Goal: Task Accomplishment & Management: Complete application form

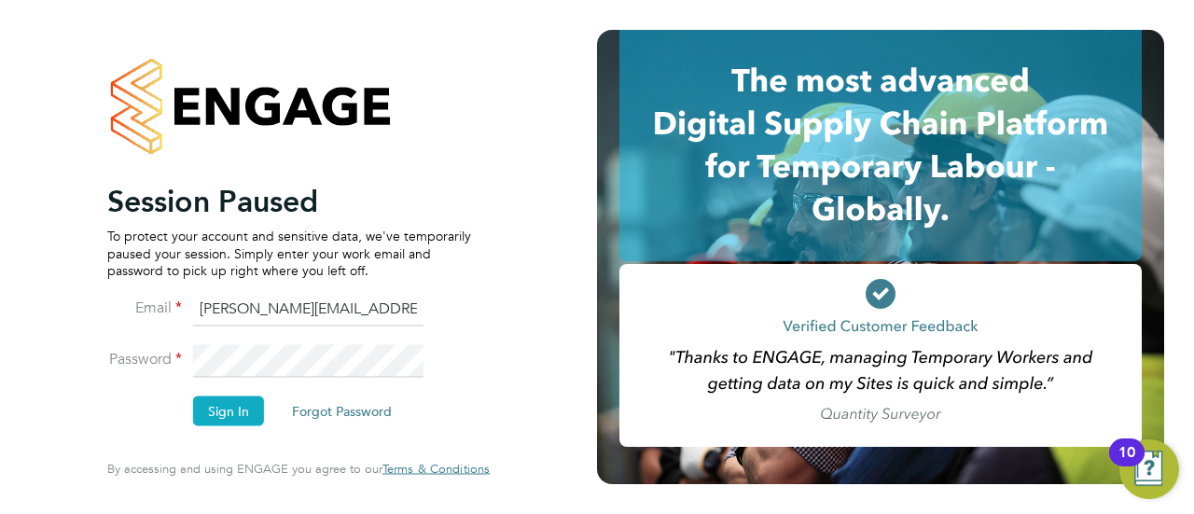
click at [240, 409] on button "Sign In" at bounding box center [228, 411] width 71 height 30
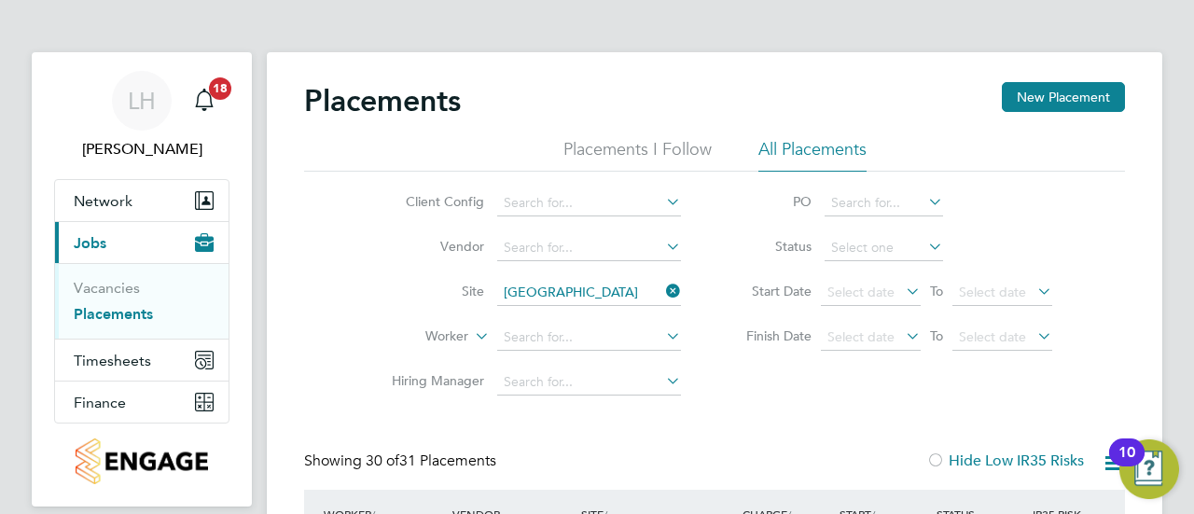
click at [662, 292] on icon at bounding box center [662, 291] width 0 height 26
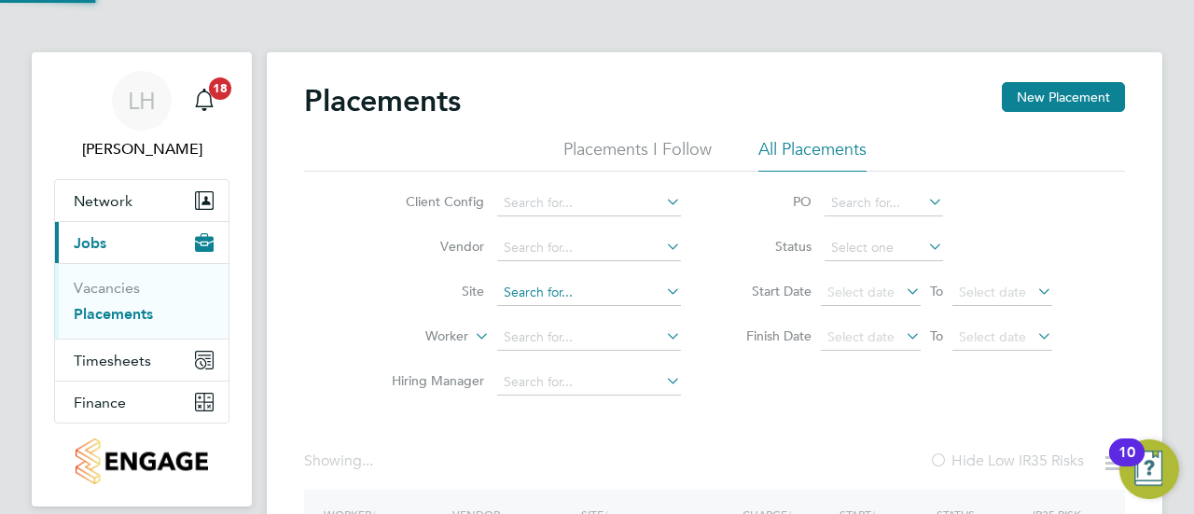
click at [610, 290] on input at bounding box center [589, 293] width 184 height 26
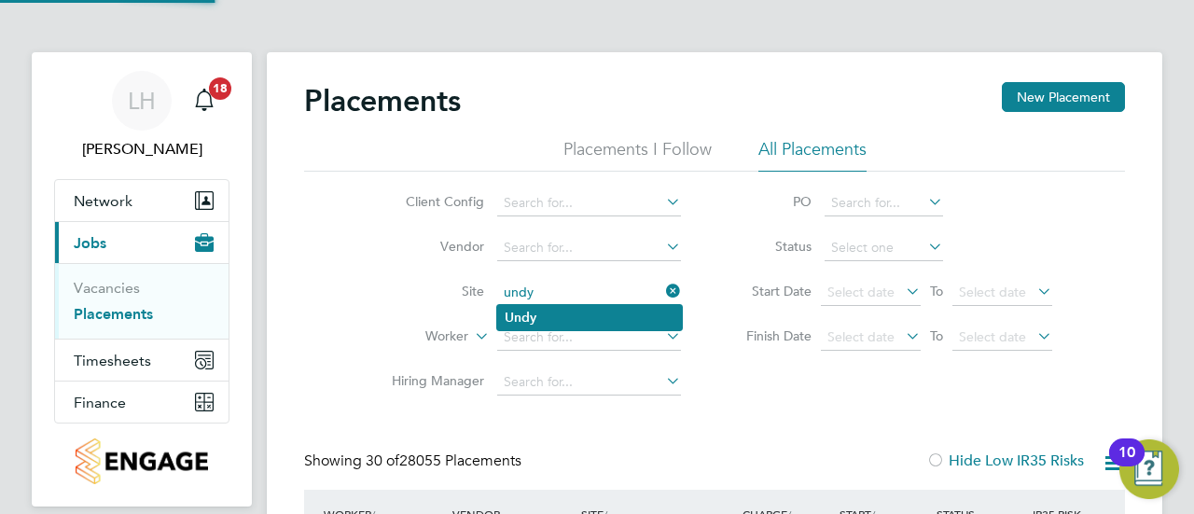
click at [580, 318] on li "Undy" at bounding box center [589, 317] width 185 height 25
type input "Undy"
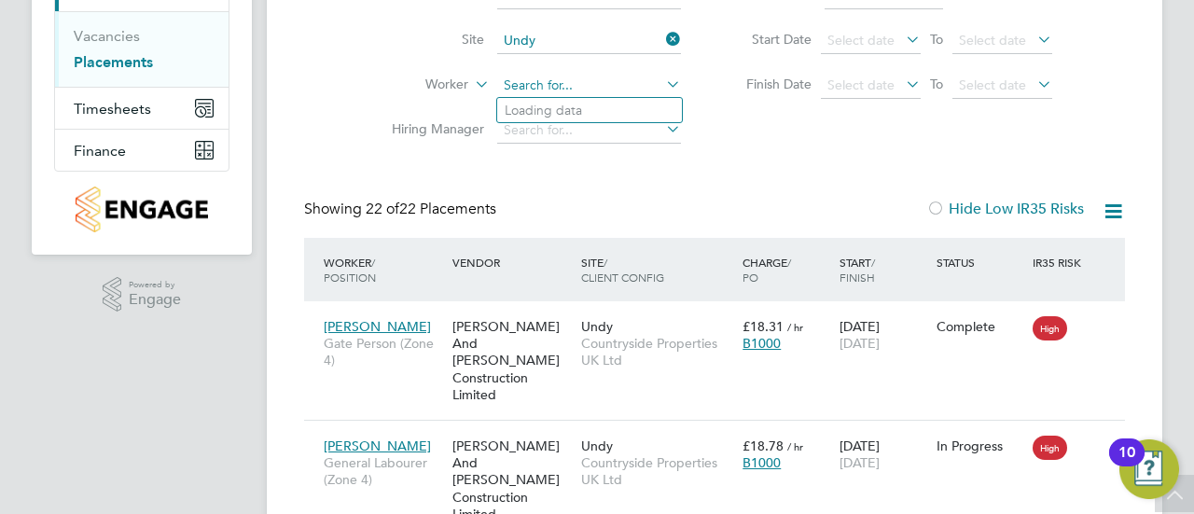
click at [508, 74] on input at bounding box center [589, 86] width 184 height 26
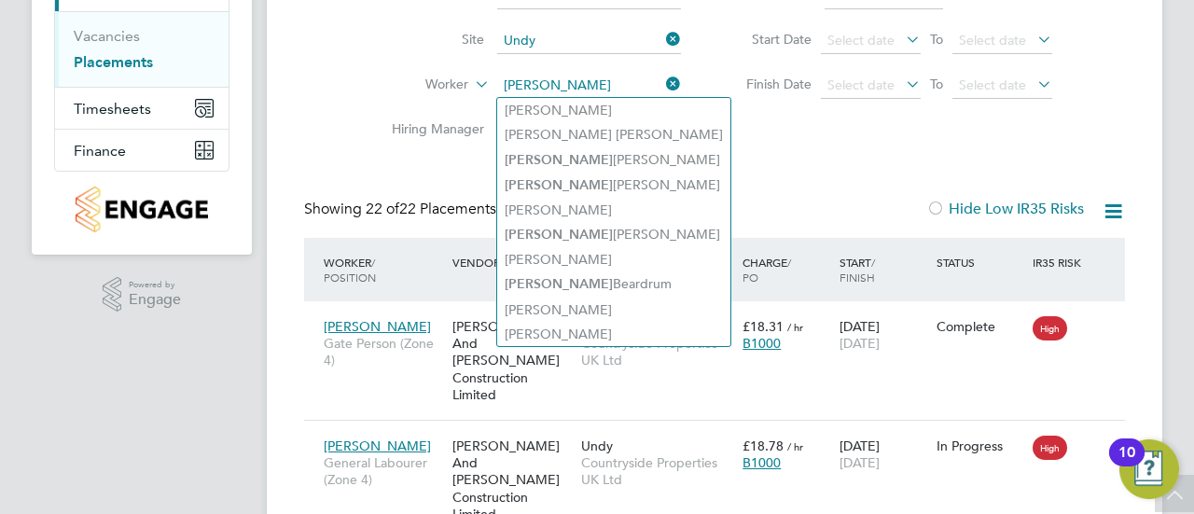
type input "joe"
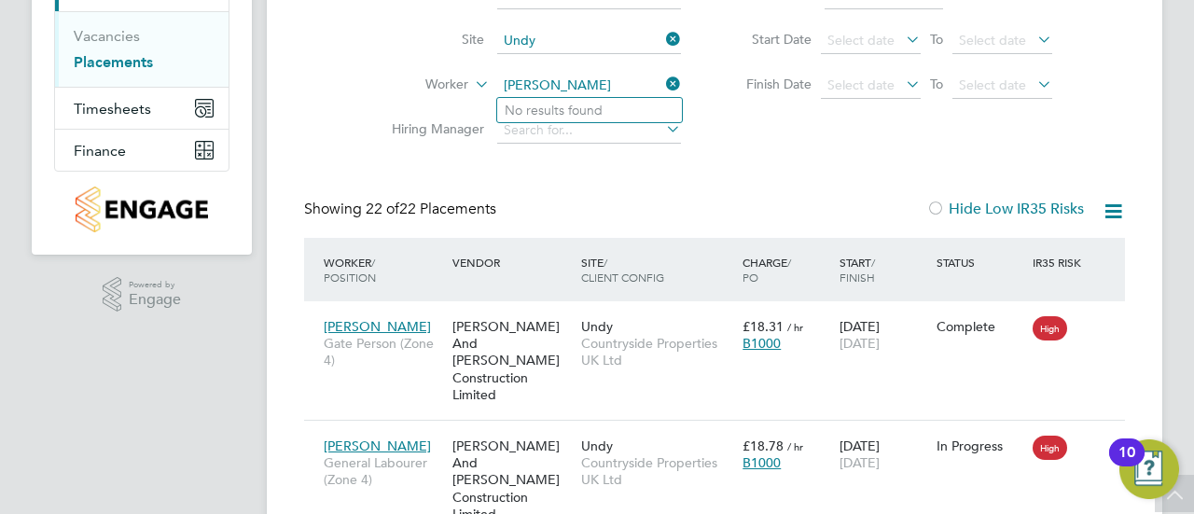
type input "joe ford"
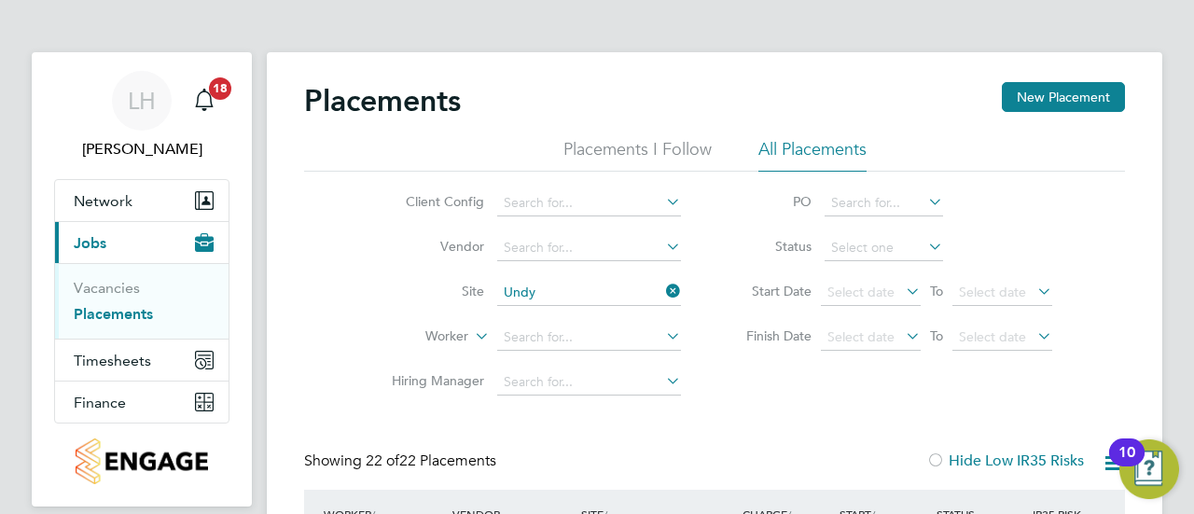
drag, startPoint x: 734, startPoint y: 350, endPoint x: 734, endPoint y: 334, distance: 15.9
click at [734, 334] on li "Finish Date Select date To Select date" at bounding box center [889, 337] width 371 height 45
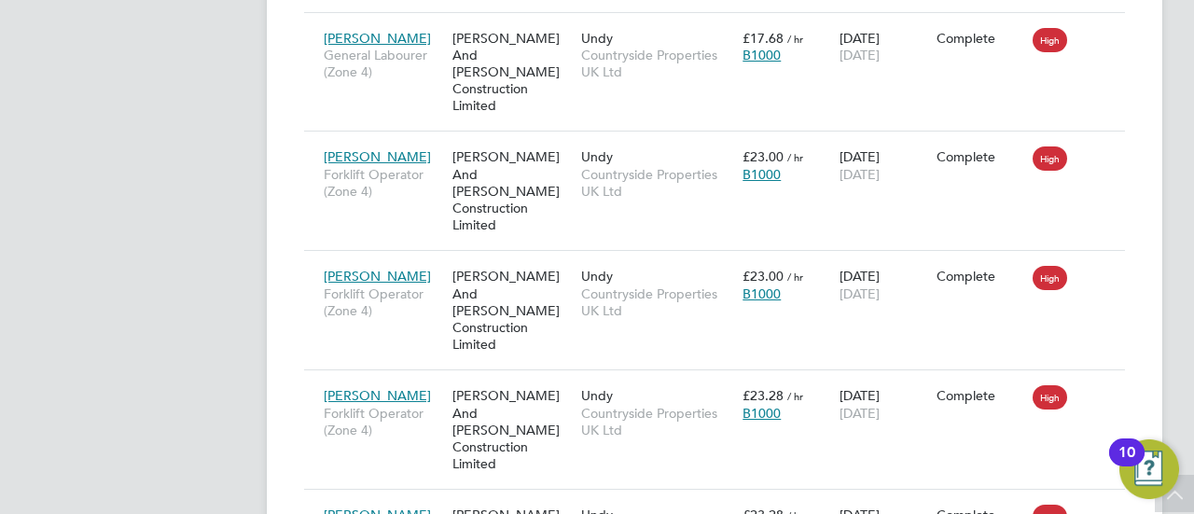
scroll to position [1559, 0]
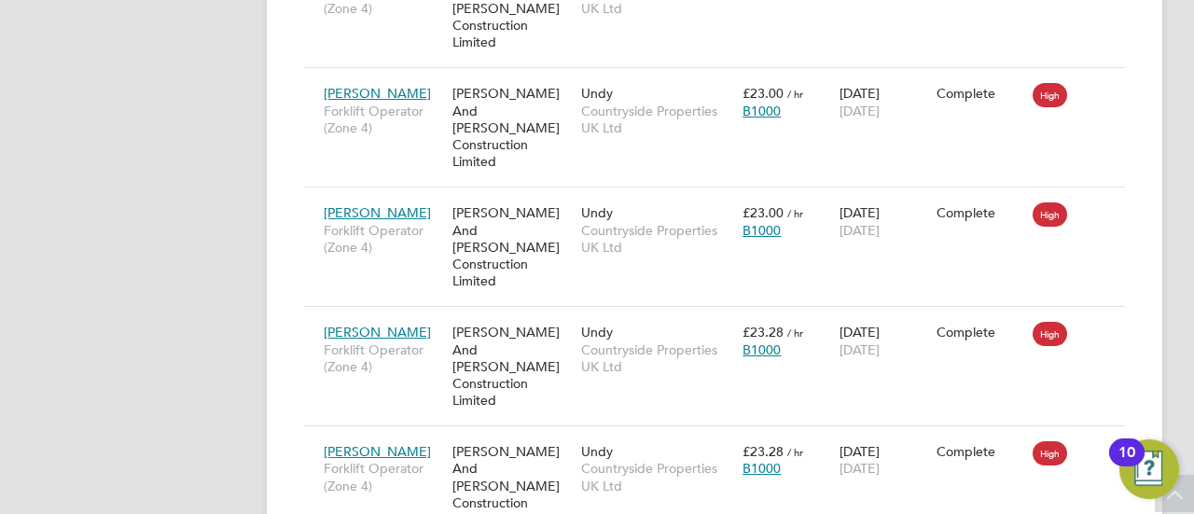
drag, startPoint x: 389, startPoint y: 146, endPoint x: 220, endPoint y: 115, distance: 171.6
click at [220, 115] on app-navbar "LH Lloyd Holliday Notifications 18 Applications: Network Team Members Sites Wor…" at bounding box center [142, 83] width 220 height 3178
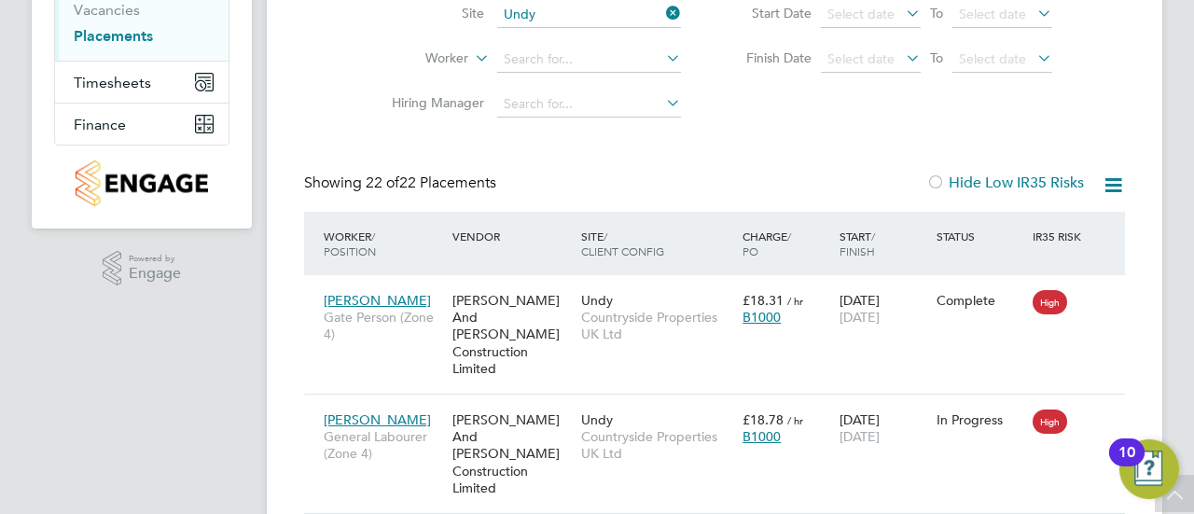
scroll to position [277, 0]
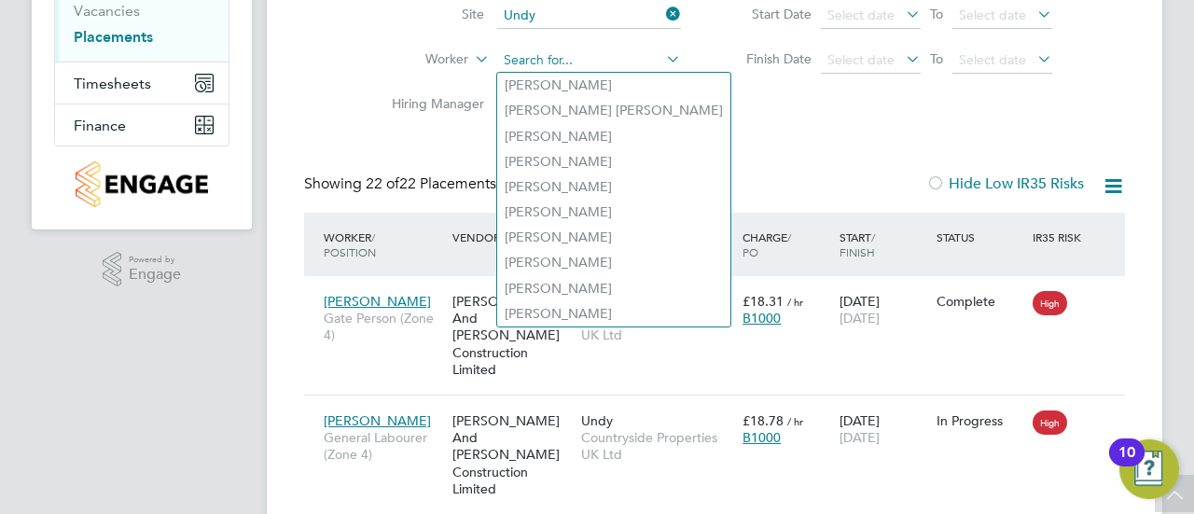
drag, startPoint x: 526, startPoint y: 71, endPoint x: 519, endPoint y: 61, distance: 12.7
click at [519, 61] on input at bounding box center [589, 61] width 184 height 26
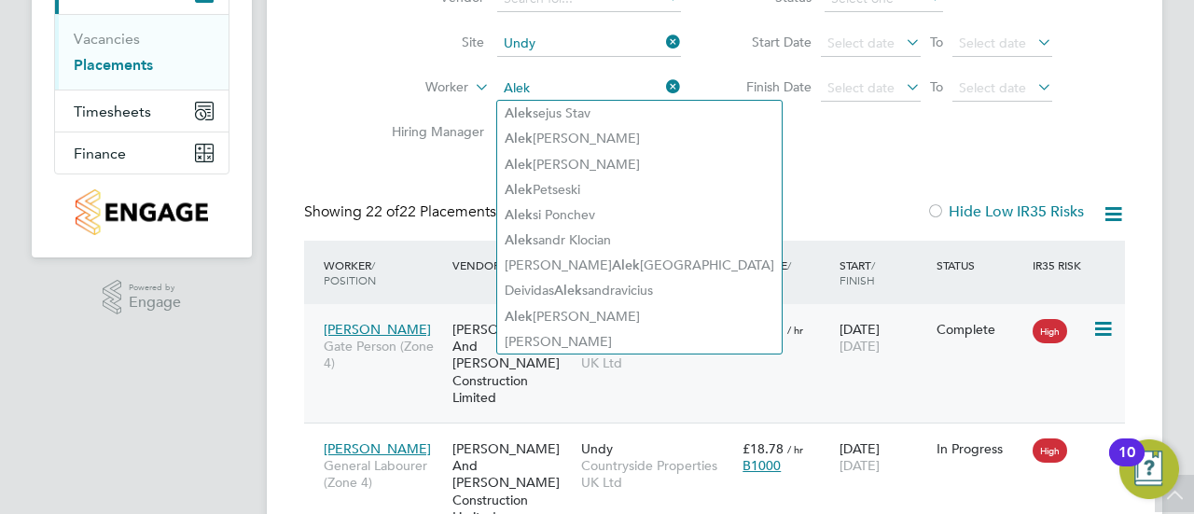
scroll to position [247, 0]
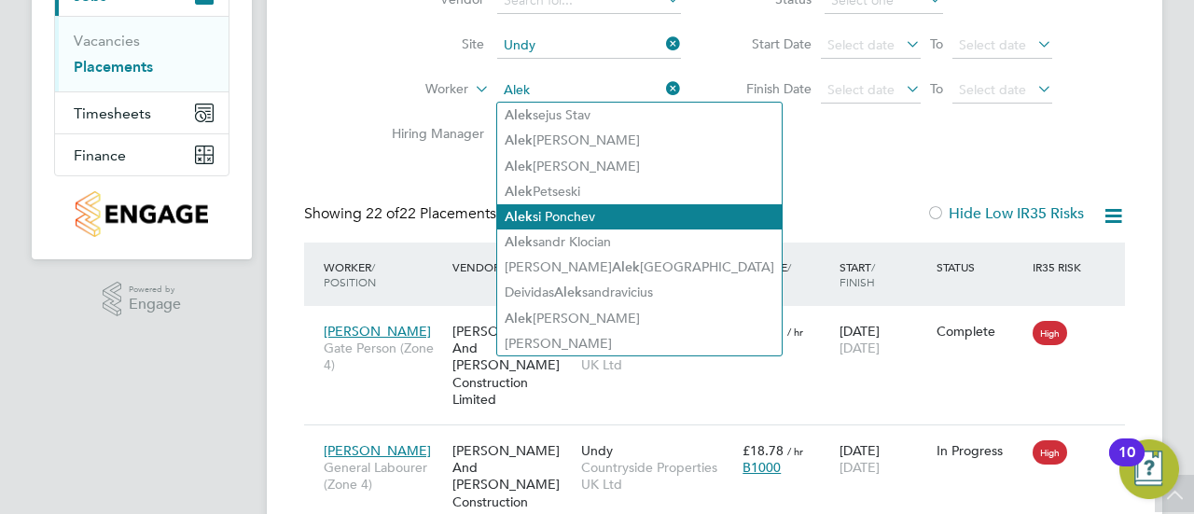
click at [634, 219] on li "Alek si Ponchev" at bounding box center [639, 216] width 284 height 25
type input "Aleksi Ponchev"
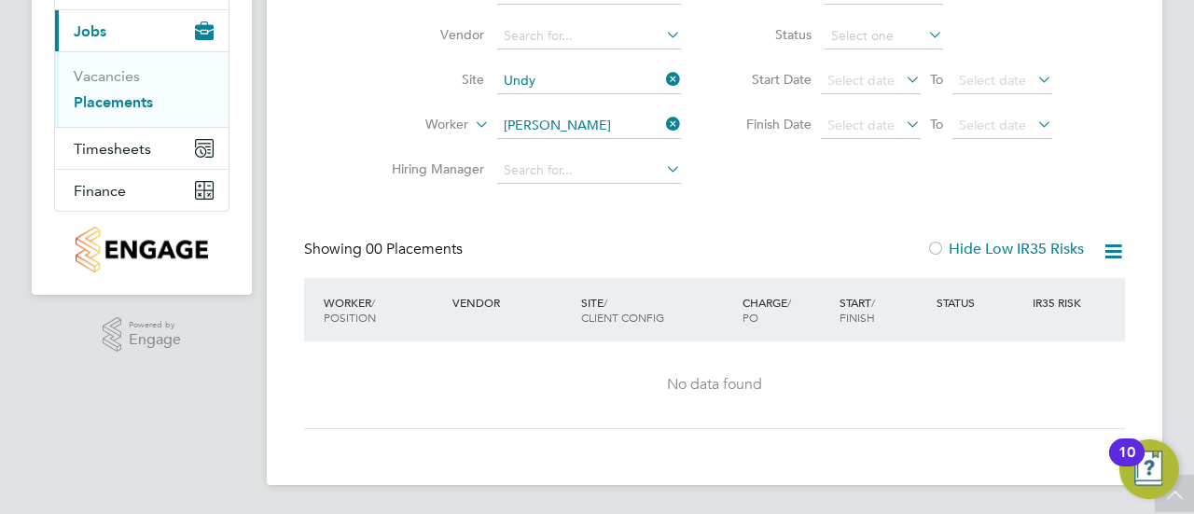
scroll to position [201, 0]
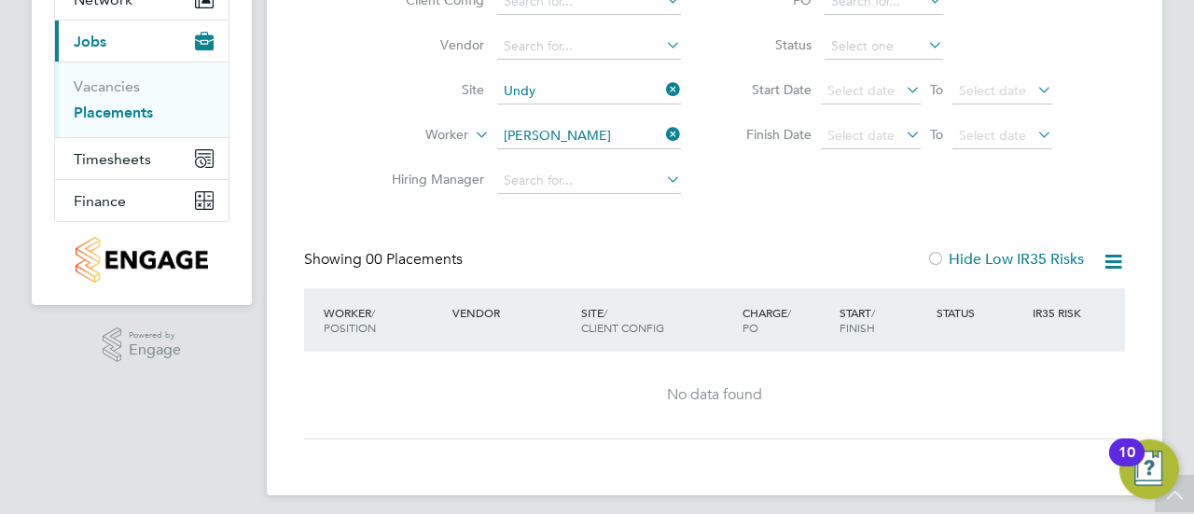
click at [595, 137] on input "Aleksi Ponchev" at bounding box center [589, 136] width 184 height 26
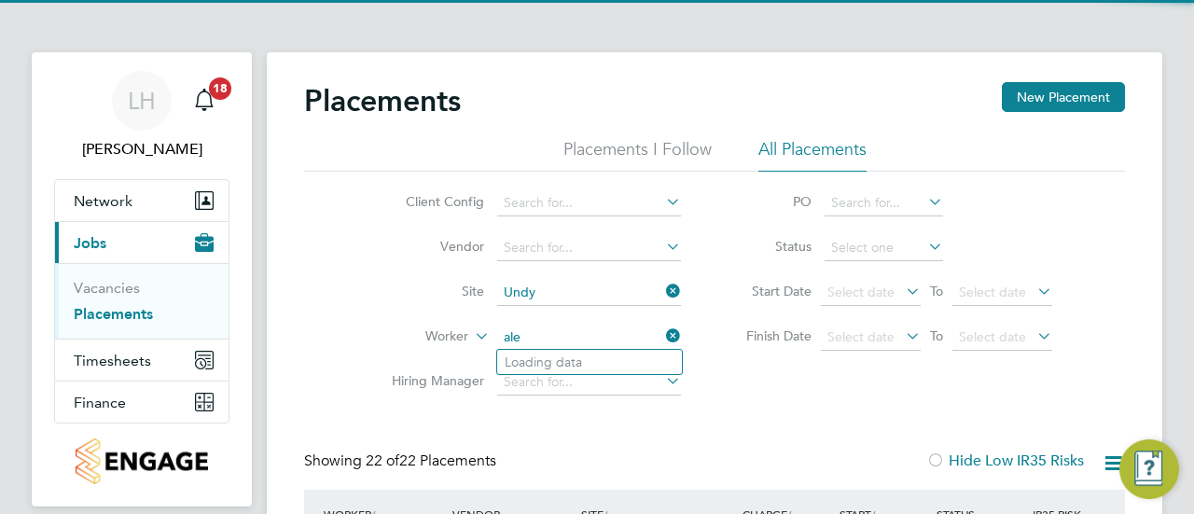
scroll to position [71, 161]
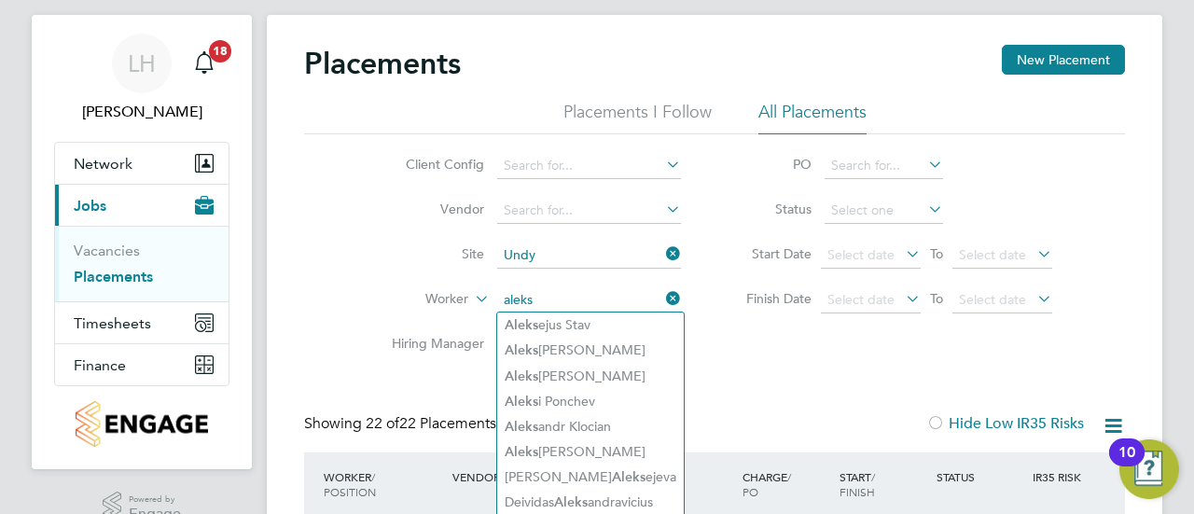
type input "aleks"
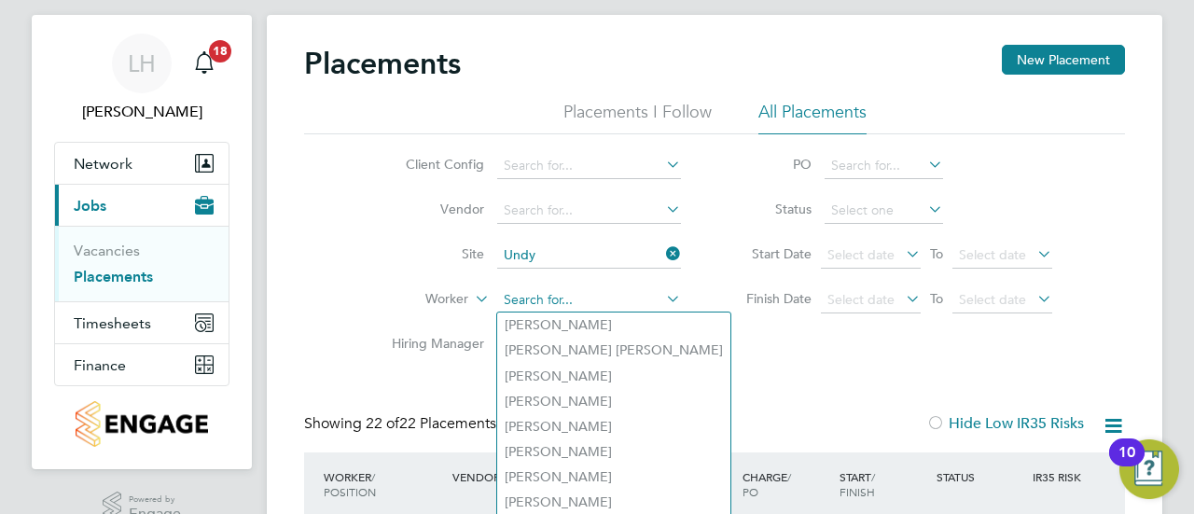
click at [547, 290] on input at bounding box center [589, 300] width 184 height 26
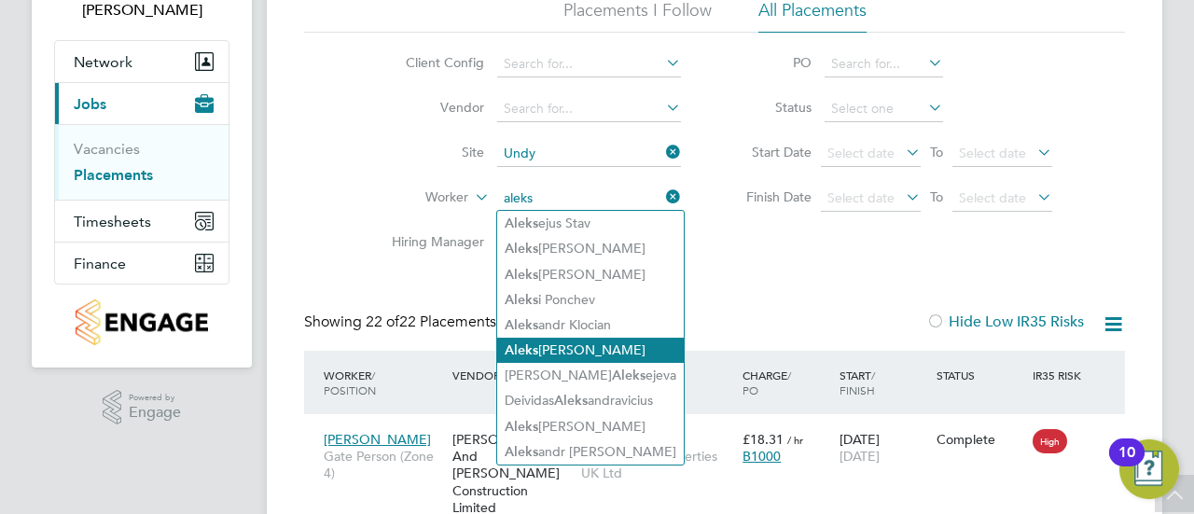
click at [607, 348] on li "[PERSON_NAME] Sedovs" at bounding box center [590, 350] width 187 height 25
type input "[PERSON_NAME]"
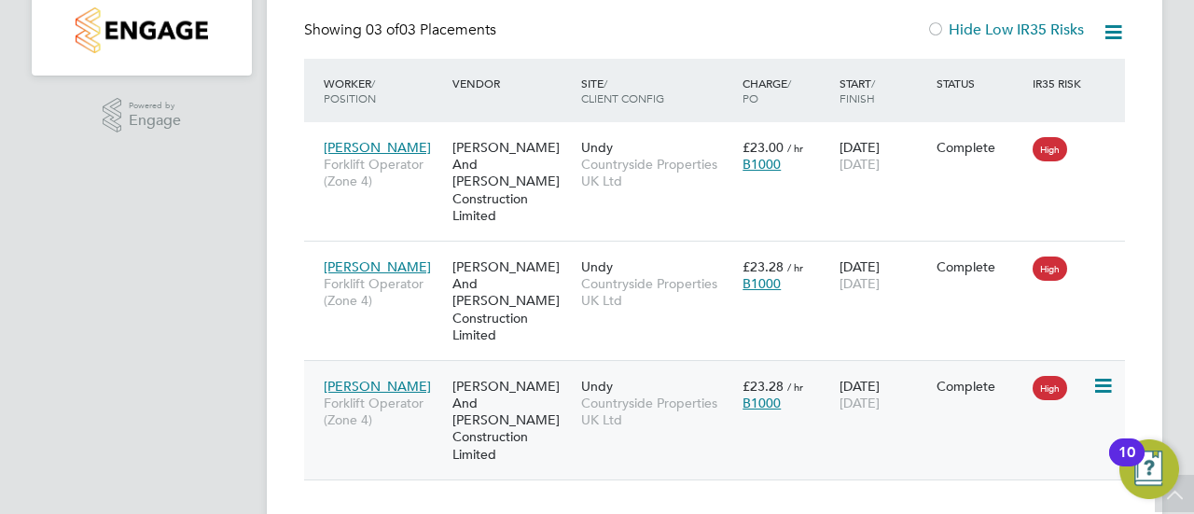
click at [721, 368] on div "Undy Countryside Properties UK Ltd" at bounding box center [656, 403] width 161 height 70
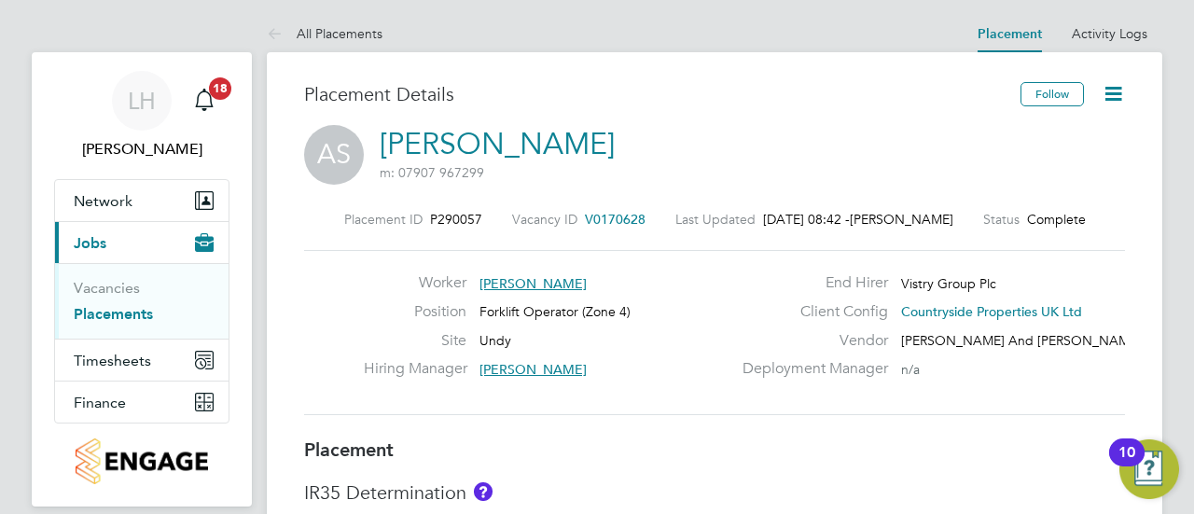
click at [103, 320] on link "Placements" at bounding box center [113, 314] width 79 height 18
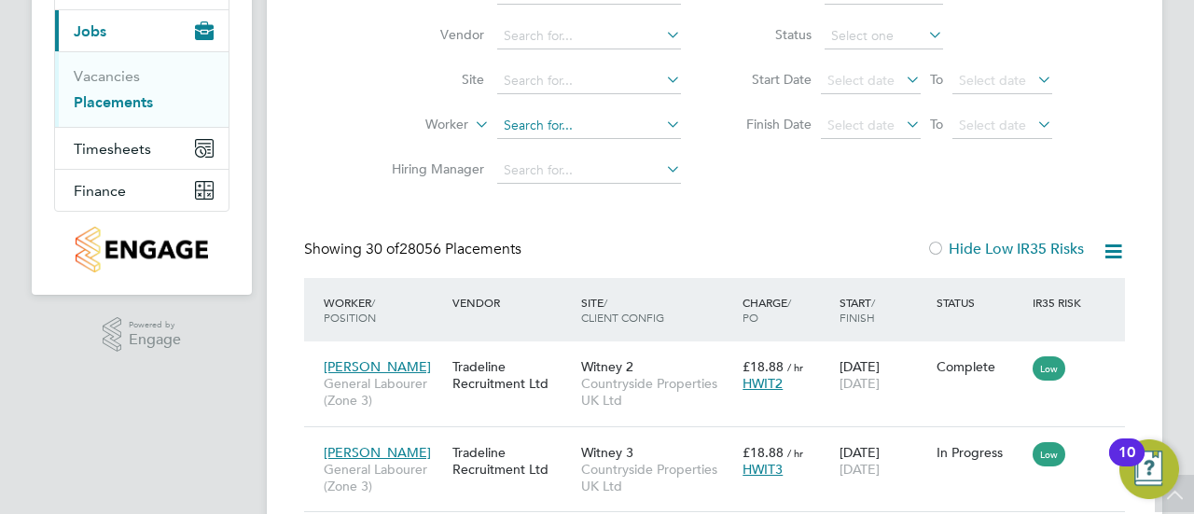
click at [554, 128] on input at bounding box center [589, 126] width 184 height 26
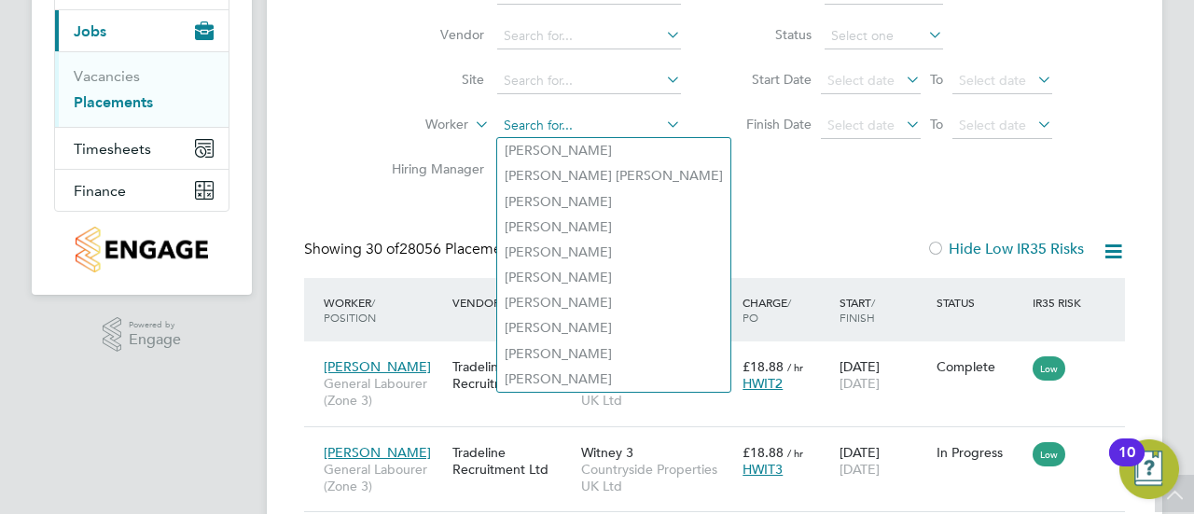
type input "a"
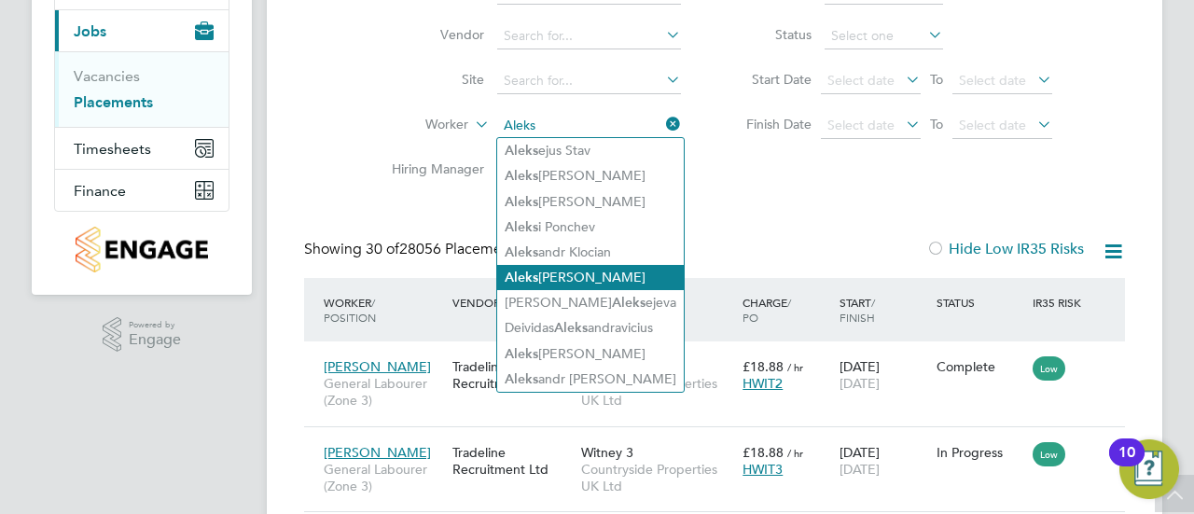
click at [639, 276] on li "[PERSON_NAME] Sedovs" at bounding box center [590, 277] width 187 height 25
type input "[PERSON_NAME]"
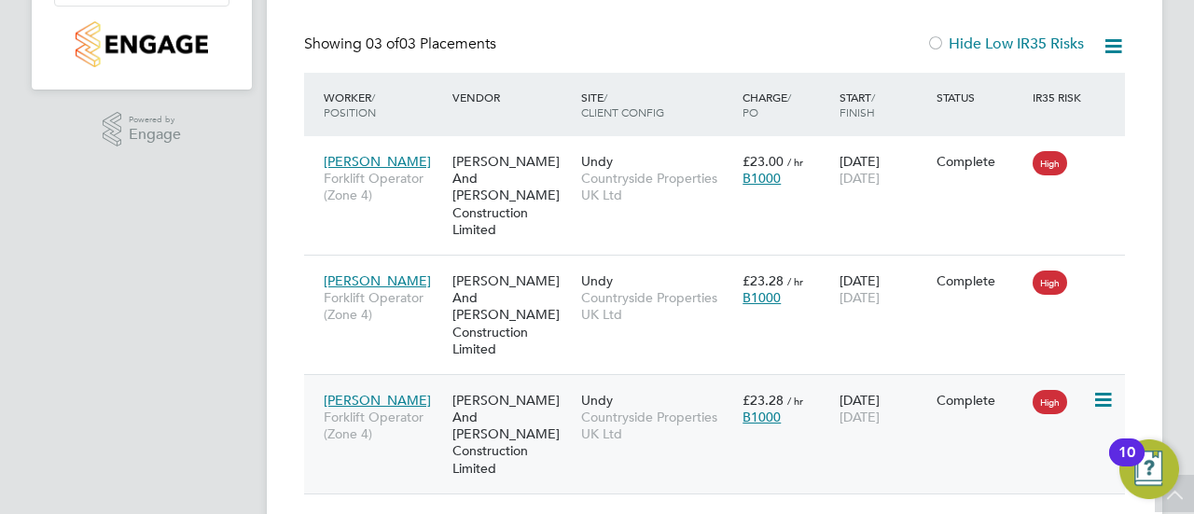
click at [705, 409] on span "Countryside Properties UK Ltd" at bounding box center [657, 426] width 152 height 34
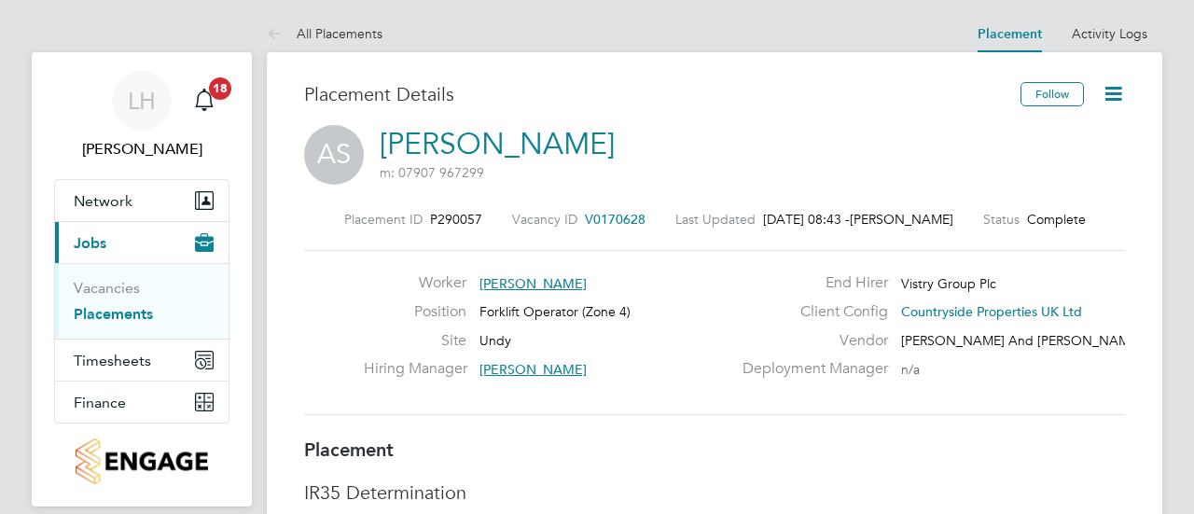
click at [1108, 82] on icon at bounding box center [1113, 93] width 23 height 23
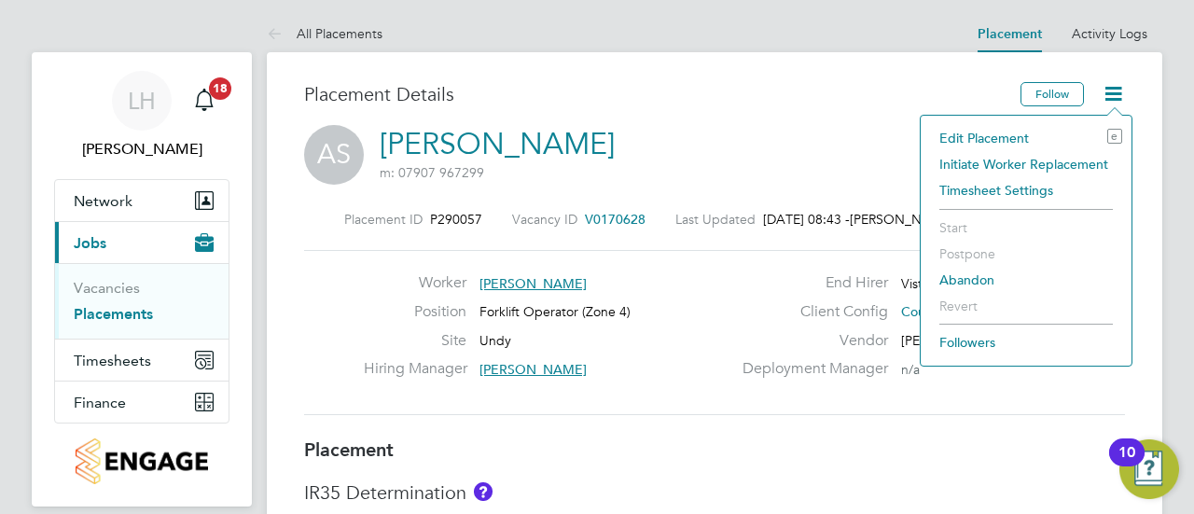
click at [1002, 136] on li "Edit Placement e" at bounding box center [1026, 138] width 192 height 26
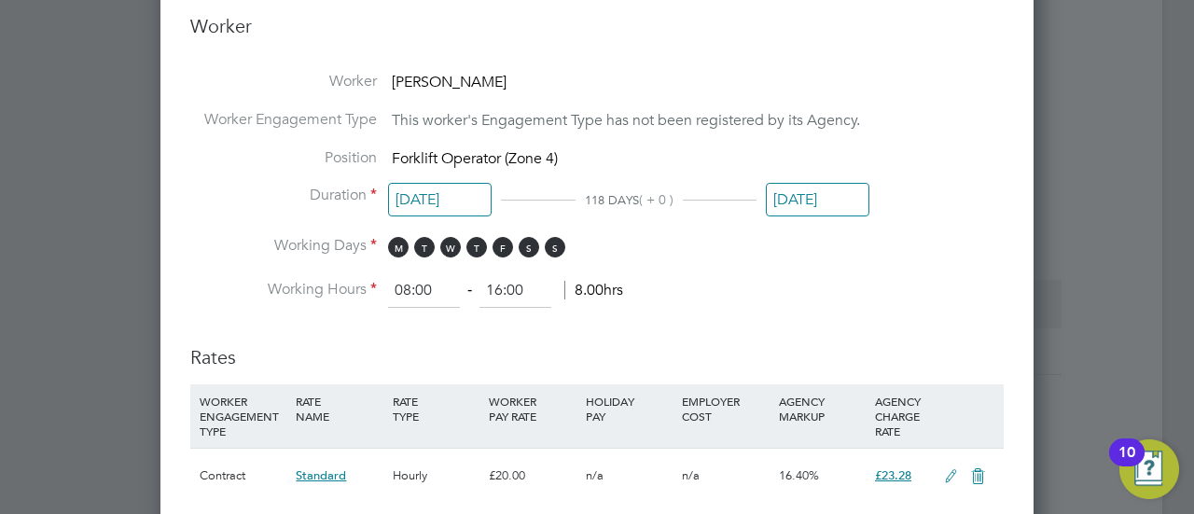
click at [806, 176] on li "Position Forklift Operator (Zone 4)" at bounding box center [596, 167] width 813 height 38
click at [798, 206] on input "[DATE]" at bounding box center [818, 200] width 104 height 35
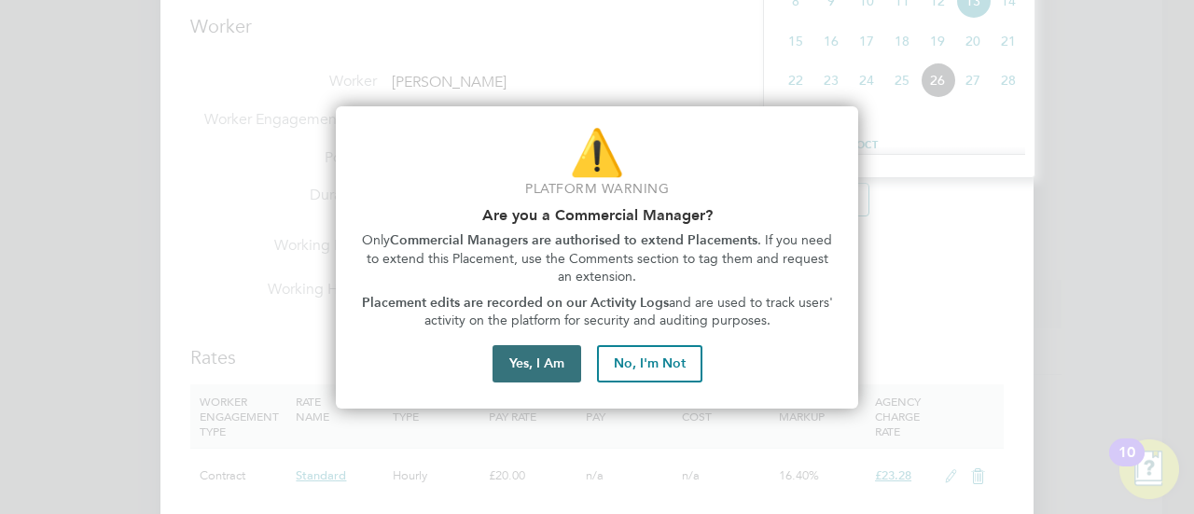
click at [549, 366] on button "Yes, I Am" at bounding box center [536, 363] width 89 height 37
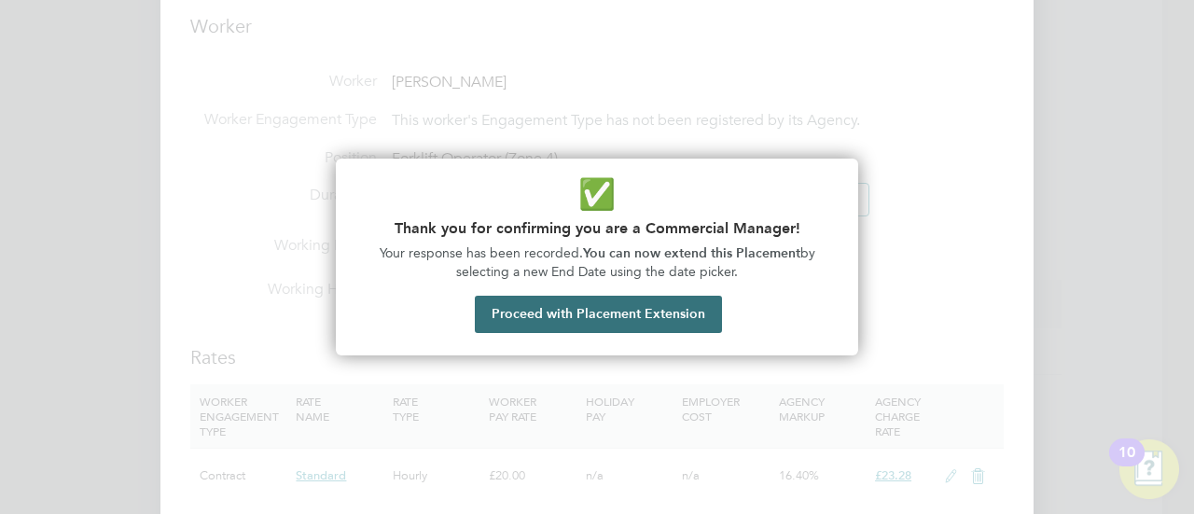
click at [640, 328] on button "Proceed with Placement Extension" at bounding box center [598, 314] width 247 height 37
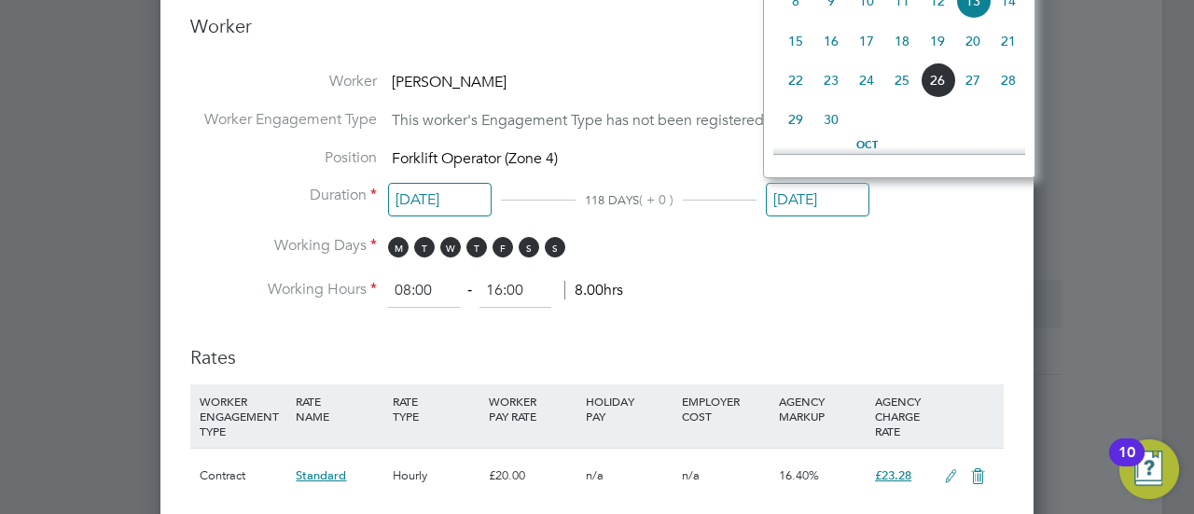
click at [968, 84] on span "27" at bounding box center [972, 79] width 35 height 35
type input "[DATE]"
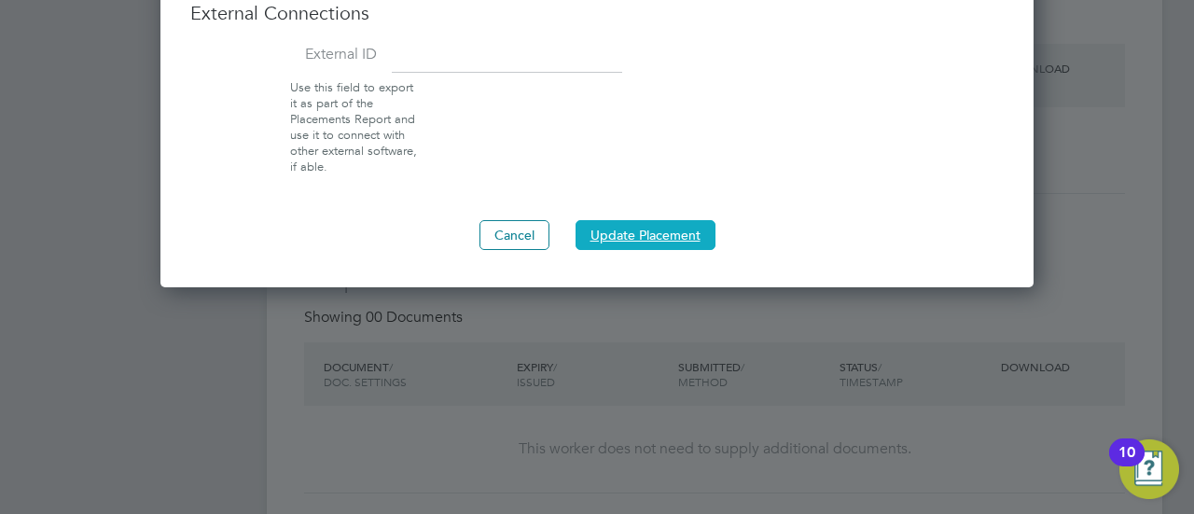
click at [660, 220] on button "Update Placement" at bounding box center [645, 235] width 140 height 30
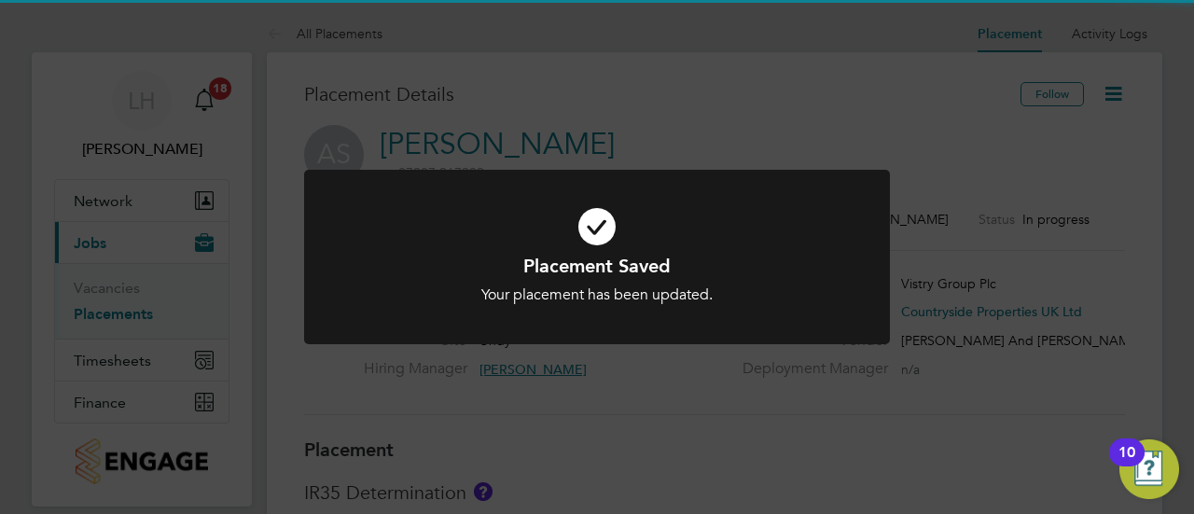
click at [802, 256] on h1 "Placement Saved" at bounding box center [596, 266] width 485 height 24
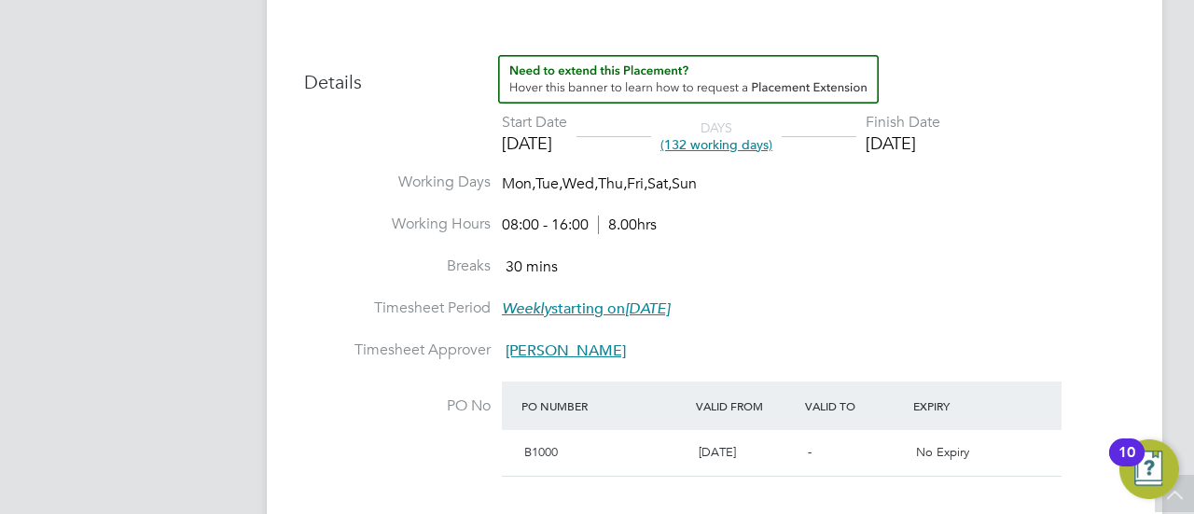
click at [926, 335] on li "Timesheet Period Weekly starting on Monday, 05 Feb 2018" at bounding box center [714, 319] width 821 height 42
click at [874, 284] on li "Breaks 30 mins" at bounding box center [714, 277] width 821 height 42
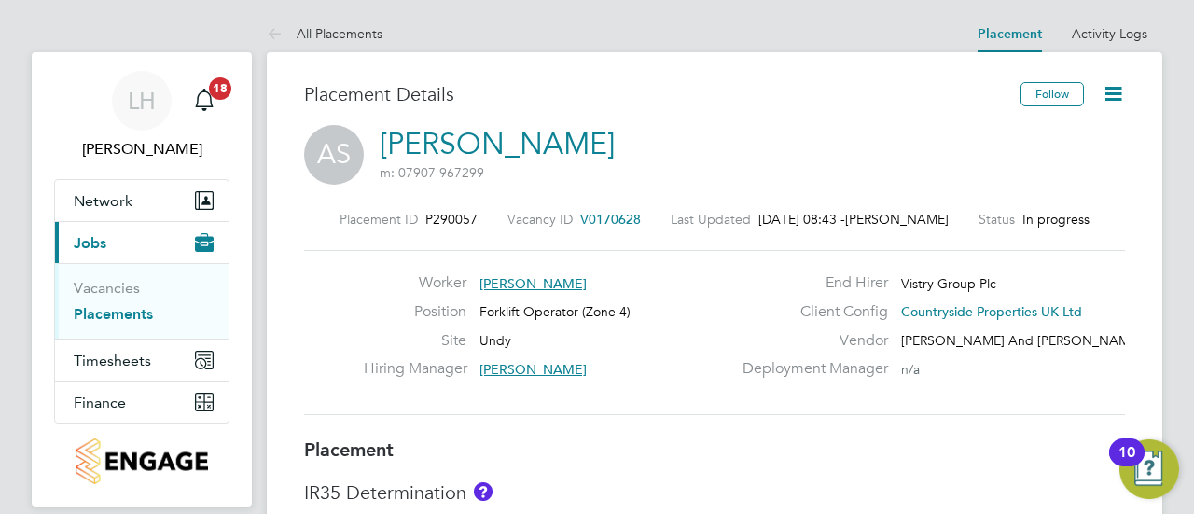
click at [101, 314] on link "Placements" at bounding box center [113, 314] width 79 height 18
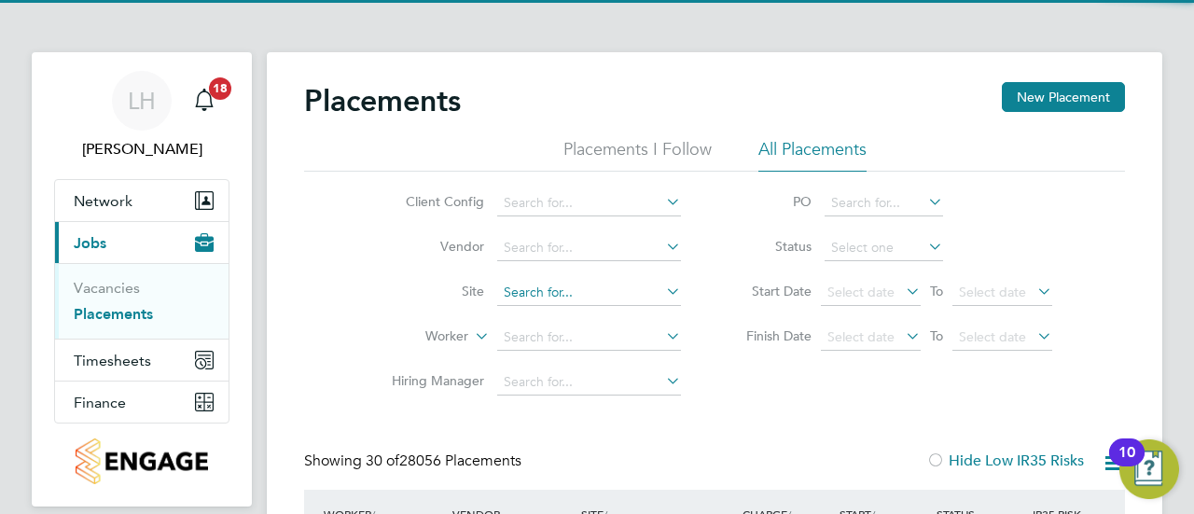
scroll to position [71, 161]
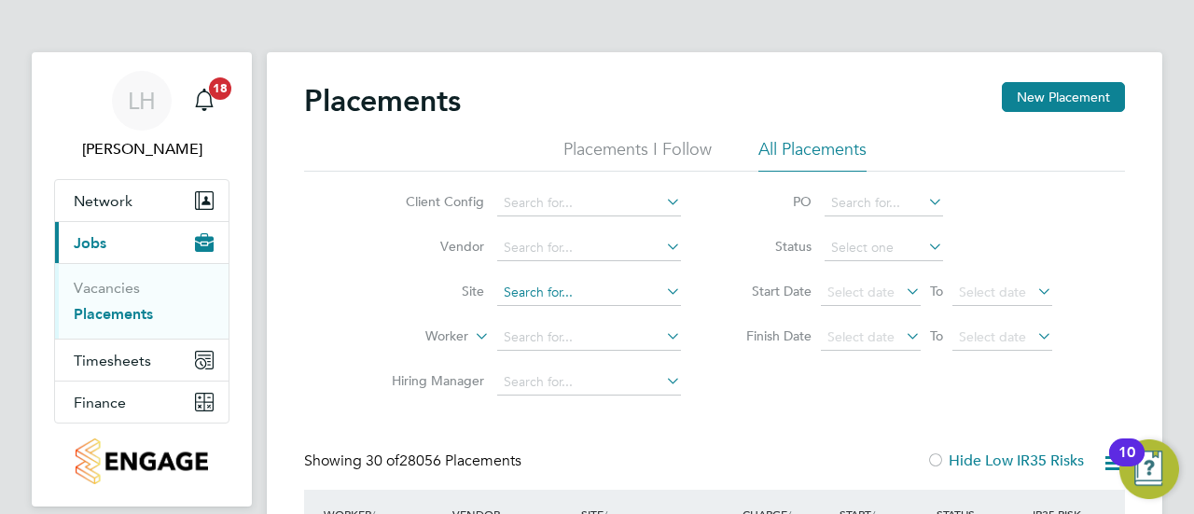
click at [532, 293] on input at bounding box center [589, 293] width 184 height 26
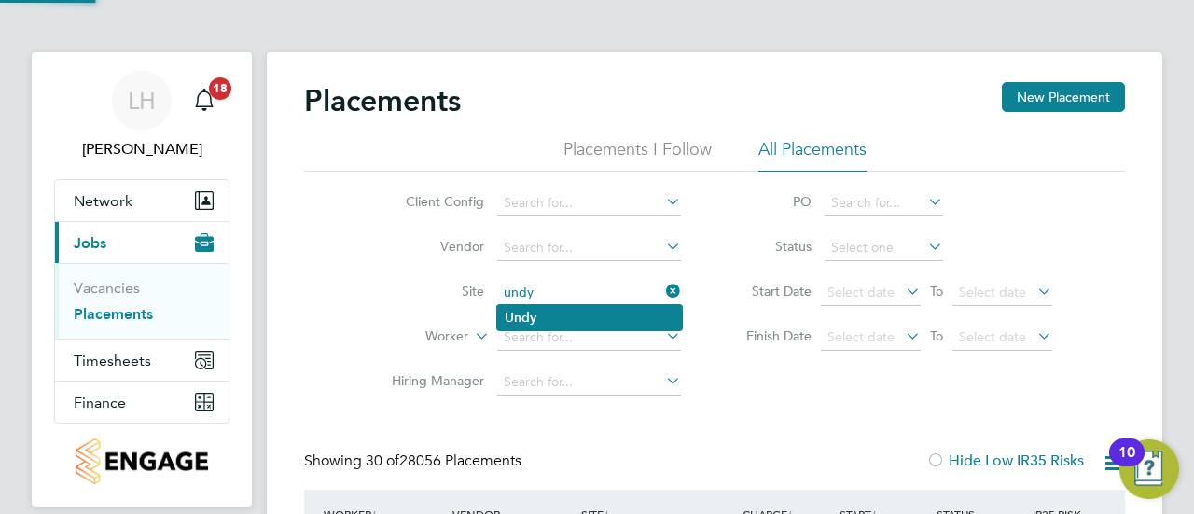
click at [549, 318] on li "Undy" at bounding box center [589, 317] width 185 height 25
type input "Undy"
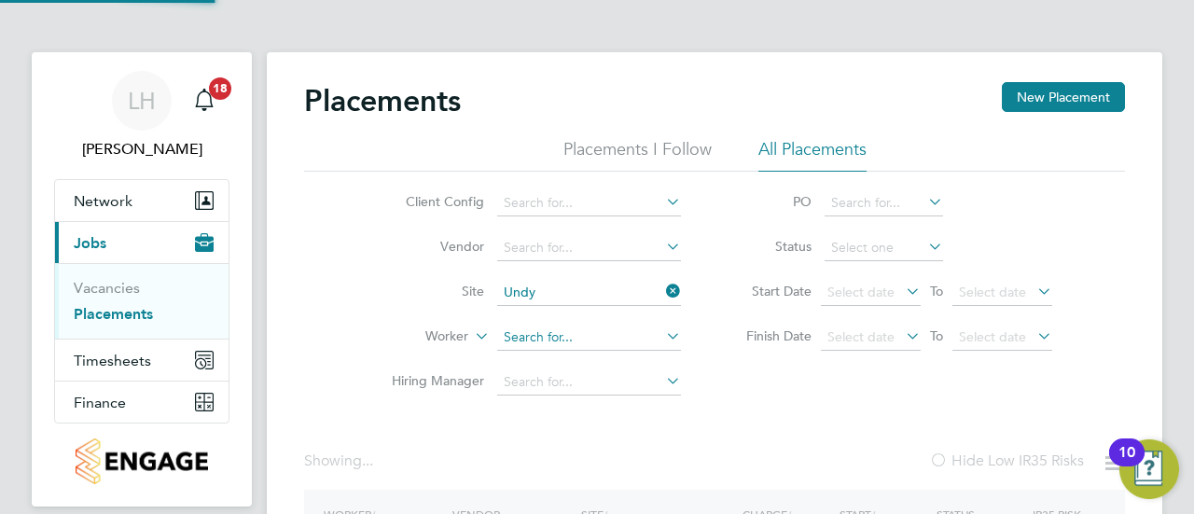
click at [528, 333] on input at bounding box center [589, 338] width 184 height 26
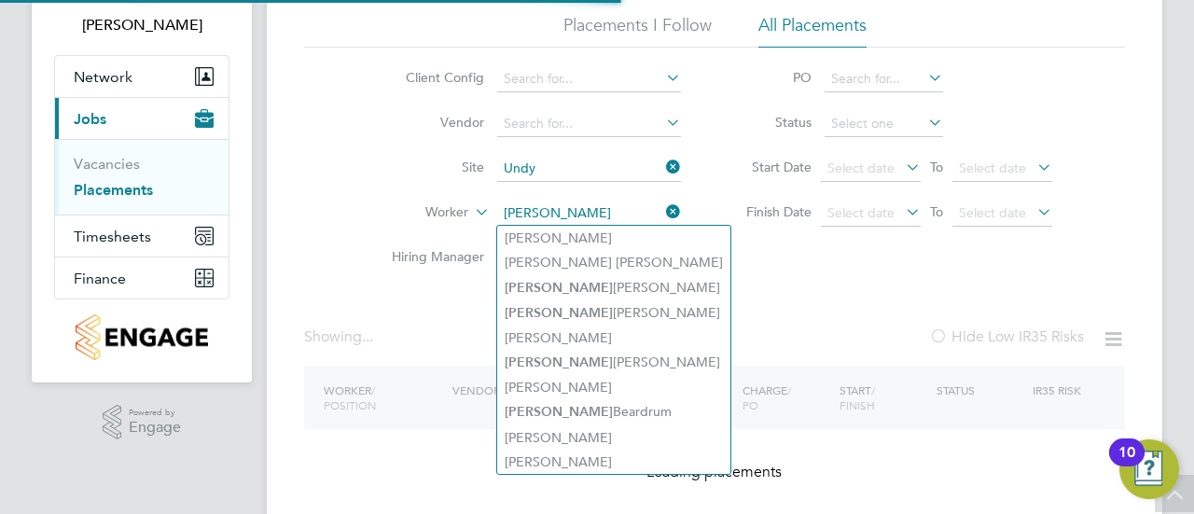
type input "Joseph Weston"
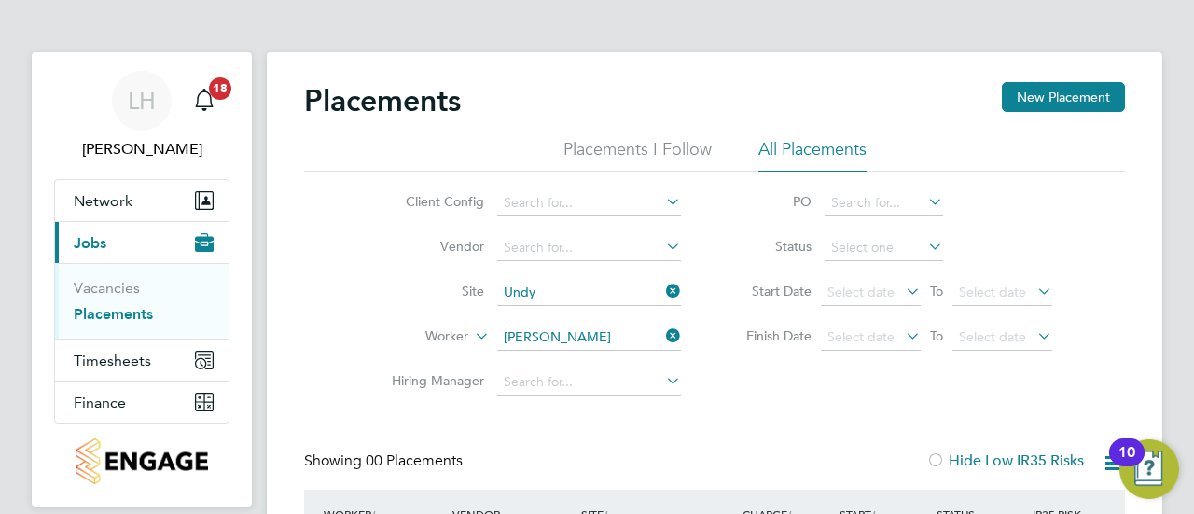
click at [683, 324] on li "Worker Joseph Weston" at bounding box center [528, 337] width 351 height 45
click at [662, 331] on icon at bounding box center [662, 336] width 0 height 26
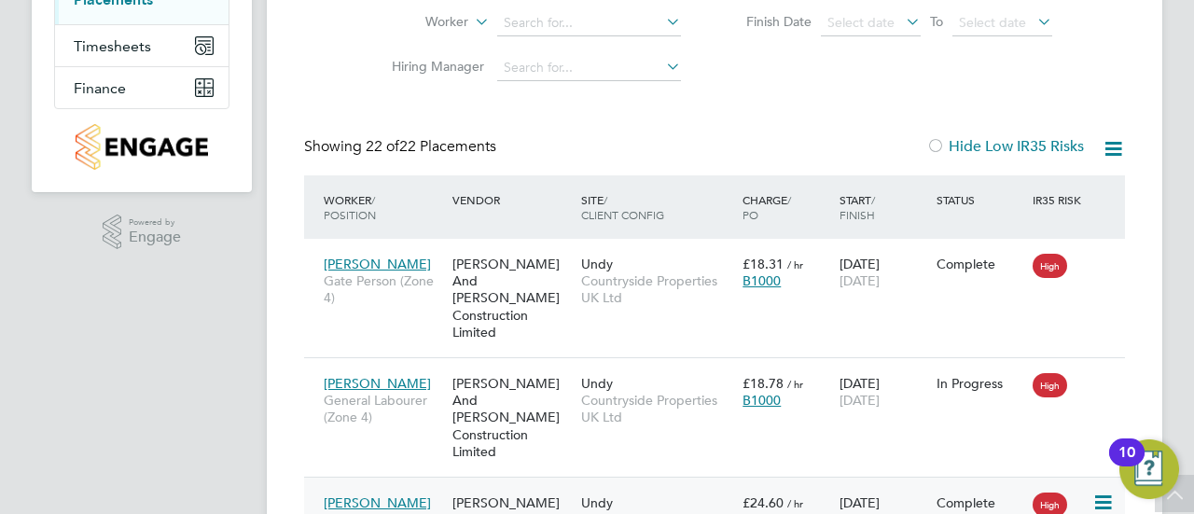
scroll to position [313, 0]
drag, startPoint x: 520, startPoint y: 513, endPoint x: 269, endPoint y: 141, distance: 449.3
drag, startPoint x: 269, startPoint y: 141, endPoint x: 258, endPoint y: 142, distance: 10.3
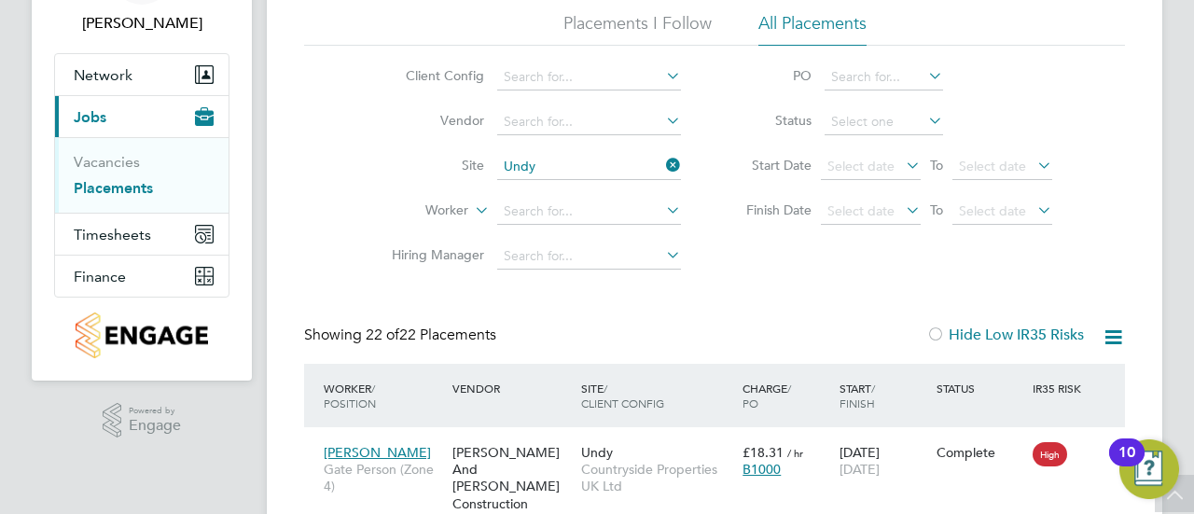
scroll to position [120, 0]
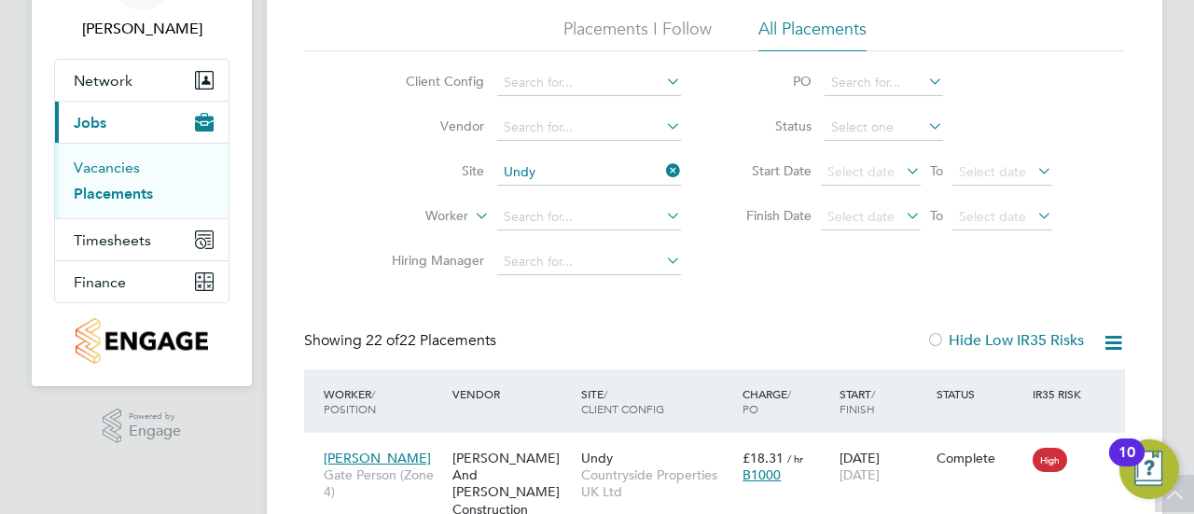
drag, startPoint x: 119, startPoint y: 159, endPoint x: 88, endPoint y: 165, distance: 32.4
click at [88, 165] on link "Vacancies" at bounding box center [107, 168] width 66 height 18
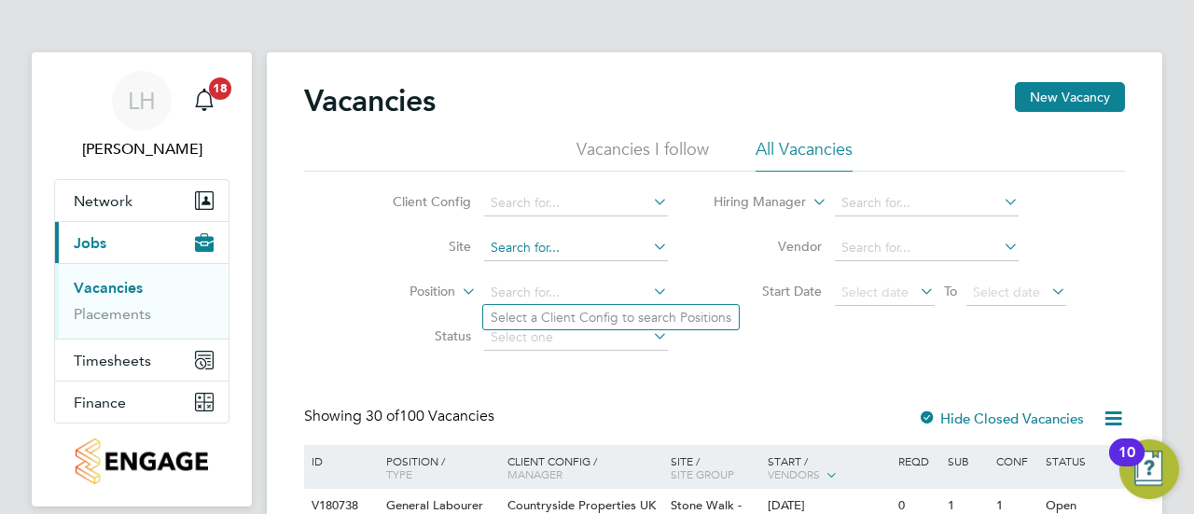
drag, startPoint x: 539, startPoint y: 296, endPoint x: 513, endPoint y: 248, distance: 54.3
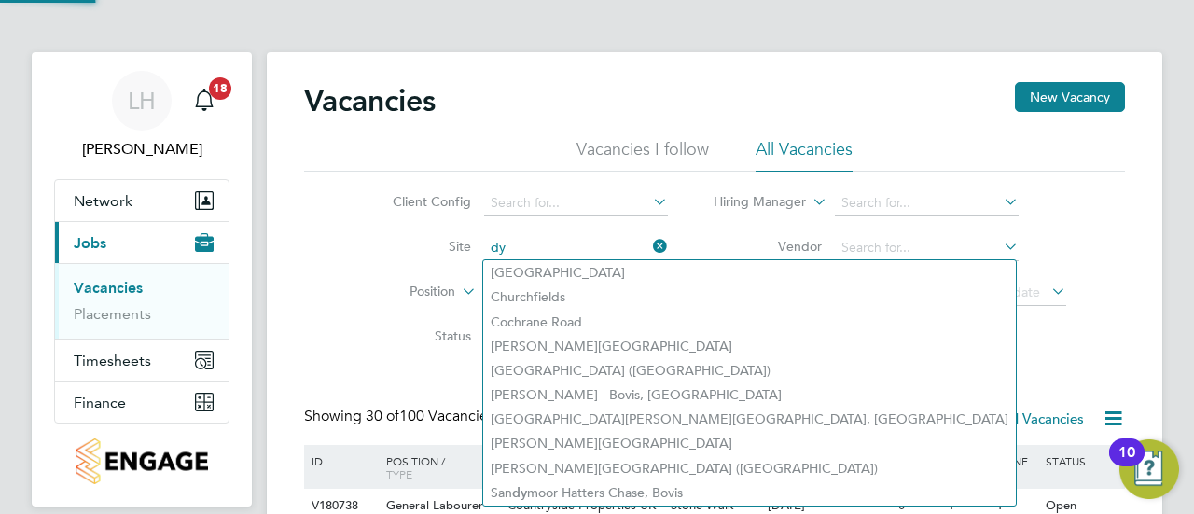
type input "dy"
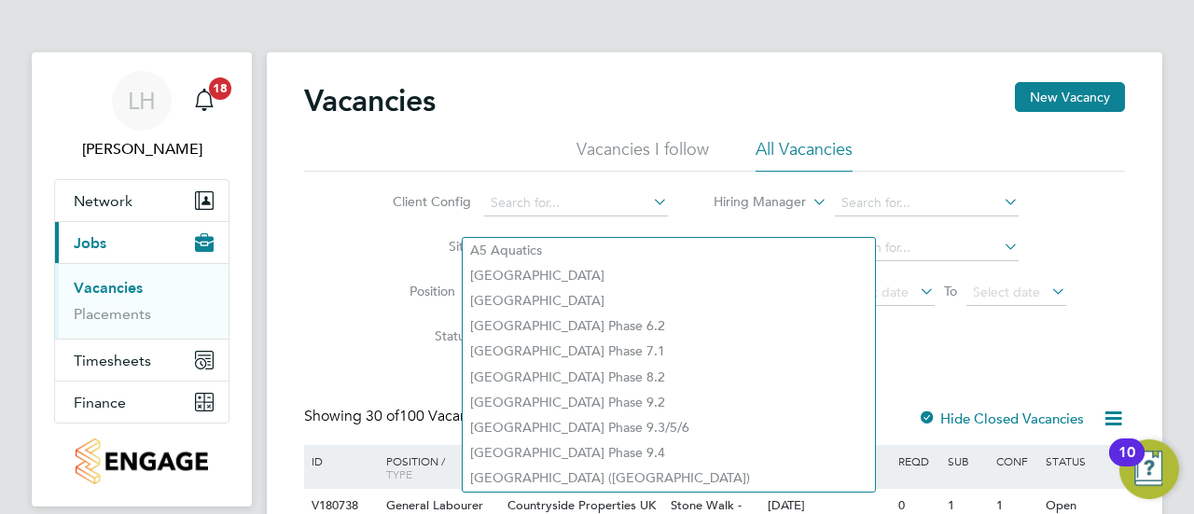
click at [520, 229] on li "Site" at bounding box center [515, 248] width 351 height 45
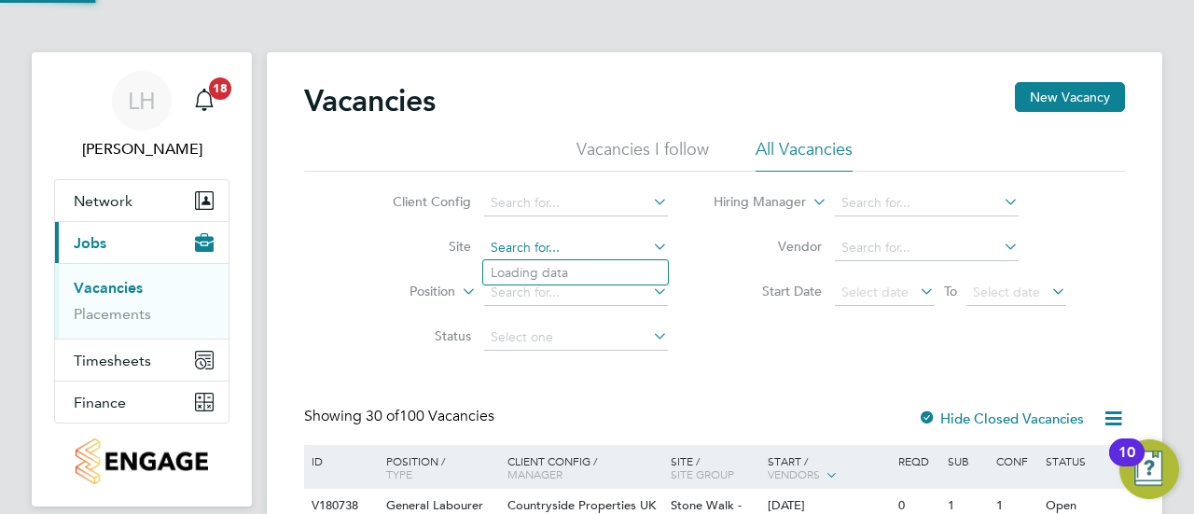
click at [499, 251] on input at bounding box center [576, 248] width 184 height 26
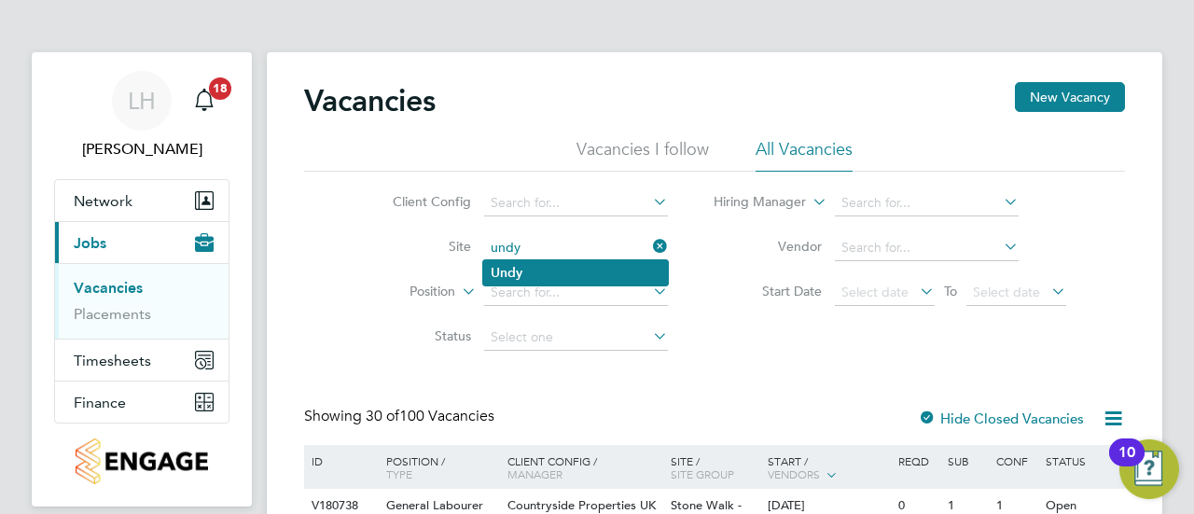
click at [516, 272] on b "Undy" at bounding box center [507, 273] width 32 height 16
type input "Undy"
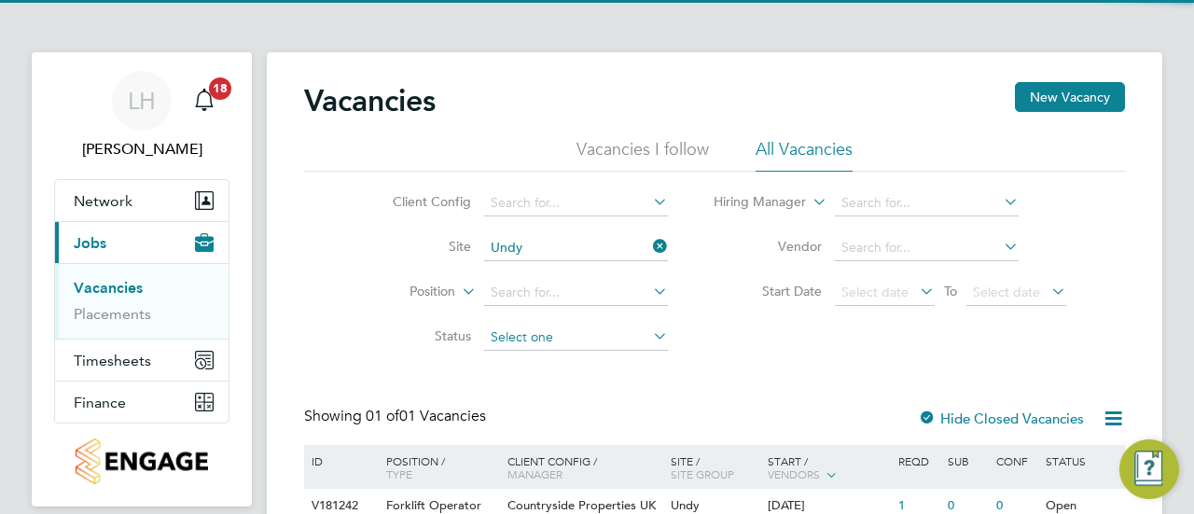
scroll to position [106, 0]
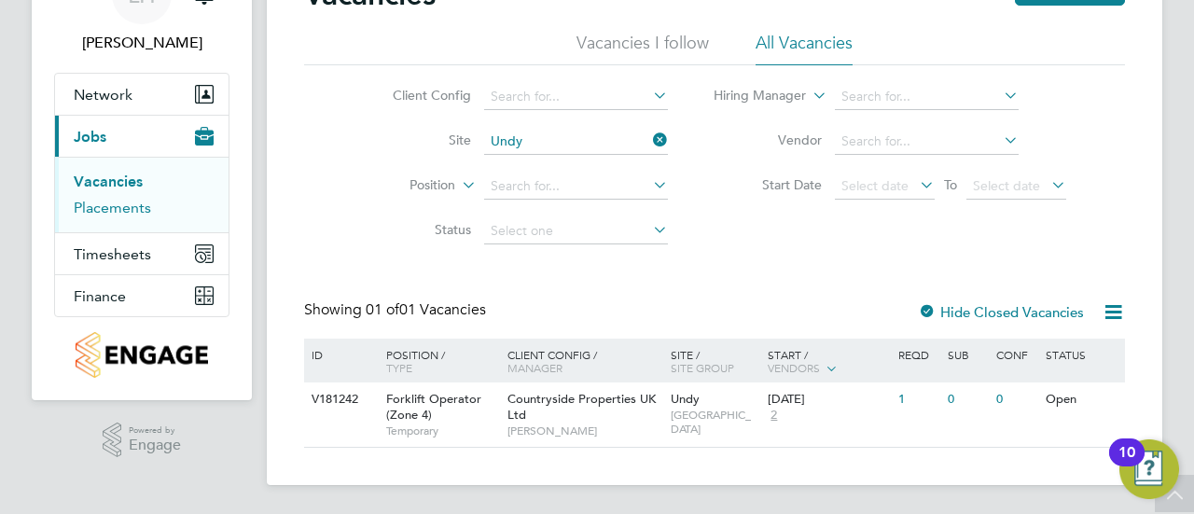
click at [96, 206] on link "Placements" at bounding box center [112, 208] width 77 height 18
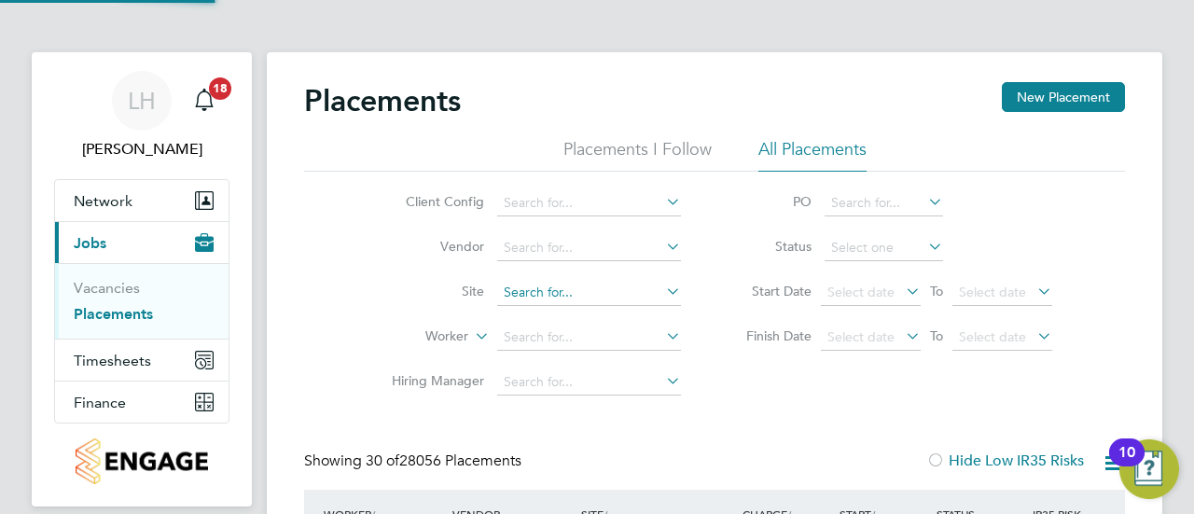
scroll to position [71, 161]
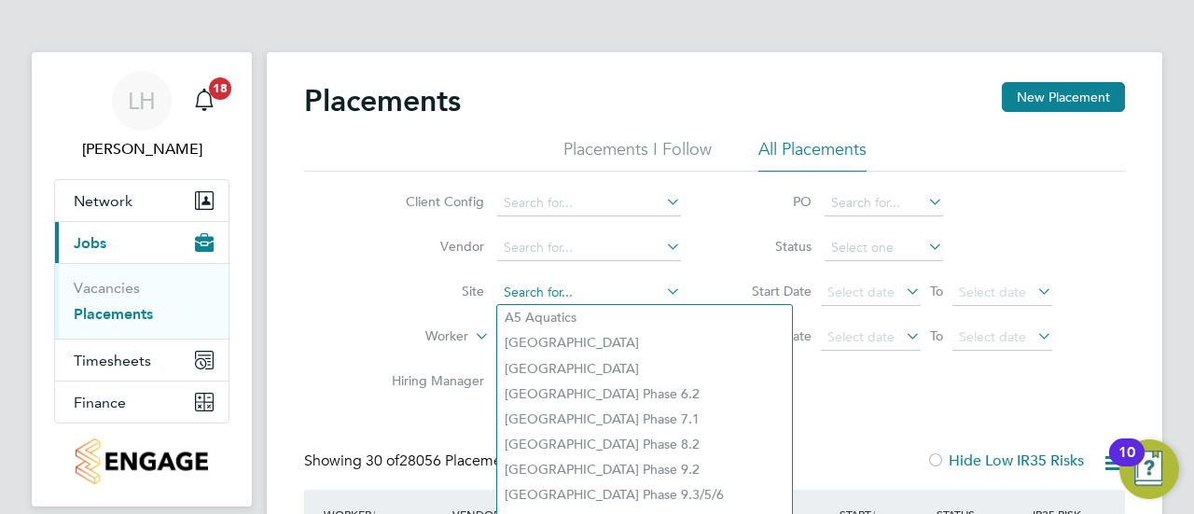
drag, startPoint x: 515, startPoint y: 296, endPoint x: 499, endPoint y: 292, distance: 16.3
click at [499, 292] on input at bounding box center [589, 293] width 184 height 26
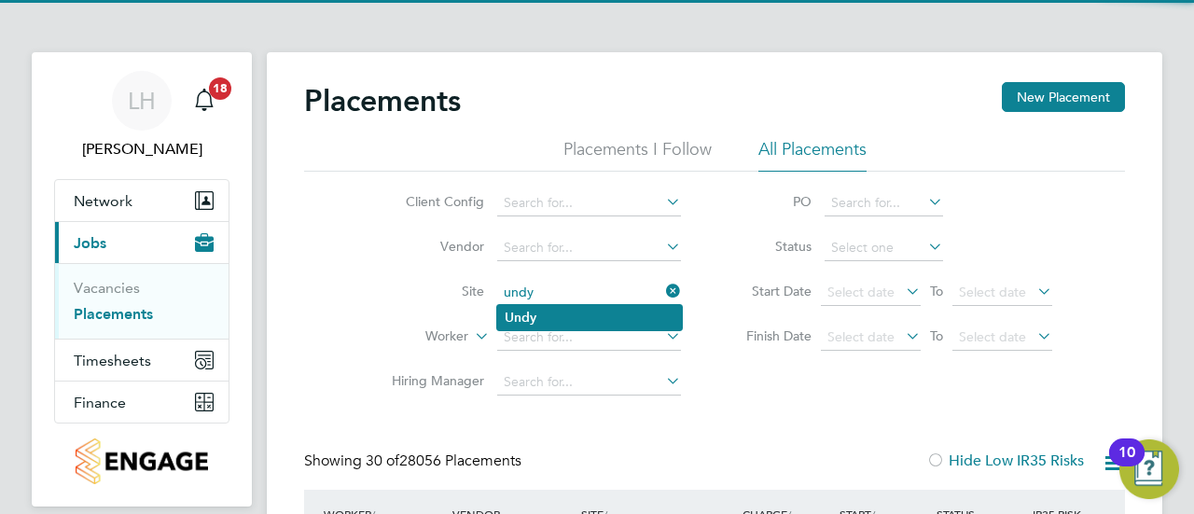
click at [541, 313] on li "Undy" at bounding box center [589, 317] width 185 height 25
type input "Undy"
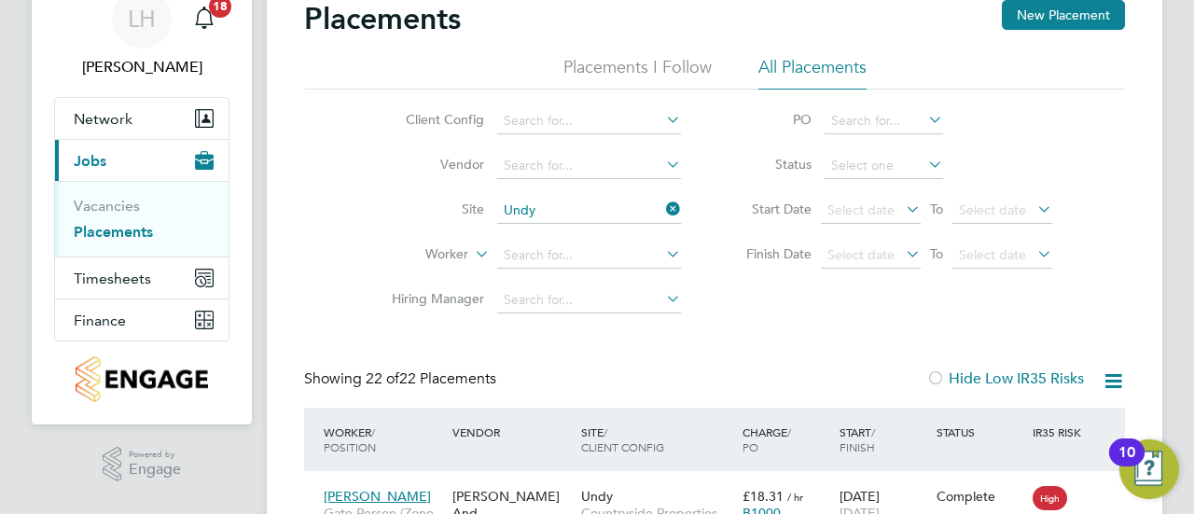
drag, startPoint x: 585, startPoint y: 132, endPoint x: 429, endPoint y: 332, distance: 253.2
click at [534, 131] on input at bounding box center [589, 121] width 184 height 26
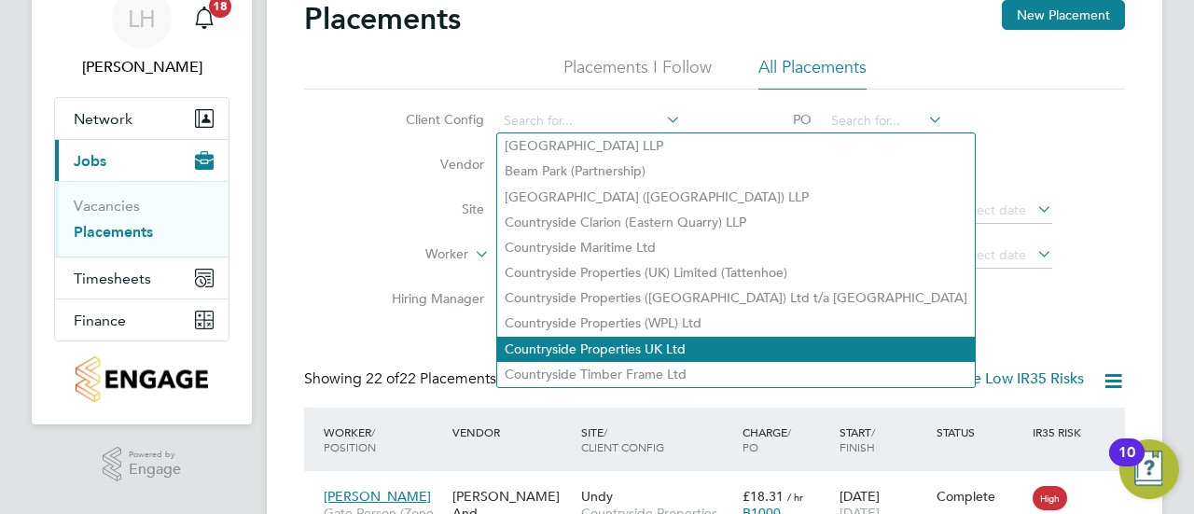
click at [587, 337] on li "Countryside Properties UK Ltd" at bounding box center [736, 349] width 478 height 25
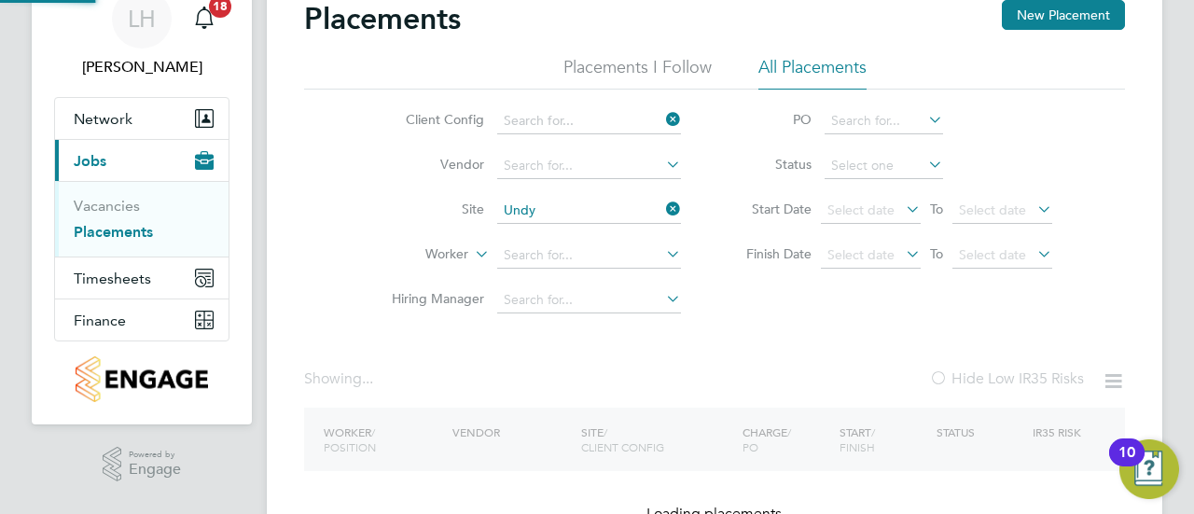
type input "Countryside Properties UK Ltd"
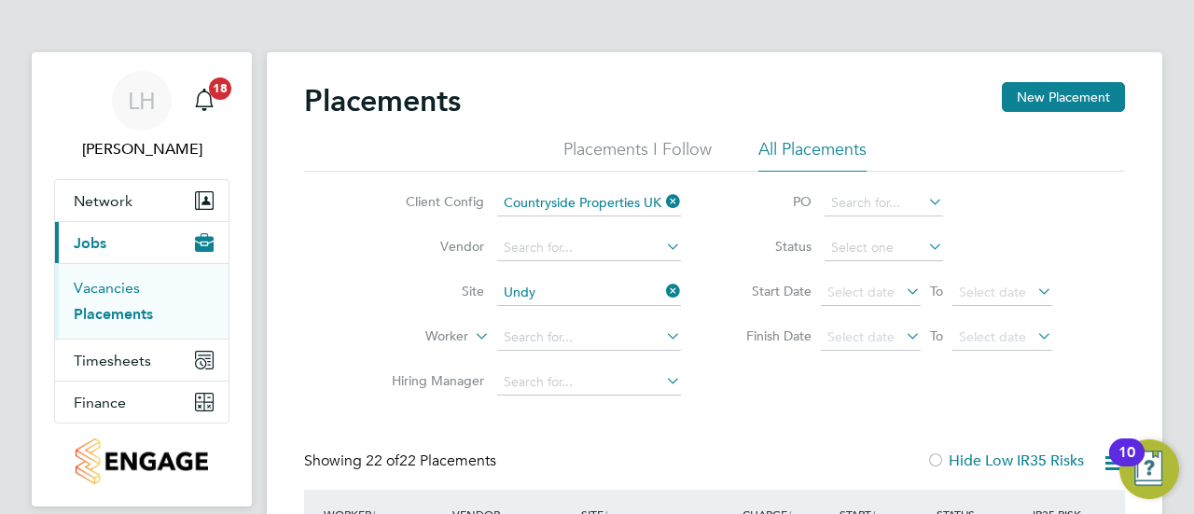
click at [84, 286] on link "Vacancies" at bounding box center [107, 288] width 66 height 18
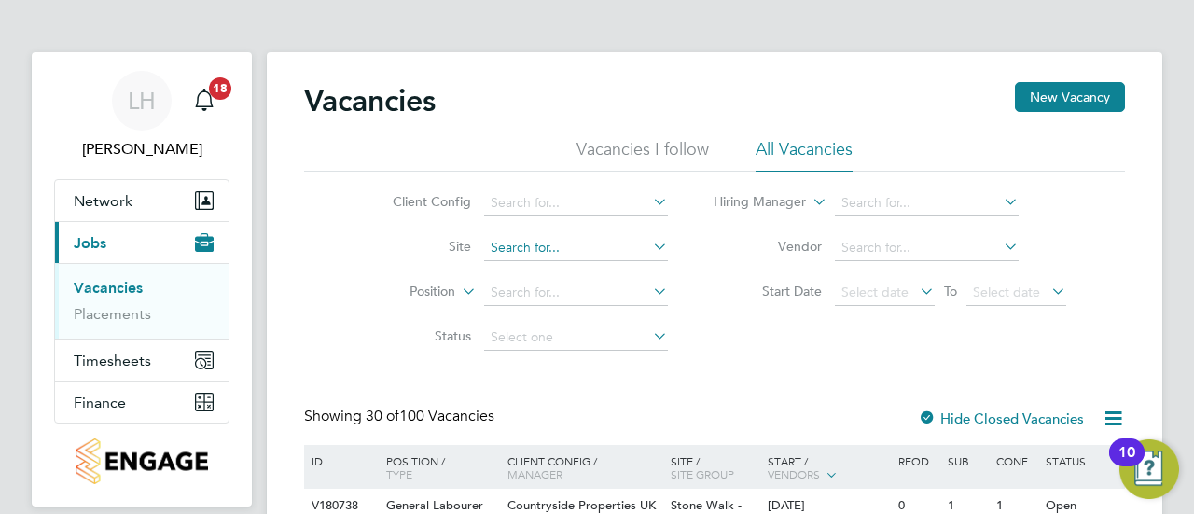
click at [499, 243] on input at bounding box center [576, 248] width 184 height 26
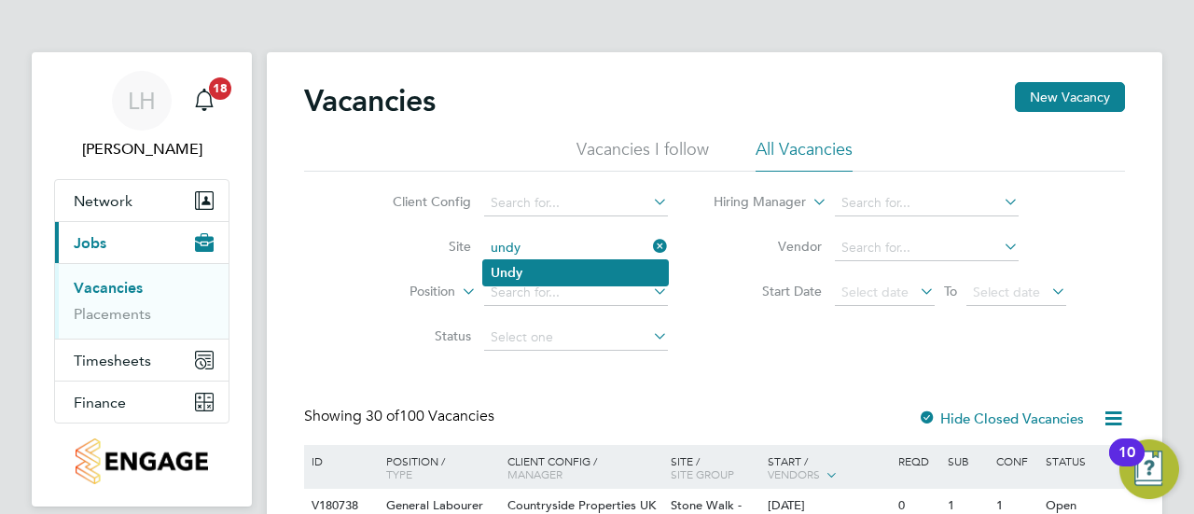
click at [525, 263] on li "Undy" at bounding box center [575, 272] width 185 height 25
type input "Undy"
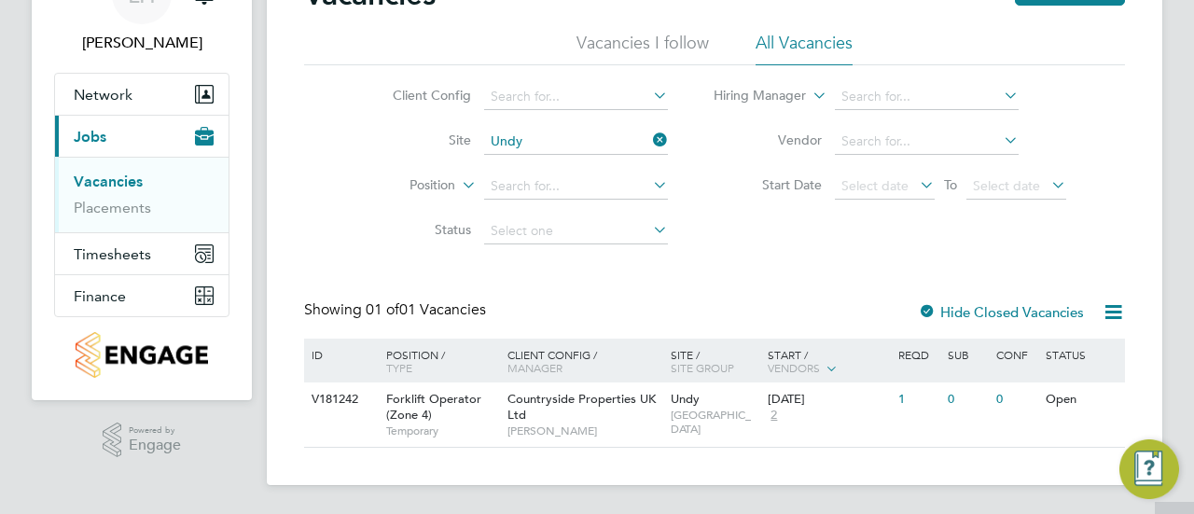
scroll to position [106, 0]
click at [813, 274] on div "Vacancies New Vacancy Vacancies I follow All Vacancies Client Config Site Undy …" at bounding box center [714, 212] width 821 height 472
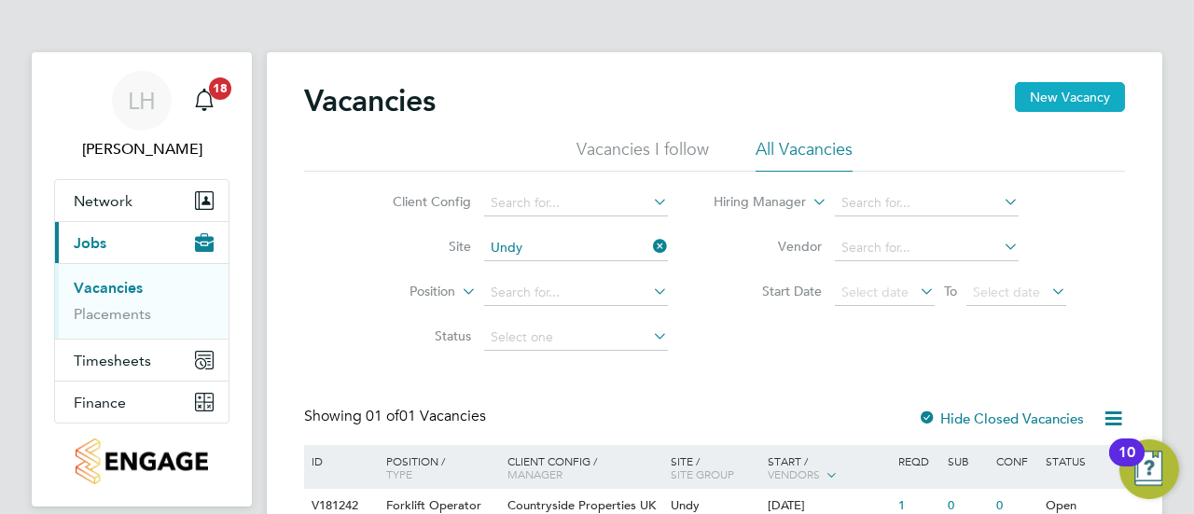
click at [1048, 98] on button "New Vacancy" at bounding box center [1070, 97] width 110 height 30
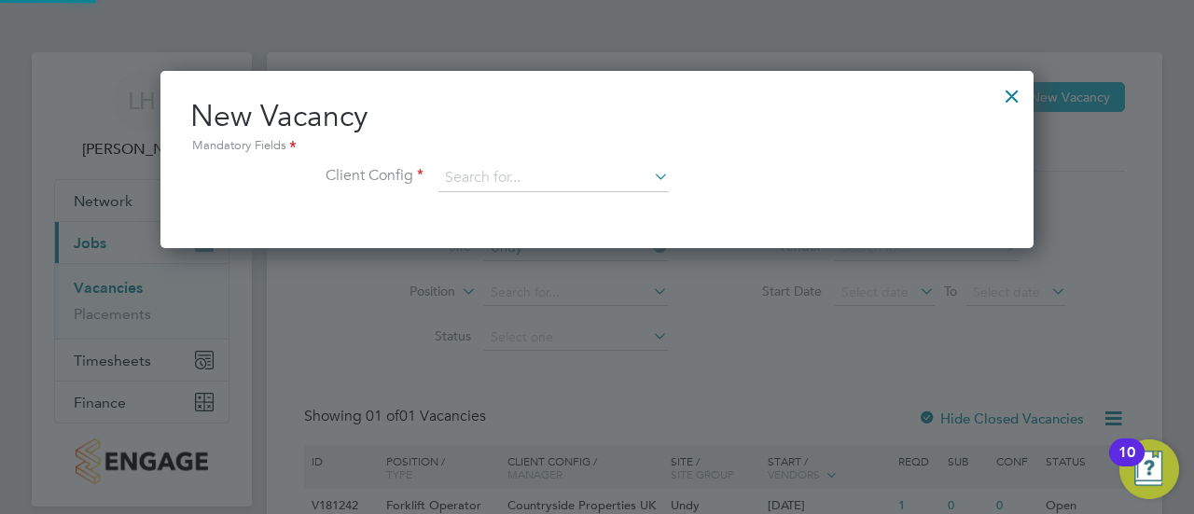
scroll to position [176, 873]
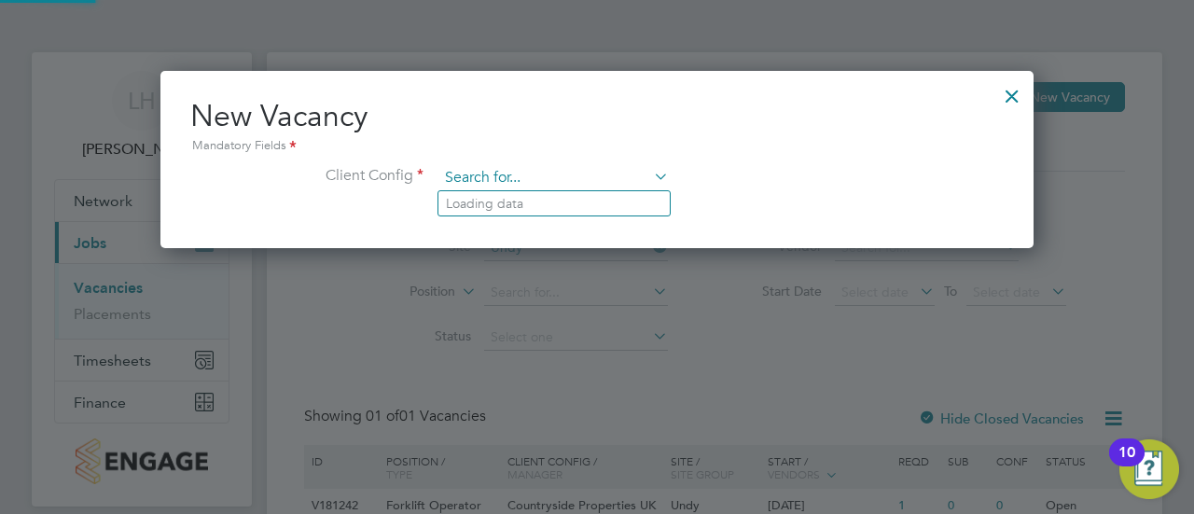
click at [492, 173] on input at bounding box center [553, 178] width 230 height 28
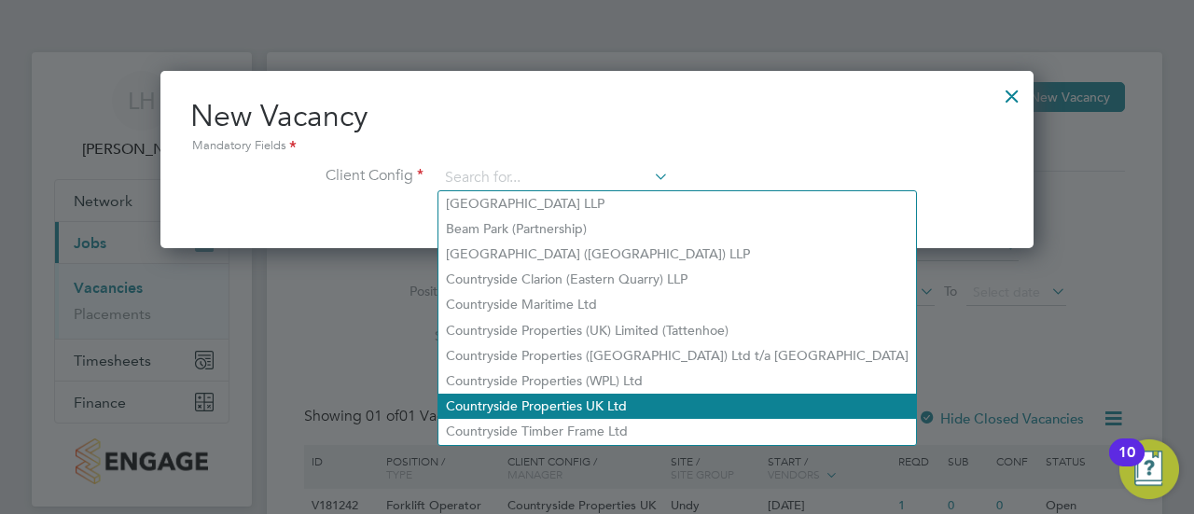
click at [578, 401] on li "Countryside Properties UK Ltd" at bounding box center [677, 406] width 478 height 25
type input "Countryside Properties UK Ltd"
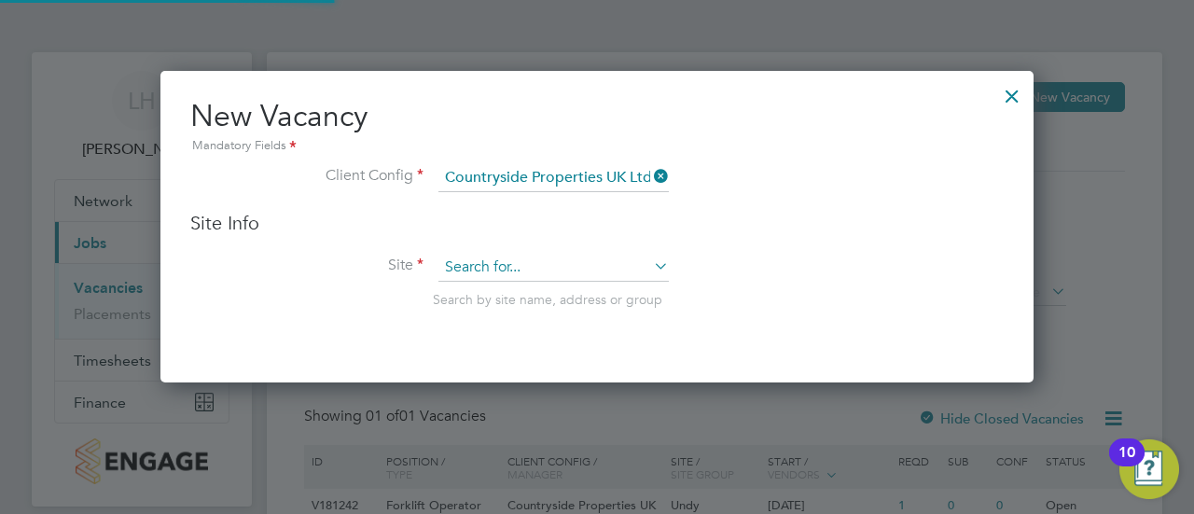
click at [559, 266] on input at bounding box center [553, 268] width 230 height 28
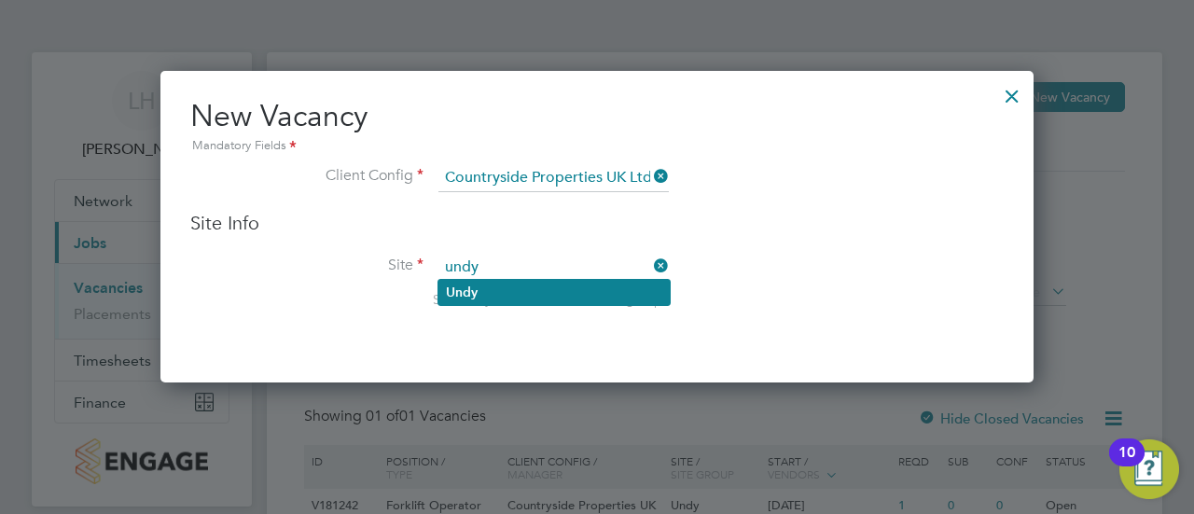
click at [513, 286] on li "Undy" at bounding box center [553, 292] width 231 height 25
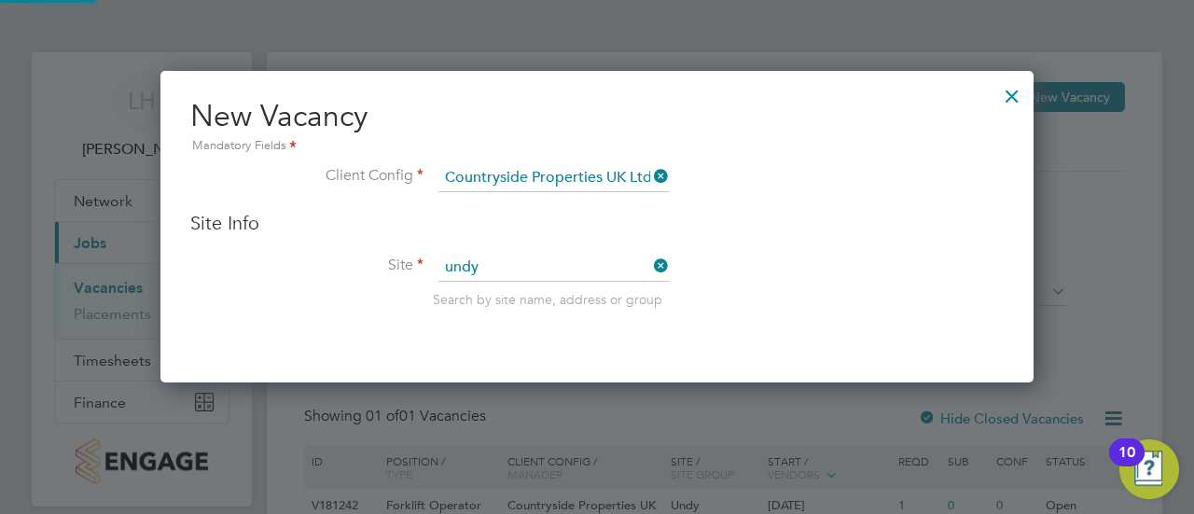
type input "Undy"
click at [806, 311] on li "Site Undy Search by site name, address or group" at bounding box center [596, 299] width 813 height 91
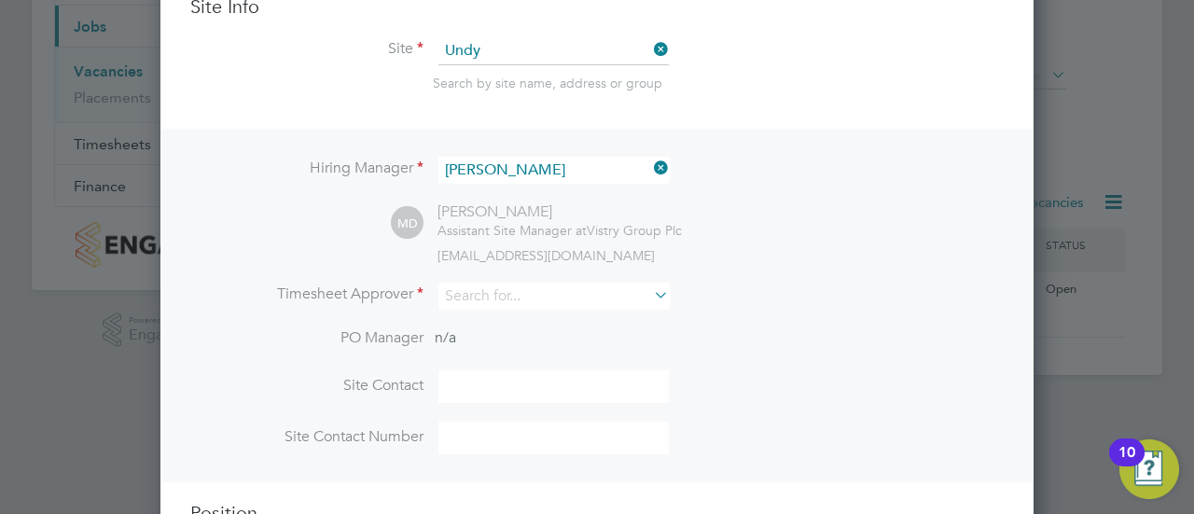
scroll to position [218, 0]
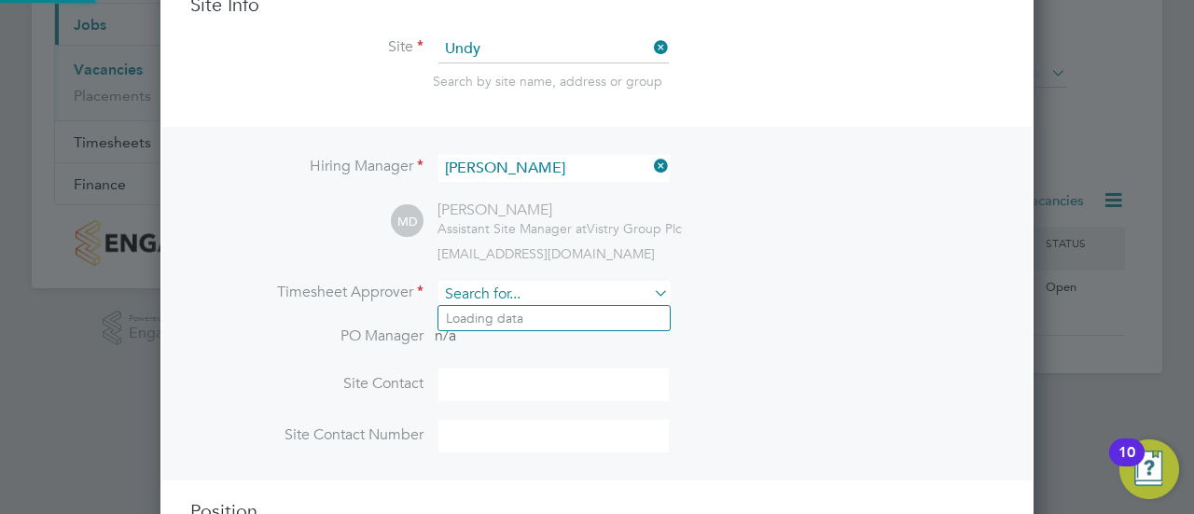
click at [639, 294] on input at bounding box center [553, 294] width 230 height 27
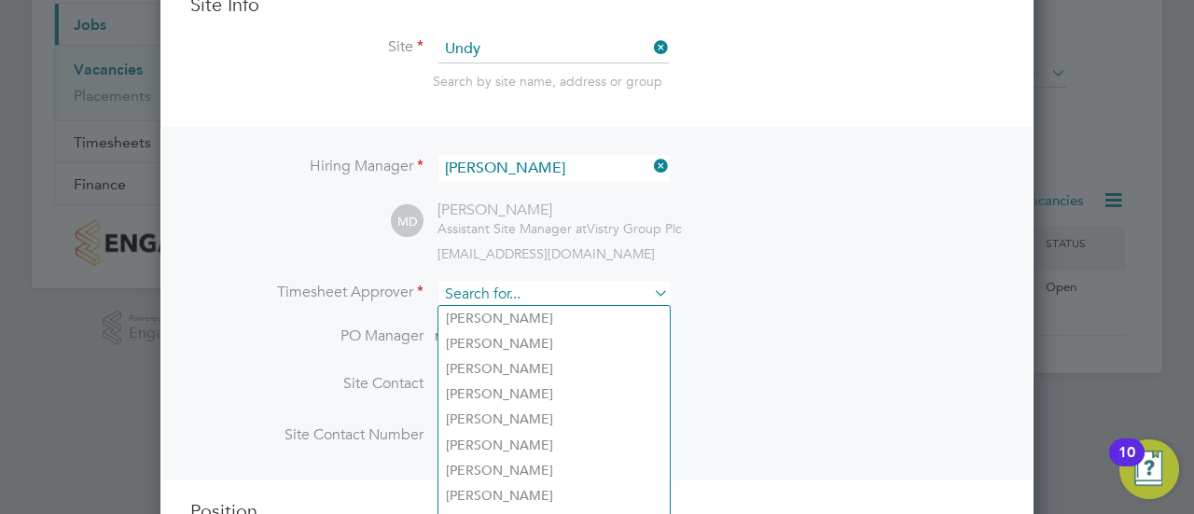
click at [584, 296] on input at bounding box center [553, 294] width 230 height 27
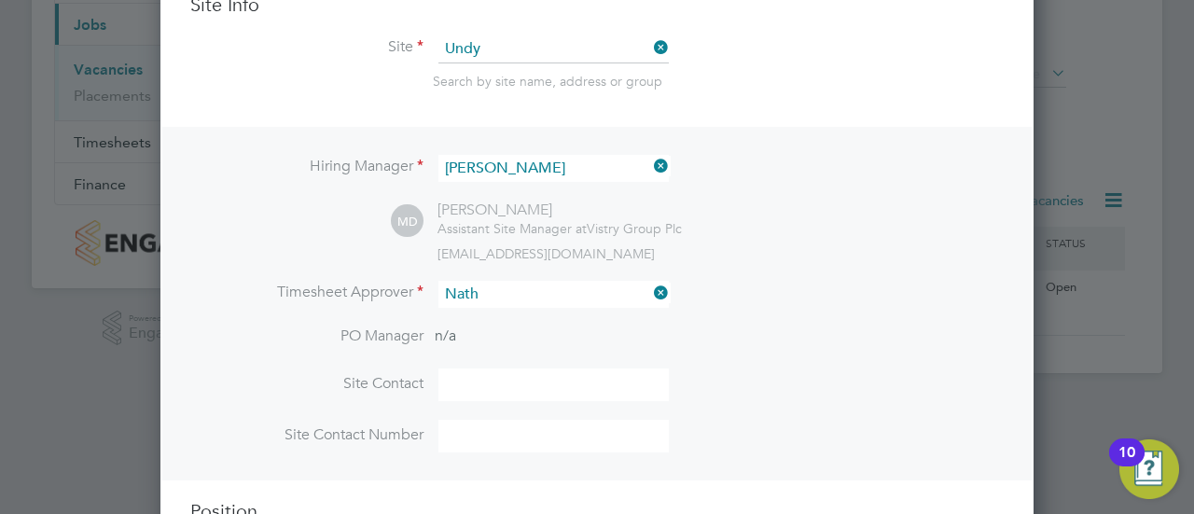
click at [531, 335] on li "Nath an Turner" at bounding box center [553, 343] width 231 height 25
type input "[PERSON_NAME]"
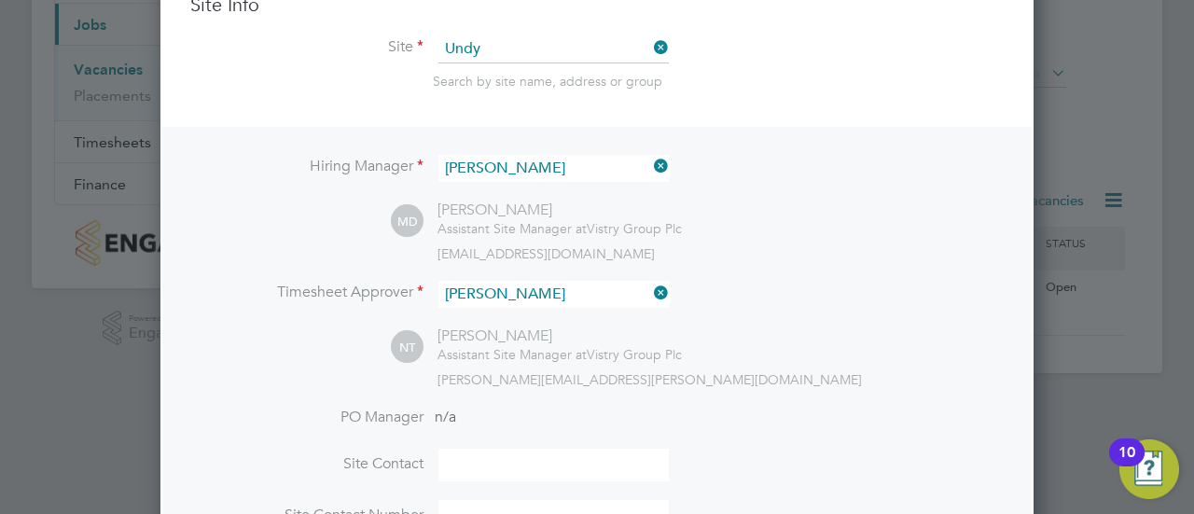
click at [666, 352] on div "Assistant Site Manager at Vistry Group Plc" at bounding box center [559, 354] width 244 height 17
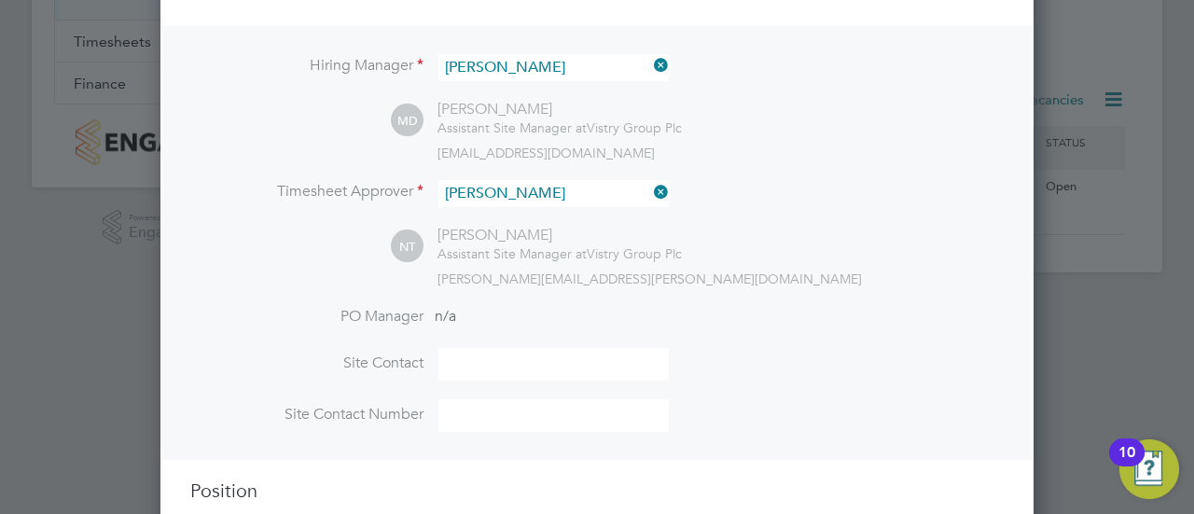
scroll to position [322, 0]
click at [548, 372] on input at bounding box center [553, 361] width 230 height 33
click at [519, 410] on input at bounding box center [553, 412] width 230 height 33
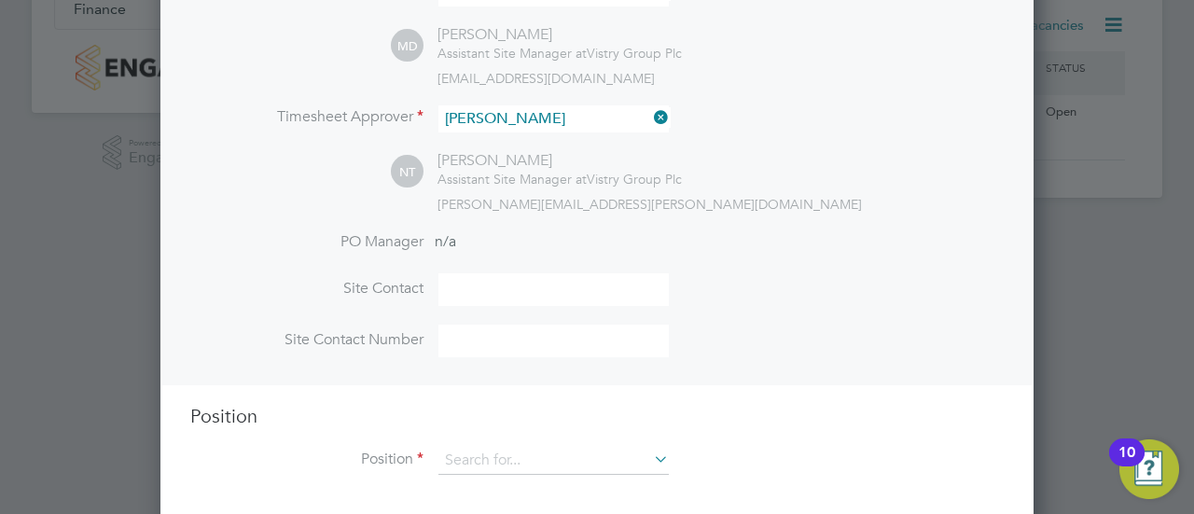
scroll to position [394, 0]
click at [490, 443] on div "Position Position" at bounding box center [596, 449] width 813 height 90
click at [483, 452] on input at bounding box center [553, 461] width 230 height 28
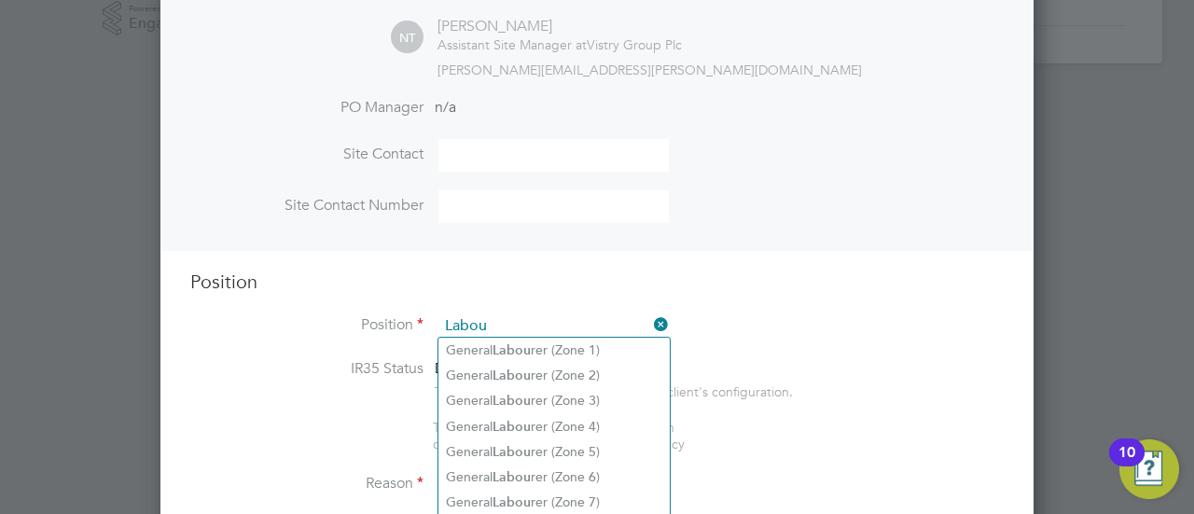
scroll to position [530, 0]
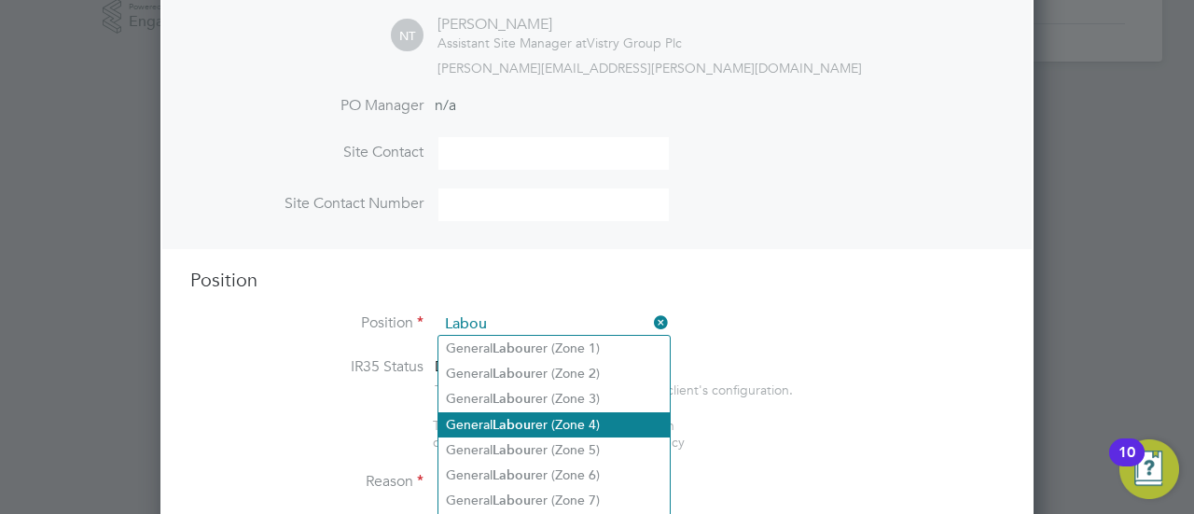
click at [526, 422] on b "Labou" at bounding box center [511, 425] width 38 height 16
type input "General Labourer (Zone 4)"
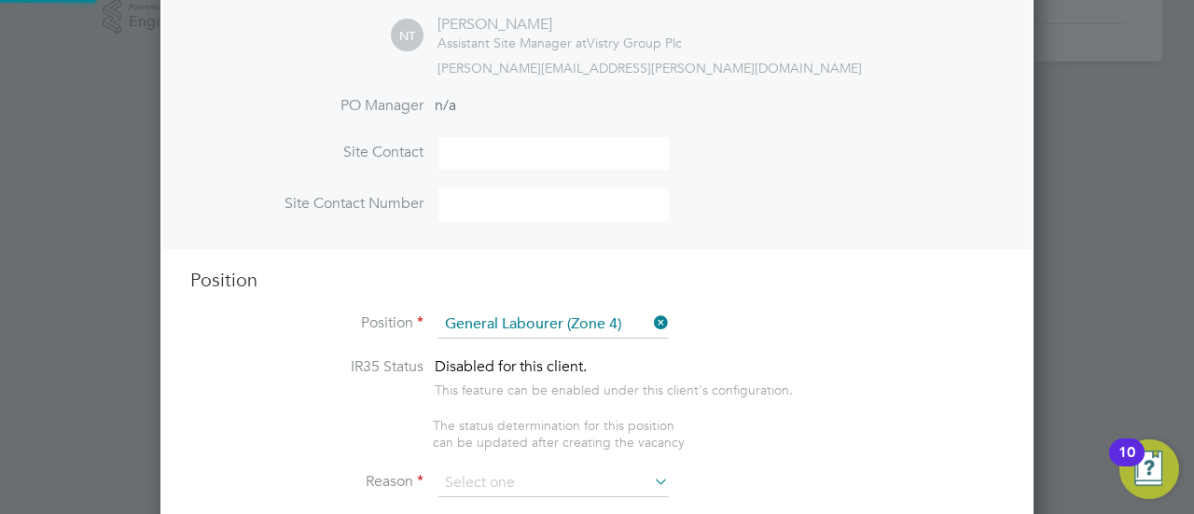
type textarea "- General site labouring duties - Supporting the trades on site - Moving materi…"
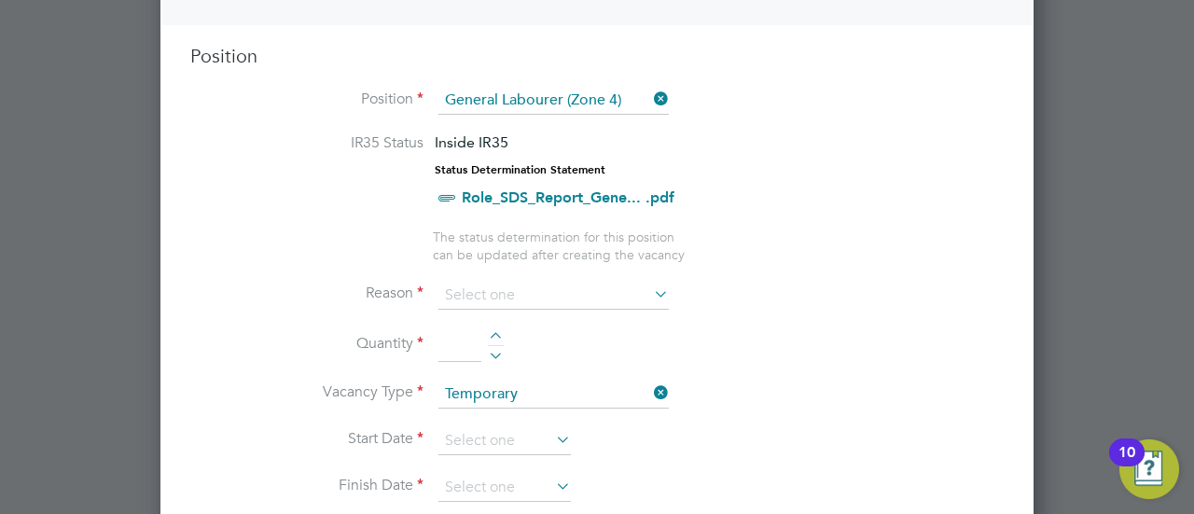
scroll to position [755, 0]
click at [502, 330] on div at bounding box center [496, 336] width 16 height 13
type input "1"
click at [527, 287] on input at bounding box center [553, 294] width 230 height 28
click at [524, 344] on li "Holiday" at bounding box center [553, 340] width 231 height 24
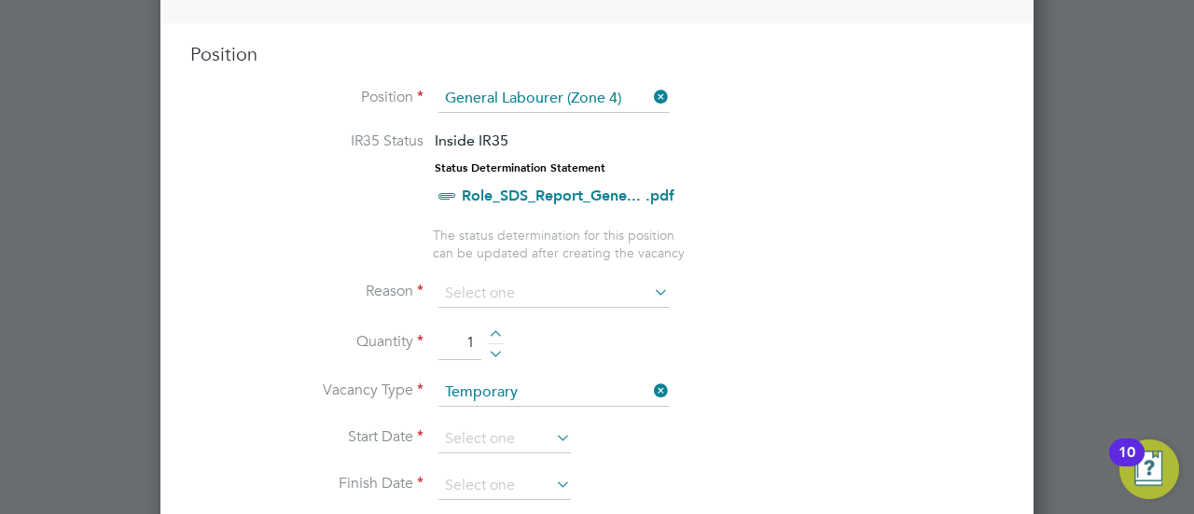
type input "Holiday"
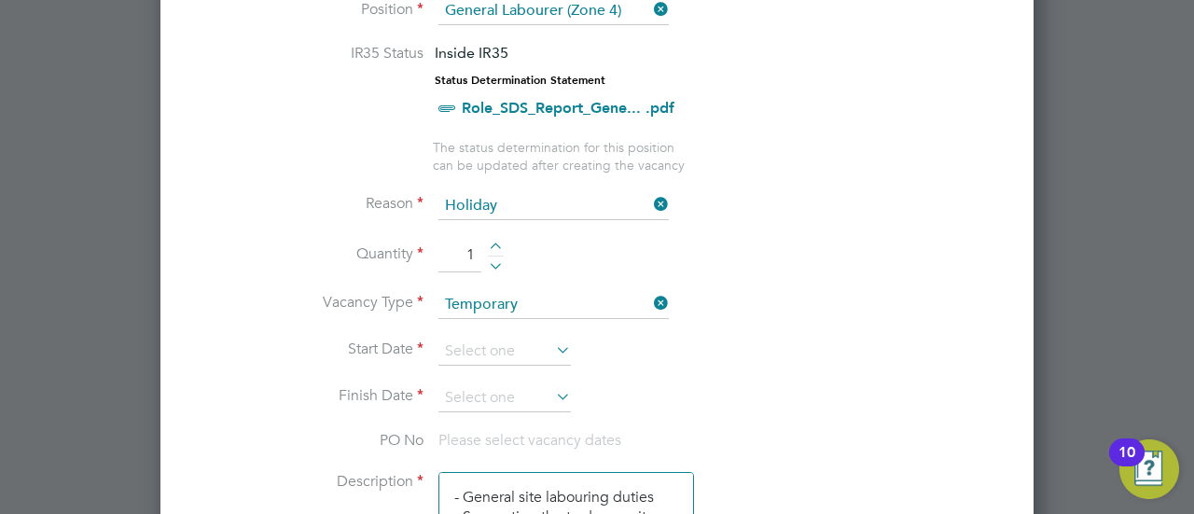
scroll to position [845, 0]
click at [519, 344] on input at bounding box center [504, 350] width 132 height 28
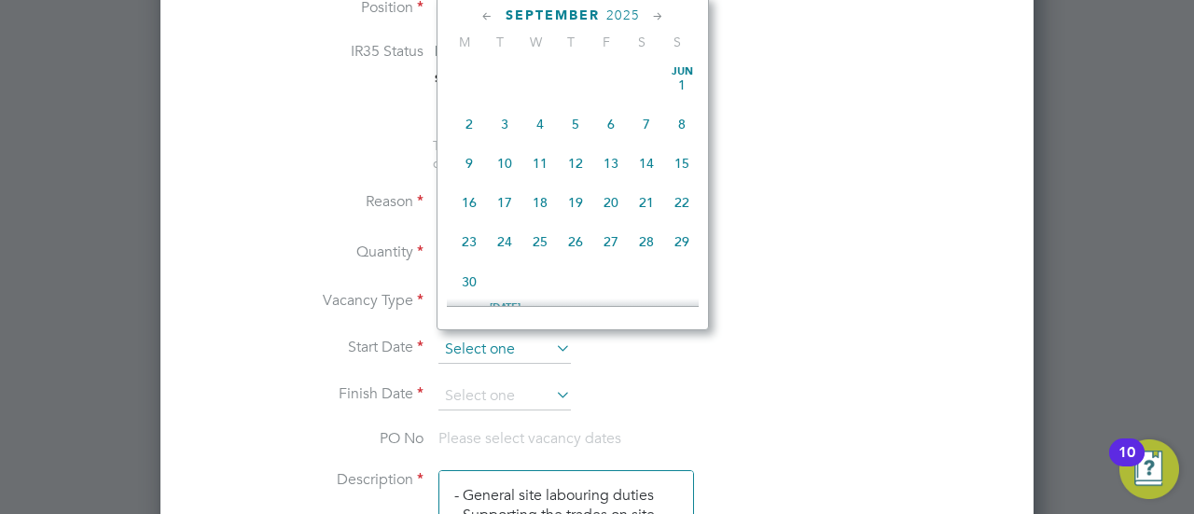
scroll to position [680, 0]
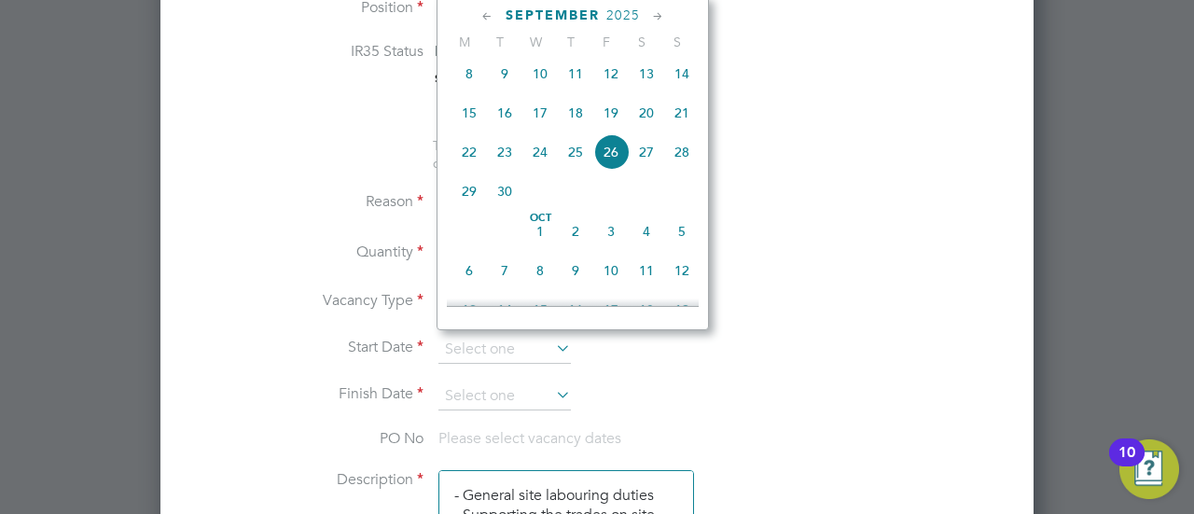
click at [760, 151] on ul "IR35 Status Inside IR35 Status Determination Statement Role_SDS_Report_Gene... …" at bounding box center [596, 107] width 813 height 130
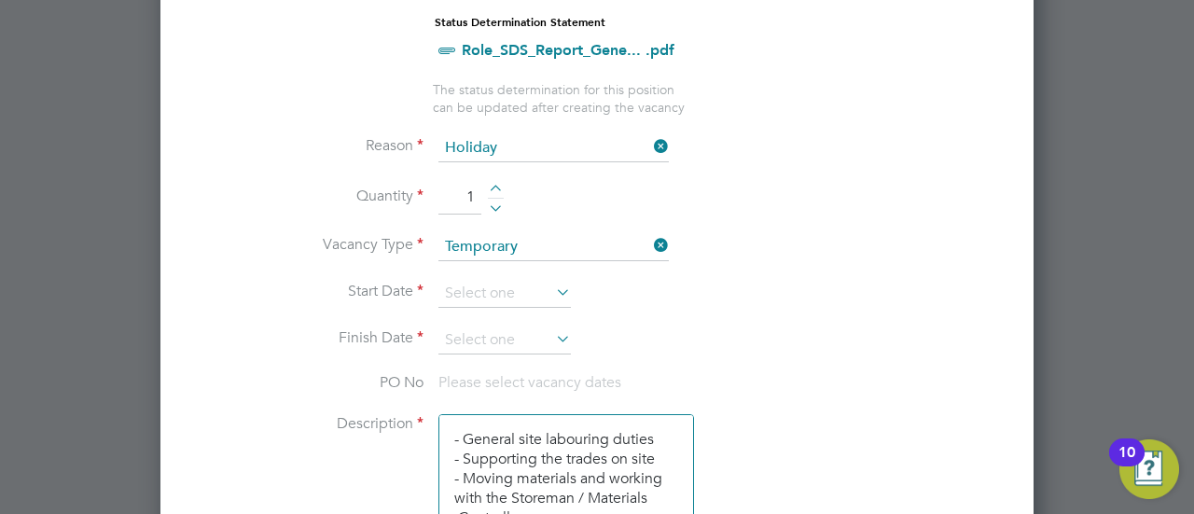
scroll to position [908, 0]
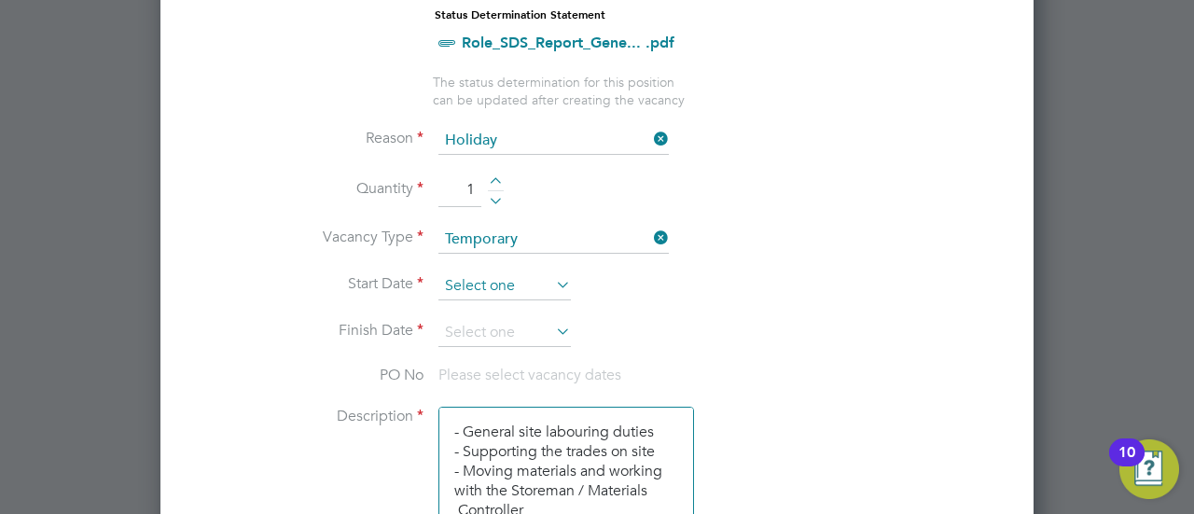
click at [476, 275] on input at bounding box center [504, 286] width 132 height 28
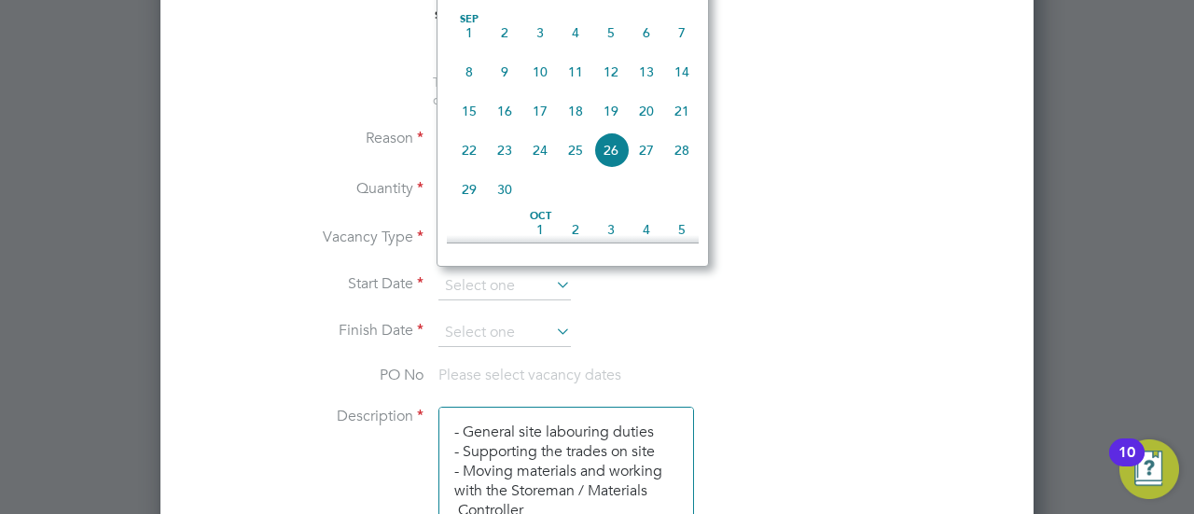
scroll to position [617, 0]
click at [473, 128] on span "15" at bounding box center [468, 111] width 35 height 35
type input "[DATE]"
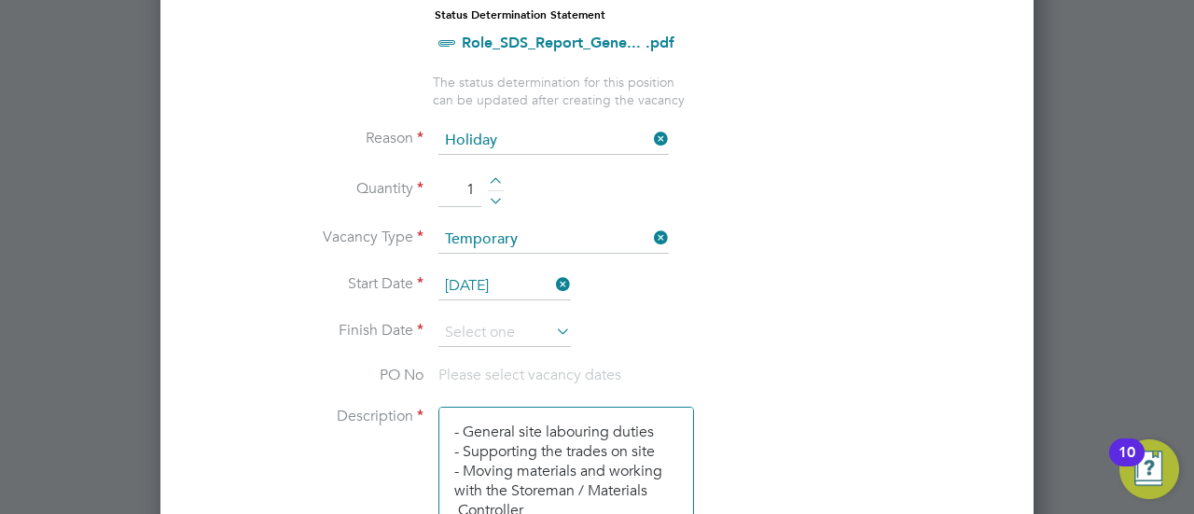
click at [491, 252] on li "Vacancy Type Temporary" at bounding box center [596, 249] width 813 height 47
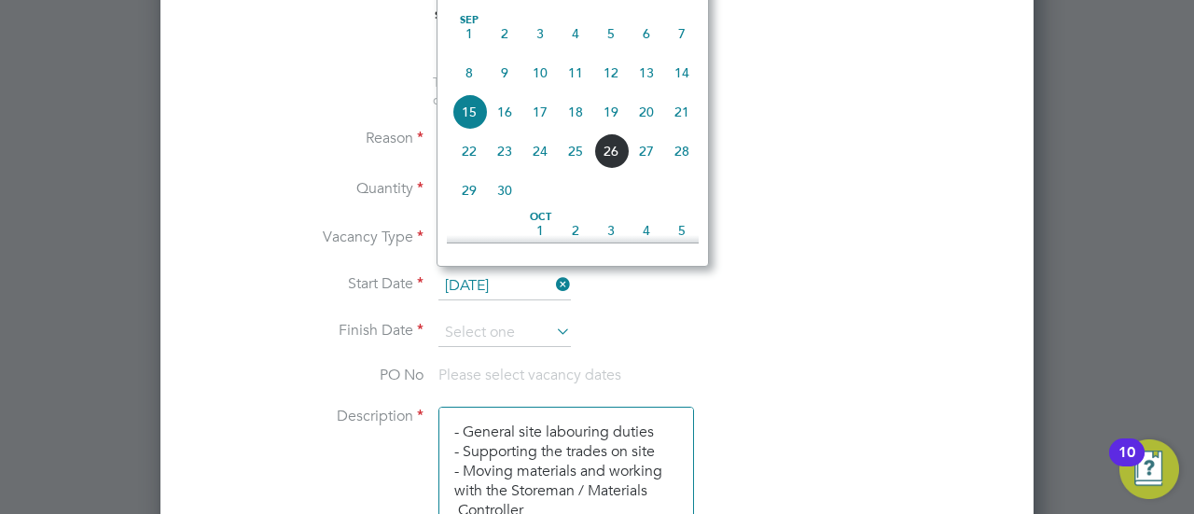
scroll to position [640, 0]
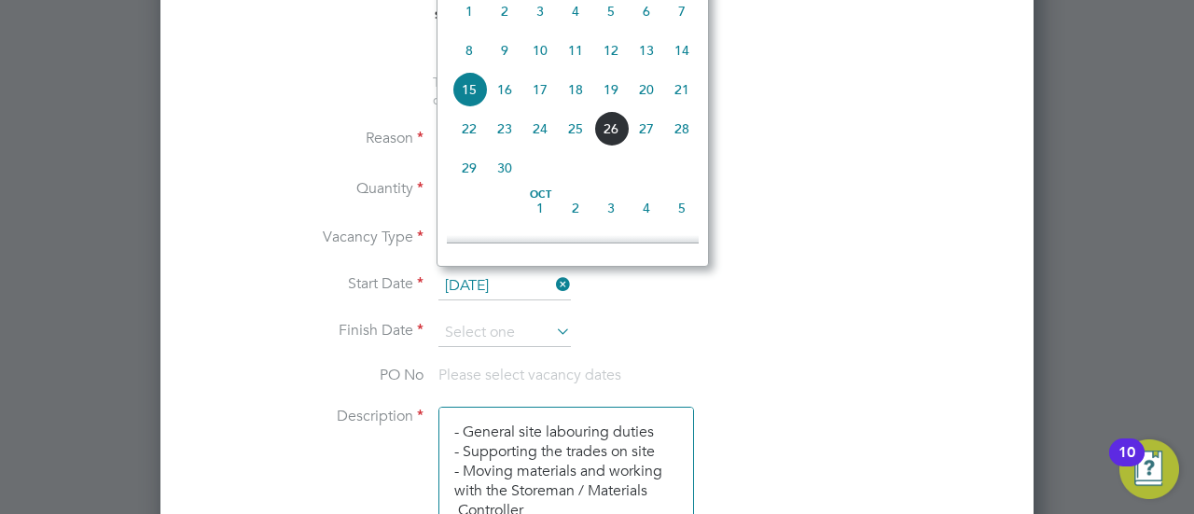
click at [485, 275] on input "[DATE]" at bounding box center [504, 286] width 132 height 28
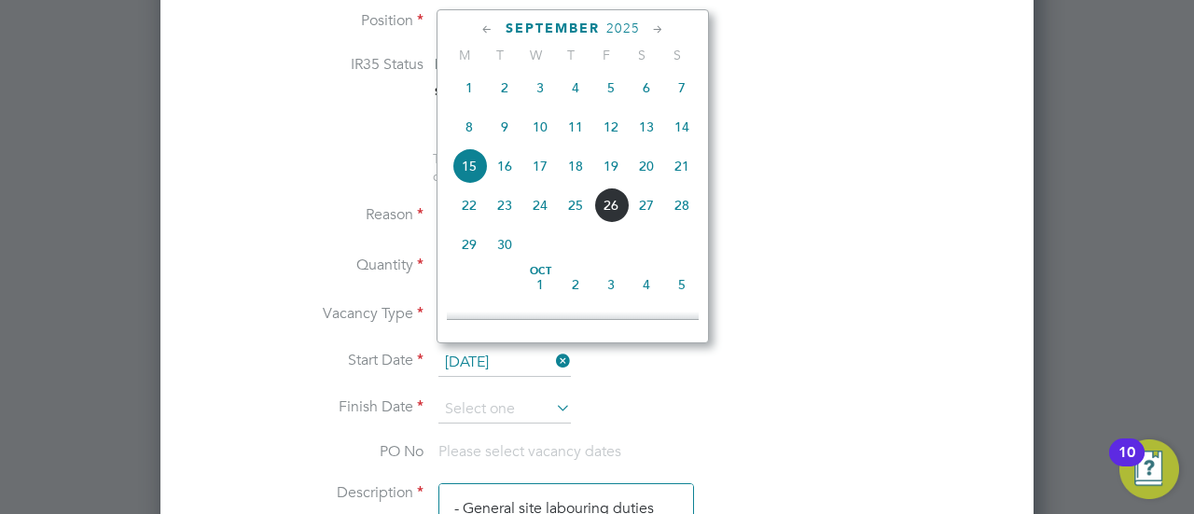
scroll to position [804, 0]
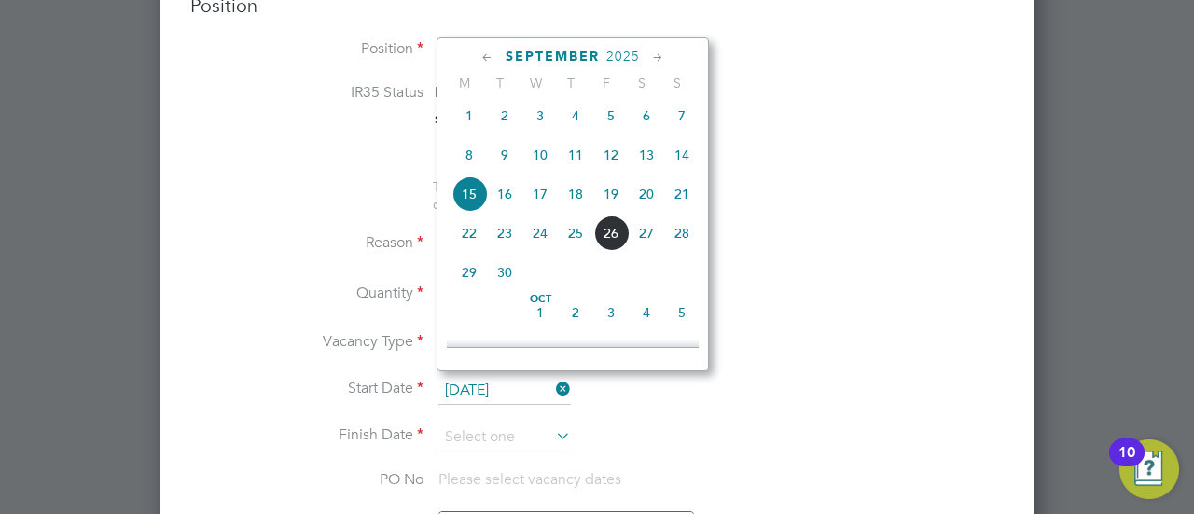
click at [471, 207] on span "15" at bounding box center [468, 193] width 35 height 35
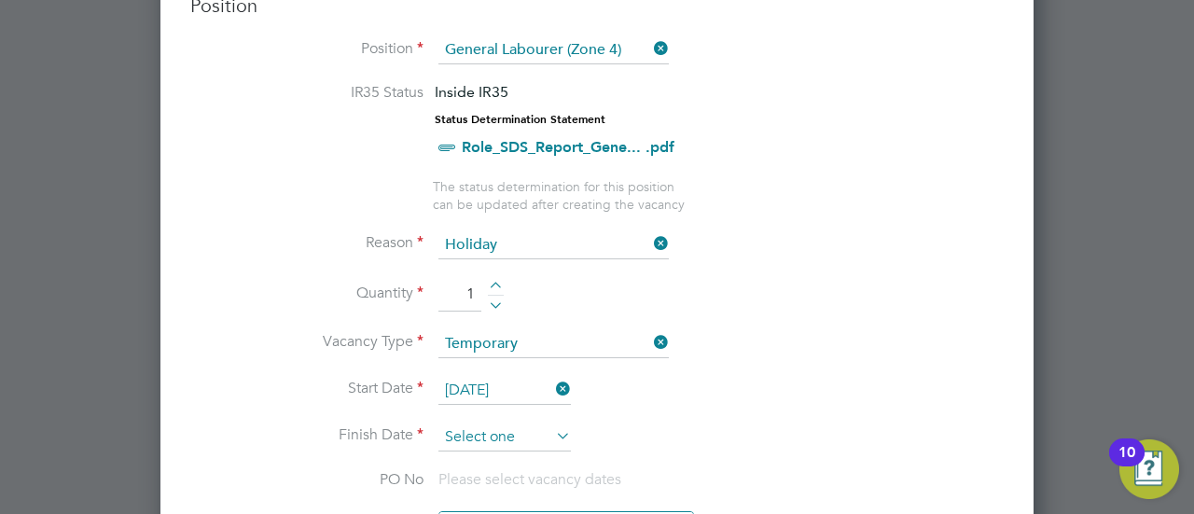
click at [500, 423] on input at bounding box center [504, 437] width 132 height 28
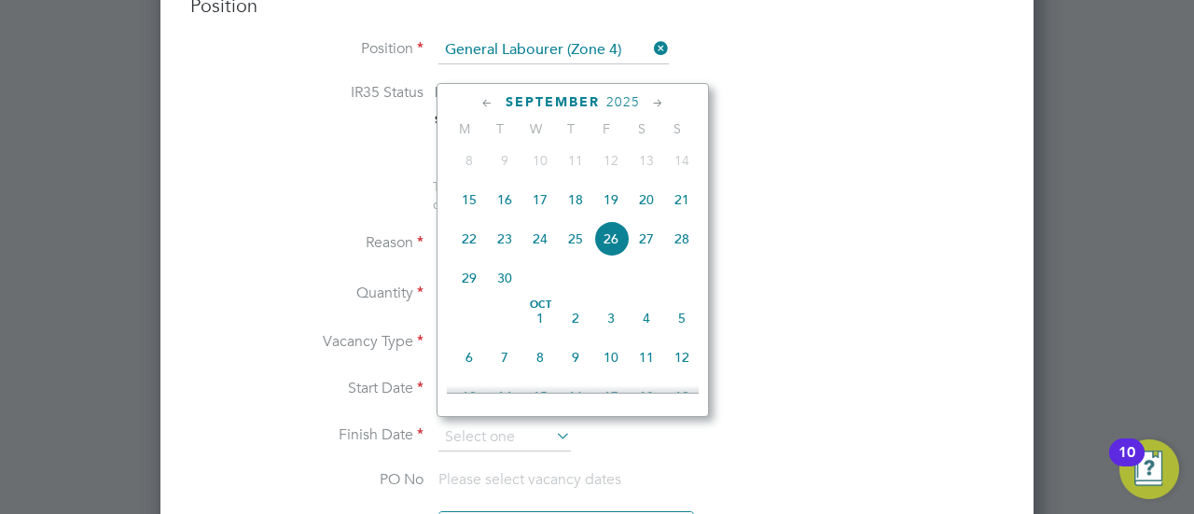
click at [621, 335] on span "3" at bounding box center [610, 317] width 35 height 35
type input "[DATE]"
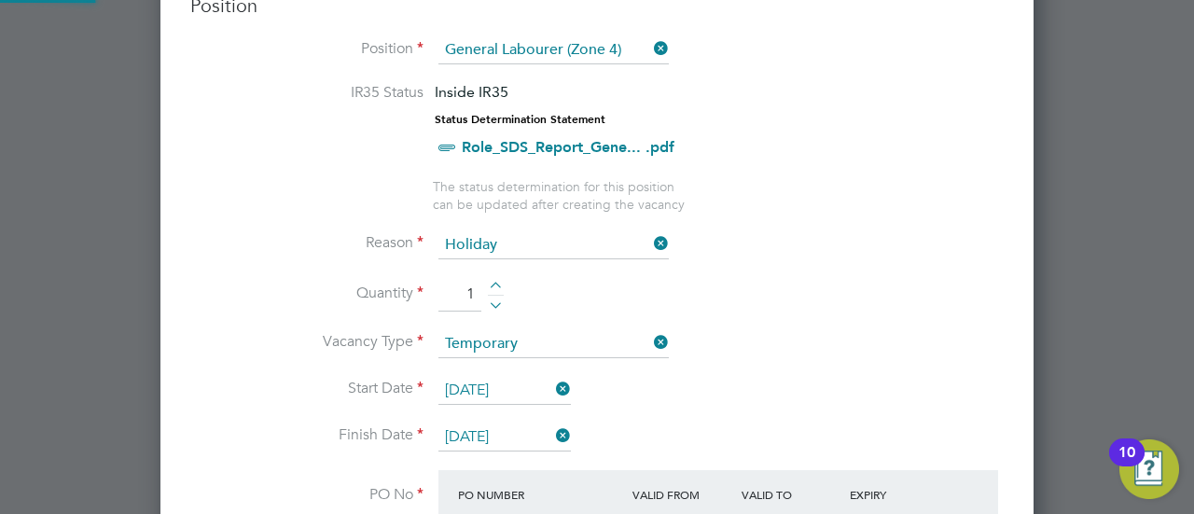
scroll to position [32, 175]
click at [758, 357] on li "Vacancy Type Temporary" at bounding box center [596, 353] width 813 height 47
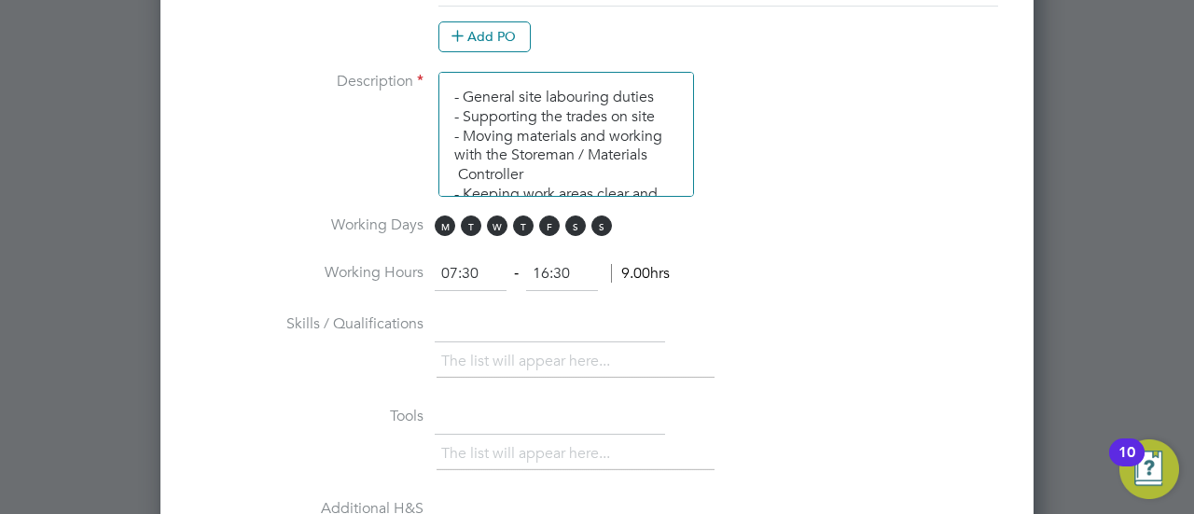
scroll to position [1380, 0]
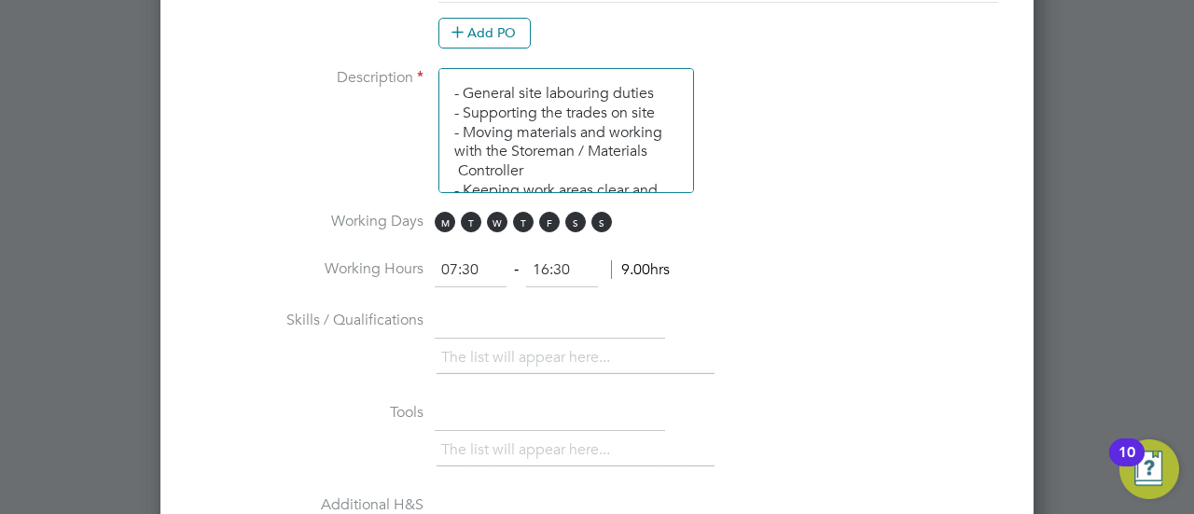
click at [454, 264] on input "07:30" at bounding box center [471, 271] width 72 height 34
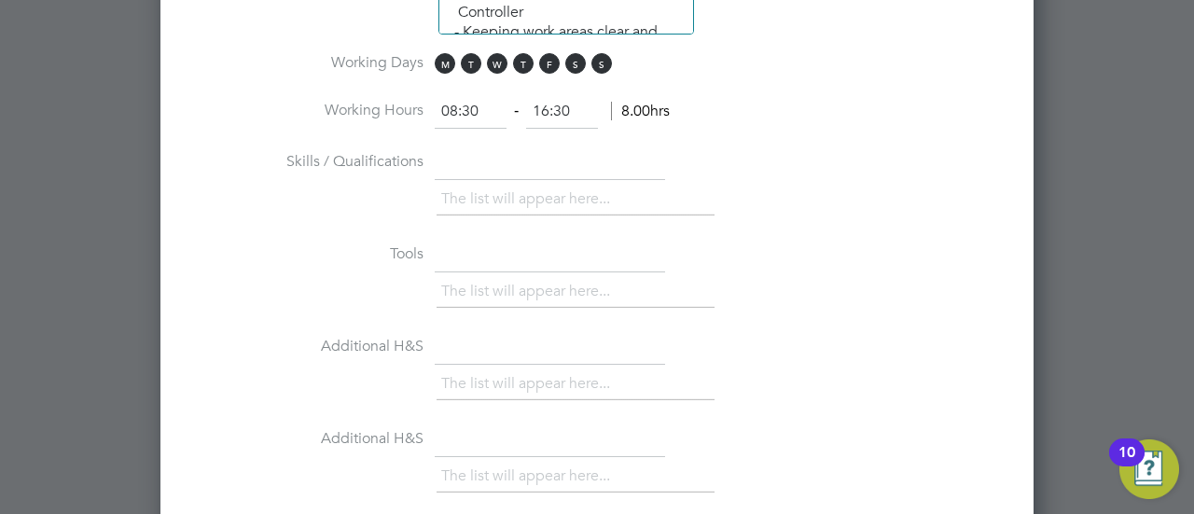
type input "08:30"
type input "16:30"
click at [737, 337] on li "Additional H&S The list will appear here..." at bounding box center [596, 377] width 813 height 92
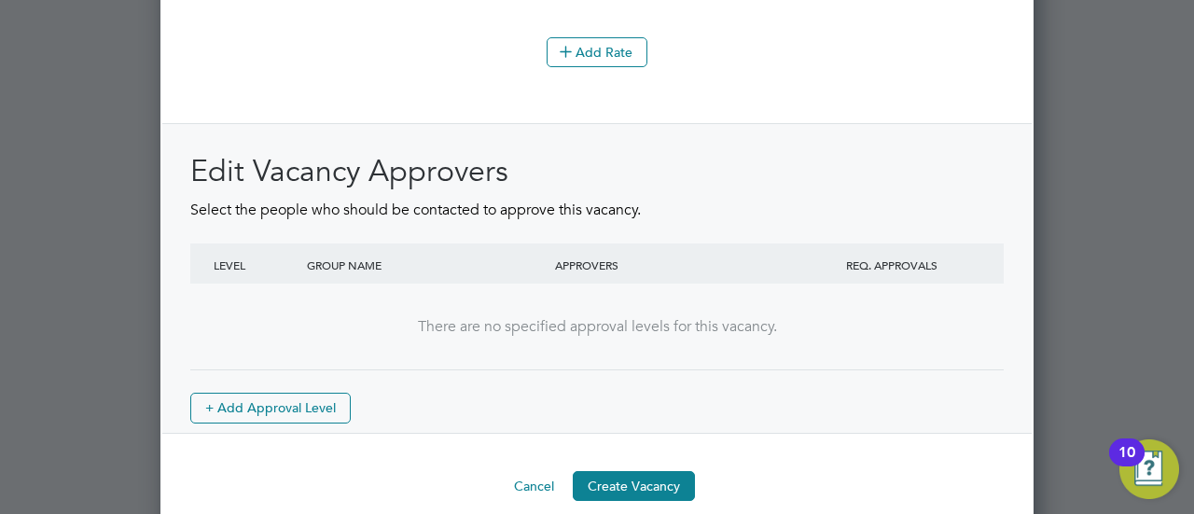
scroll to position [2359, 0]
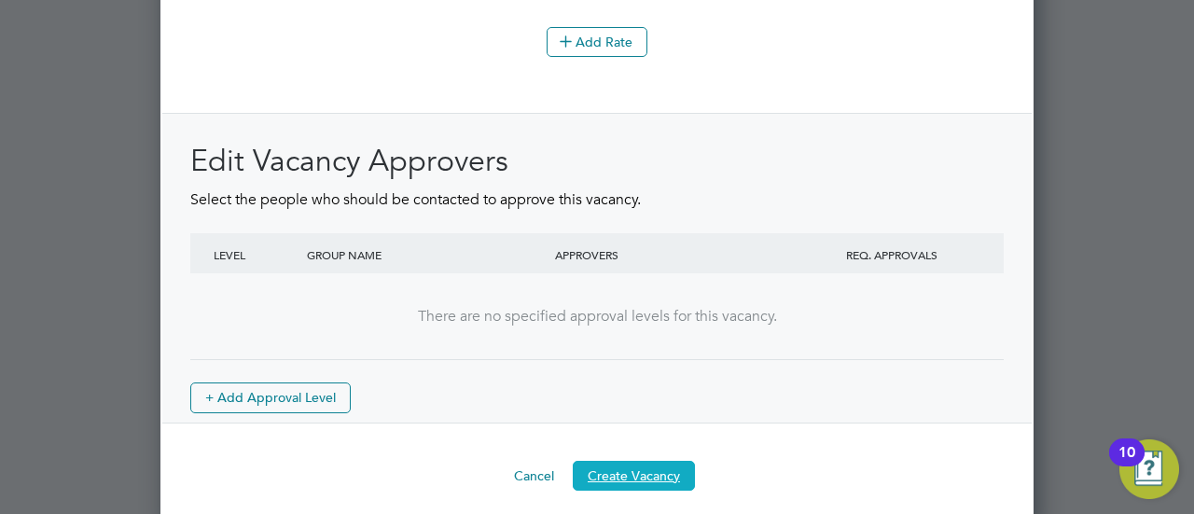
click at [651, 464] on button "Create Vacancy" at bounding box center [634, 476] width 122 height 30
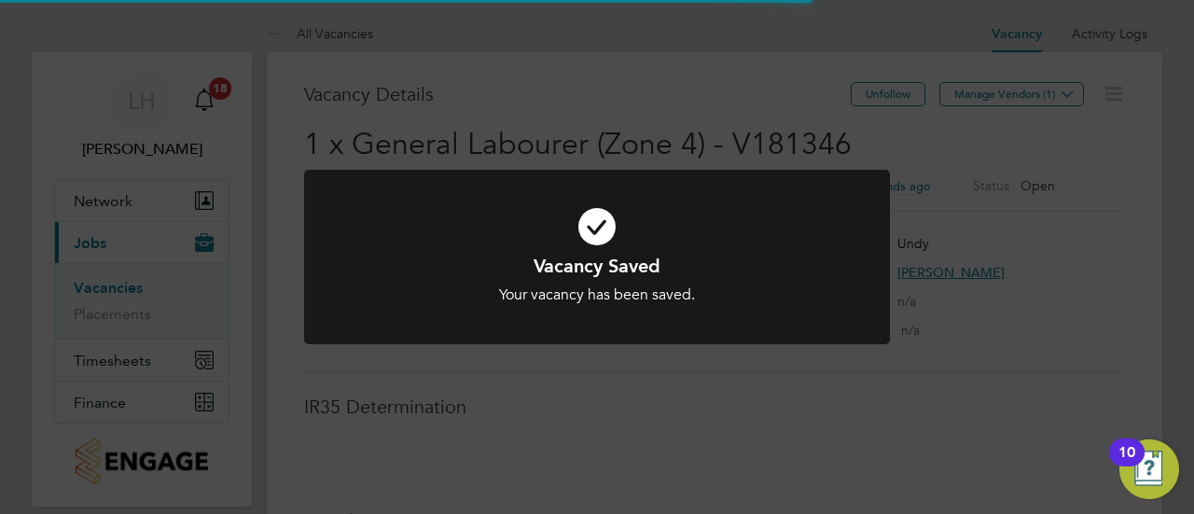
scroll to position [55, 131]
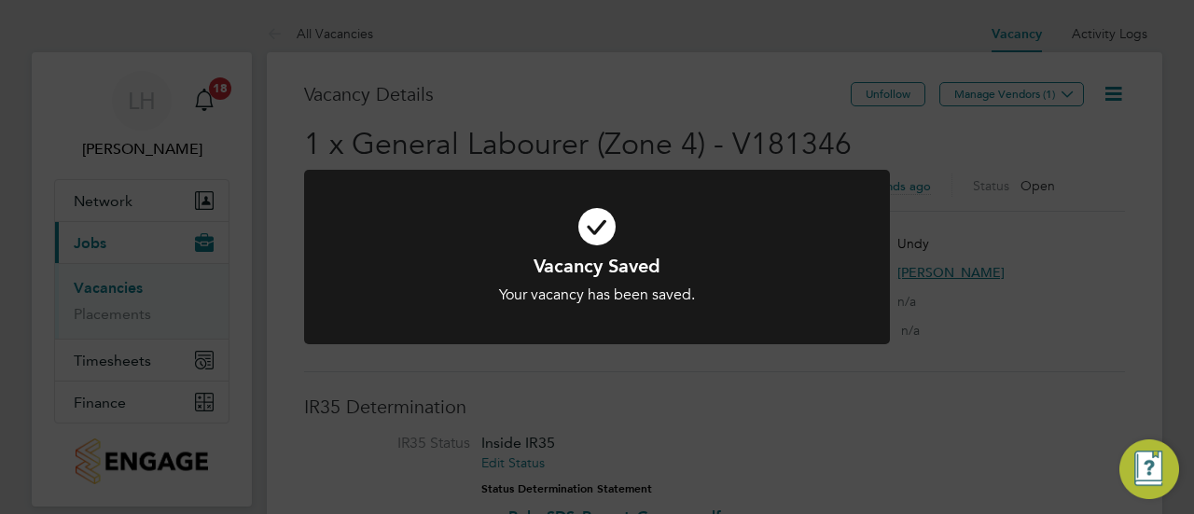
click at [705, 299] on div "Your vacancy has been saved." at bounding box center [596, 295] width 485 height 20
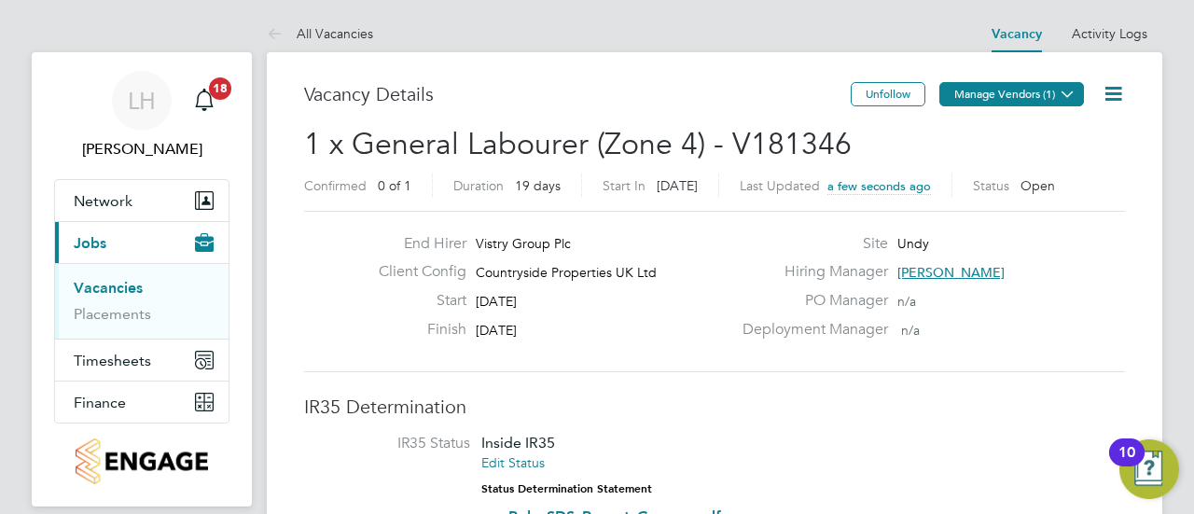
click at [1013, 90] on button "Manage Vendors (1)" at bounding box center [1011, 94] width 145 height 24
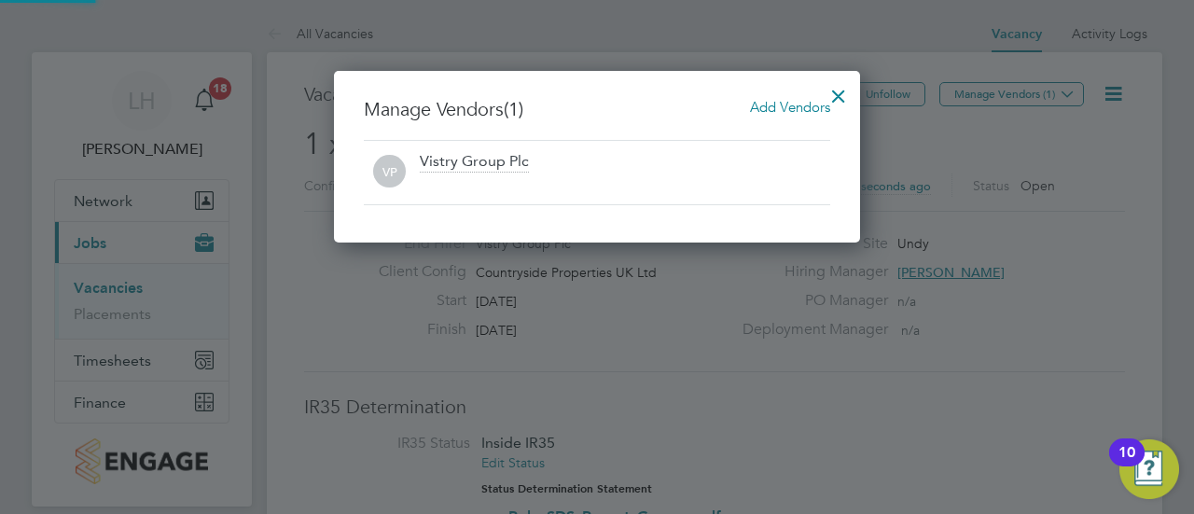
scroll to position [172, 526]
click at [753, 104] on span "Add Vendors" at bounding box center [790, 107] width 80 height 18
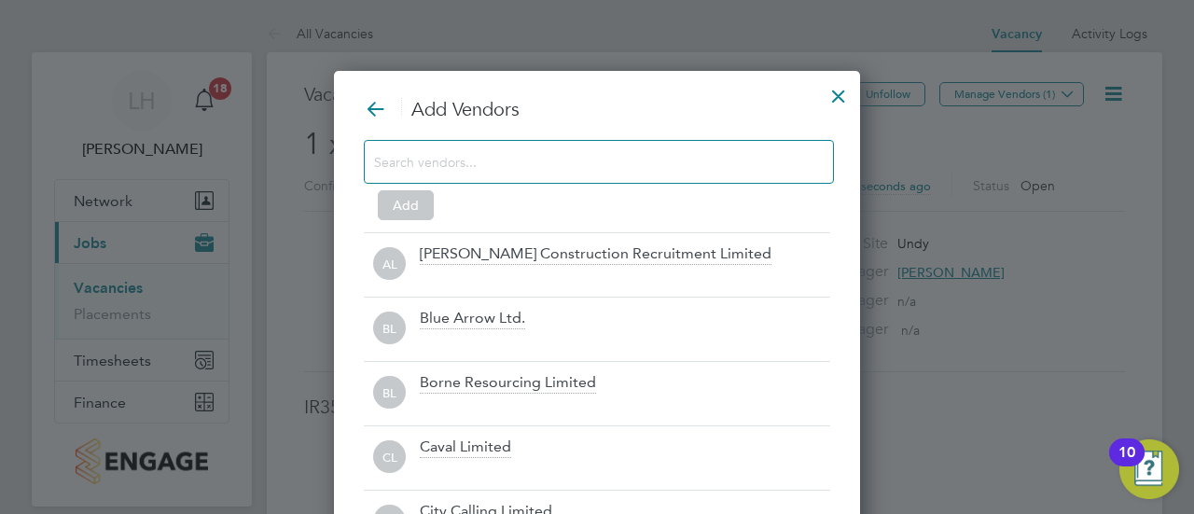
click at [486, 162] on input at bounding box center [584, 161] width 420 height 24
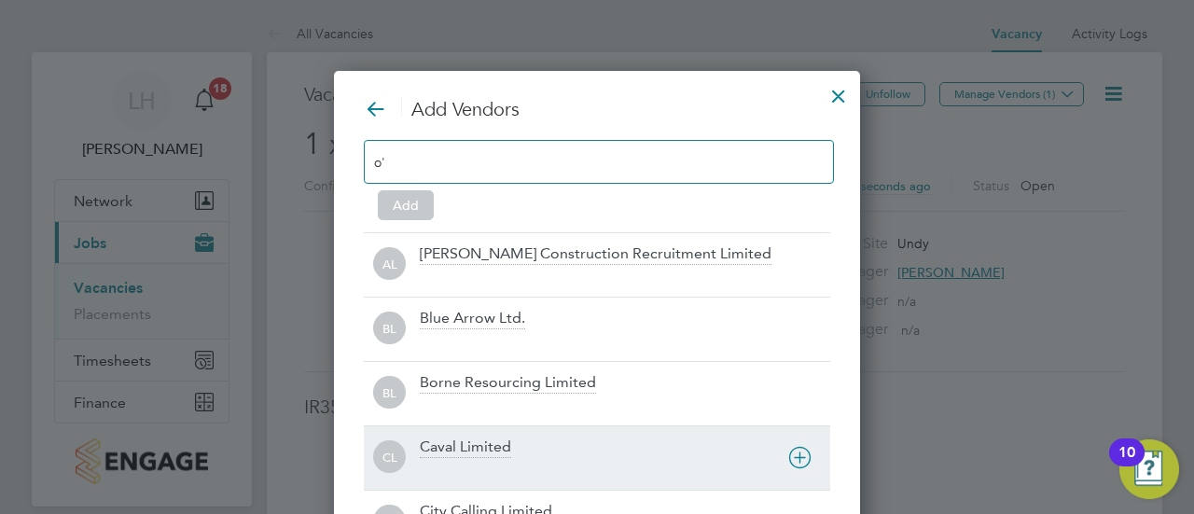
scroll to position [263, 526]
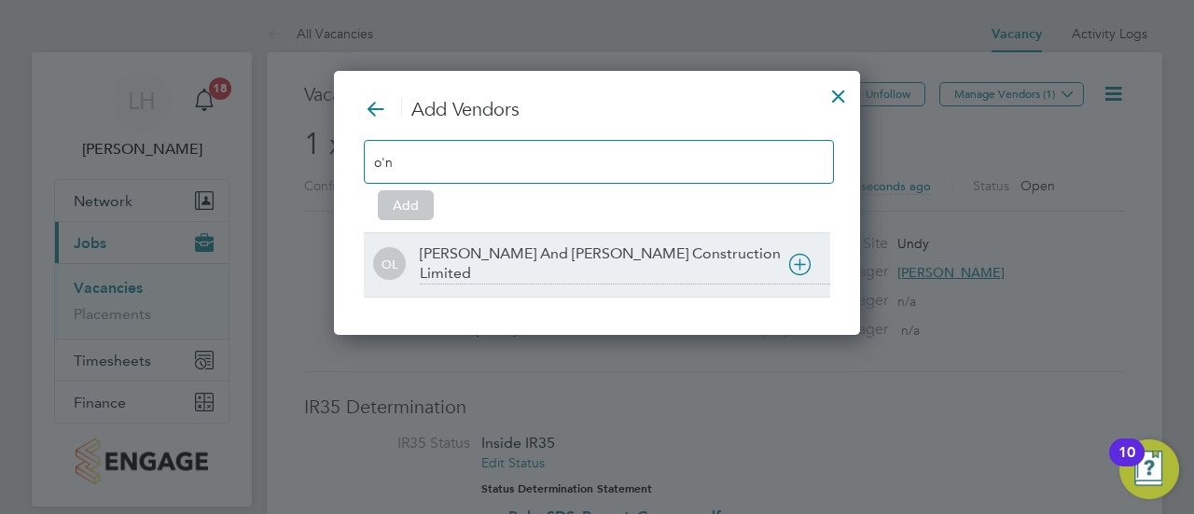
type input "o'n"
click at [456, 287] on div at bounding box center [625, 296] width 410 height 19
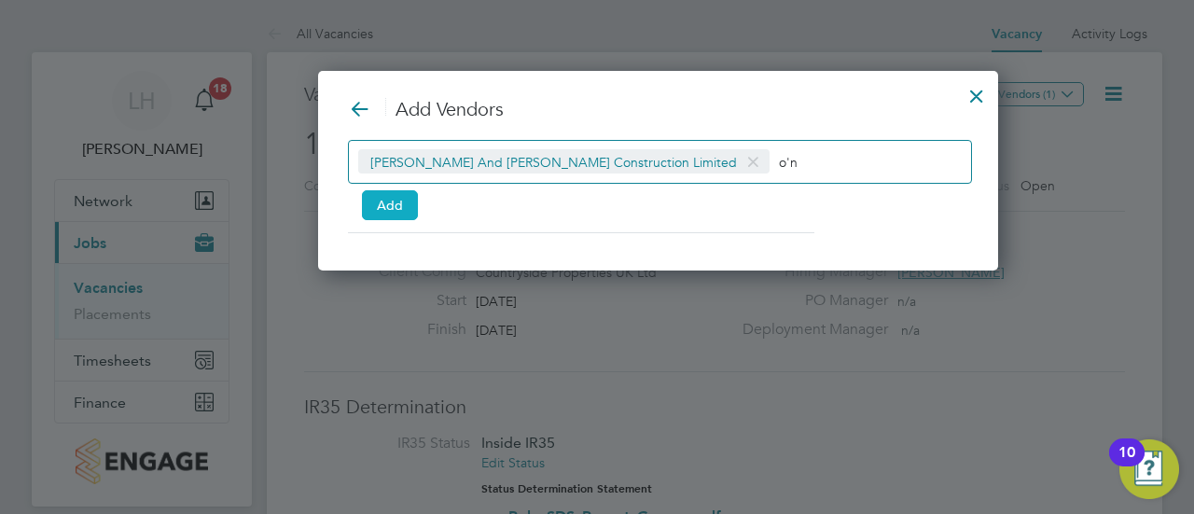
click at [386, 190] on button "Add" at bounding box center [390, 205] width 56 height 30
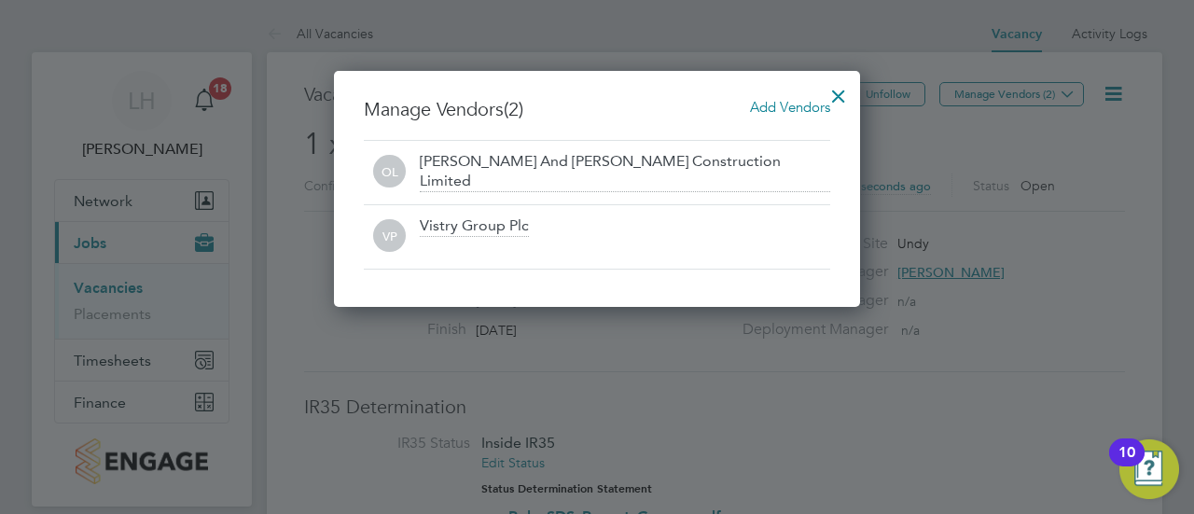
click at [855, 81] on div "Manage Vendors (2) Add Vendors OL O'Neill And Brennan Construction Limited VP V…" at bounding box center [597, 189] width 526 height 236
click at [837, 98] on div at bounding box center [839, 92] width 34 height 34
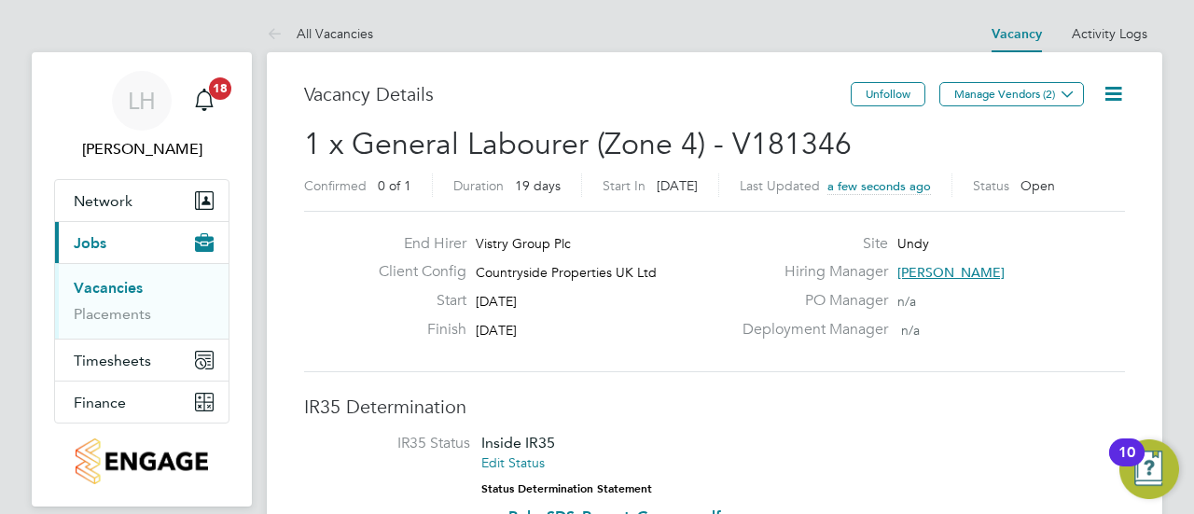
click at [851, 128] on h2 "1 x General Labourer (Zone 4) - V181346 Confirmed 0 of 1 Duration 19 days Start…" at bounding box center [714, 164] width 821 height 78
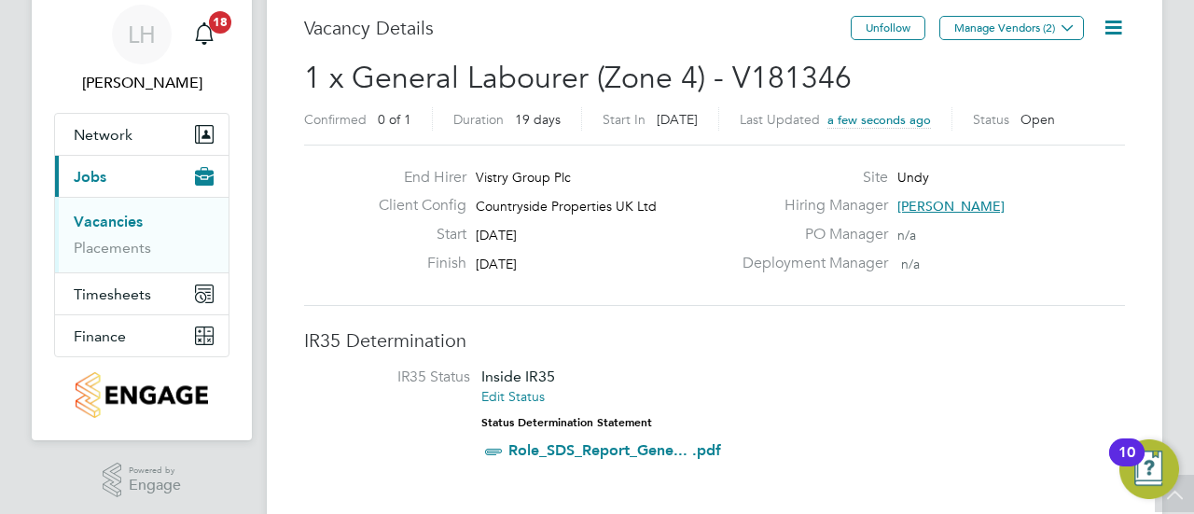
click at [1117, 30] on icon at bounding box center [1113, 27] width 23 height 23
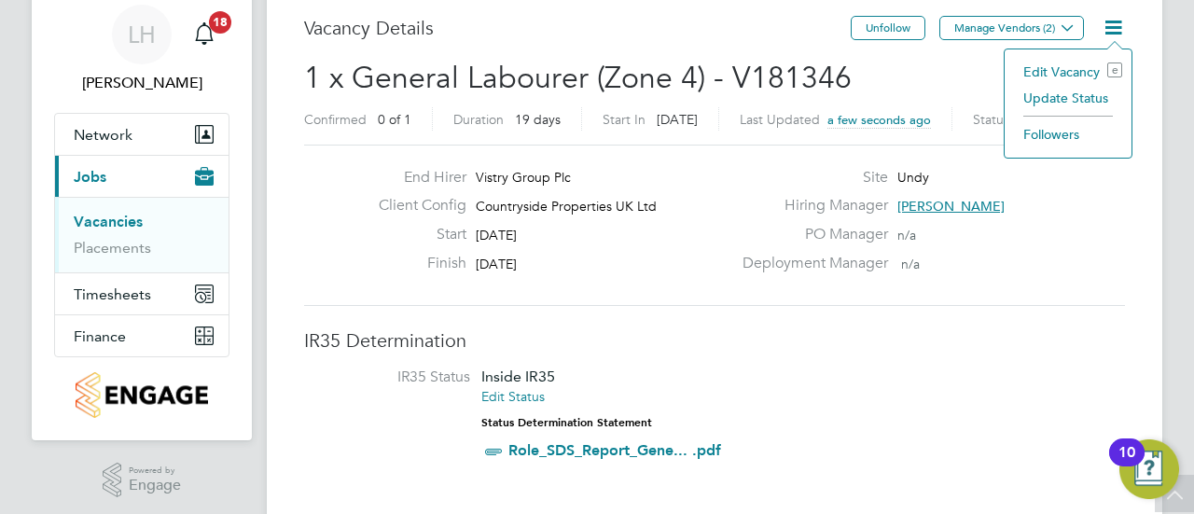
click at [1060, 70] on li "Edit Vacancy e" at bounding box center [1068, 72] width 108 height 26
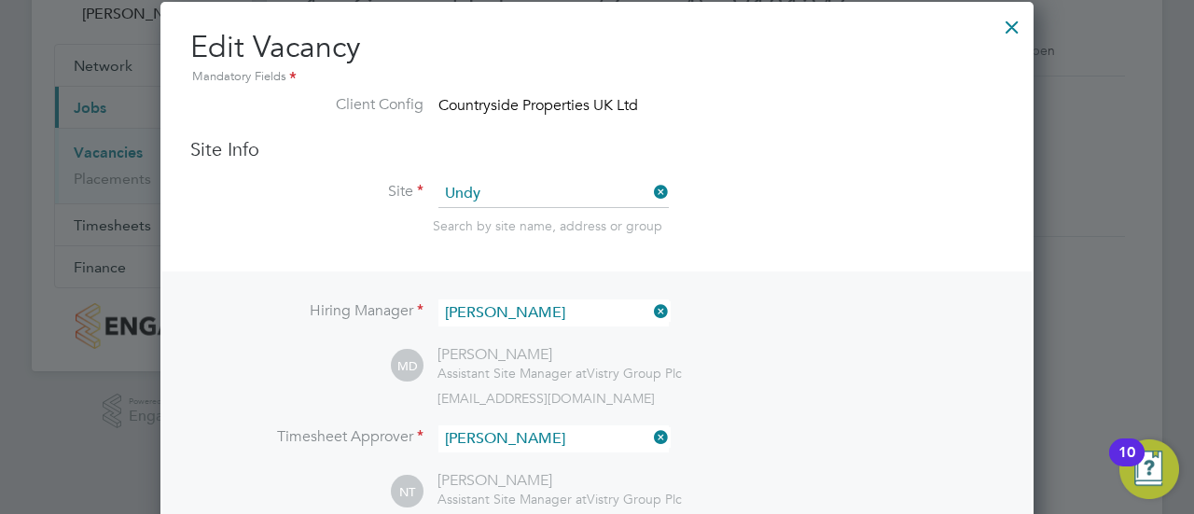
click at [650, 312] on icon at bounding box center [650, 311] width 0 height 26
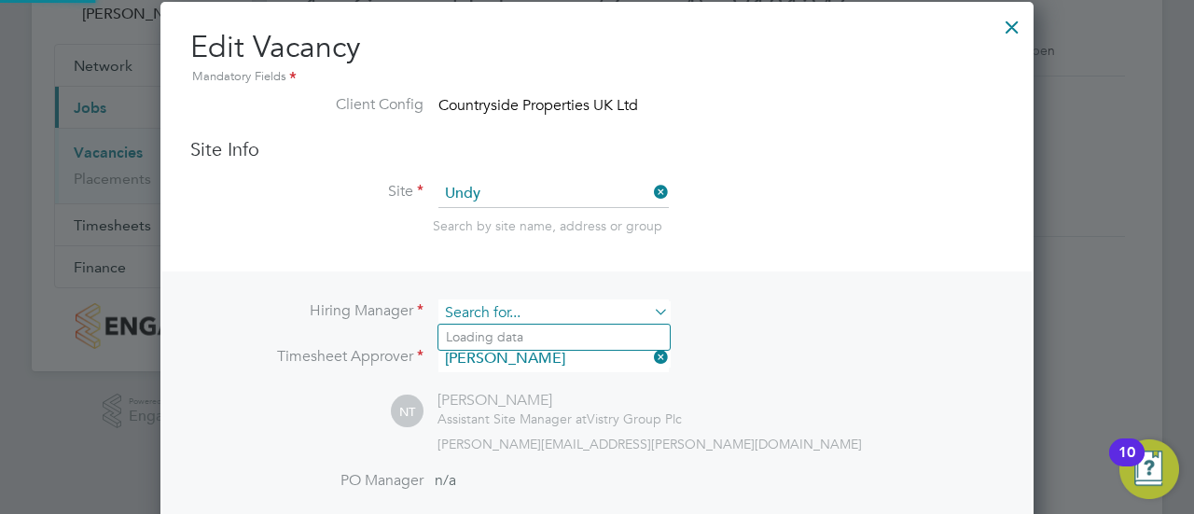
click at [592, 305] on input at bounding box center [553, 312] width 230 height 27
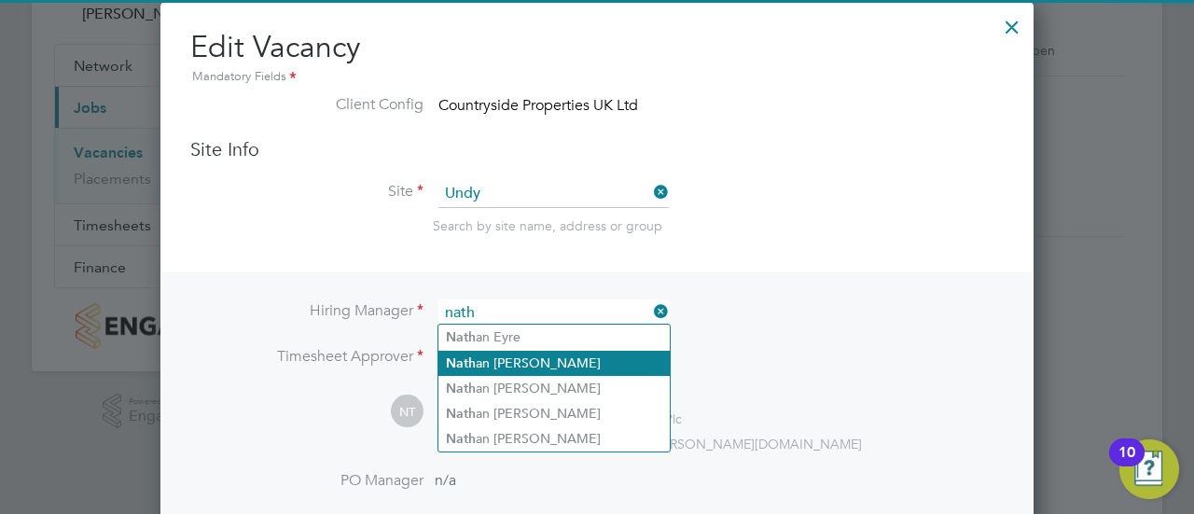
click at [580, 355] on li "Nath an Turner" at bounding box center [553, 363] width 231 height 25
type input "[PERSON_NAME]"
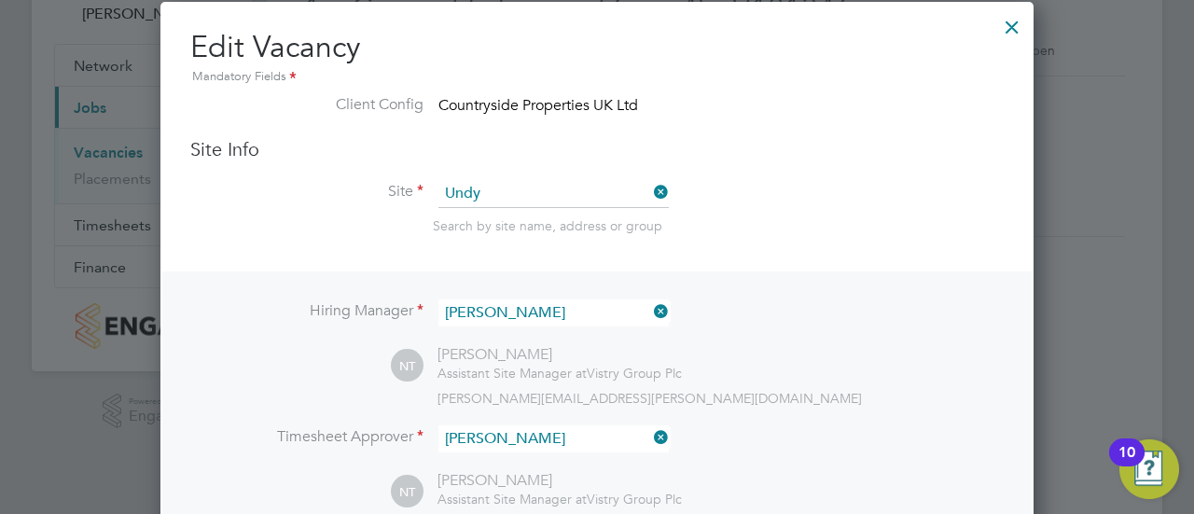
click at [783, 385] on div "NT Nathan Turner Assistant Site Manager at Vistry Group Plc nathan.turner@vistr…" at bounding box center [697, 376] width 613 height 62
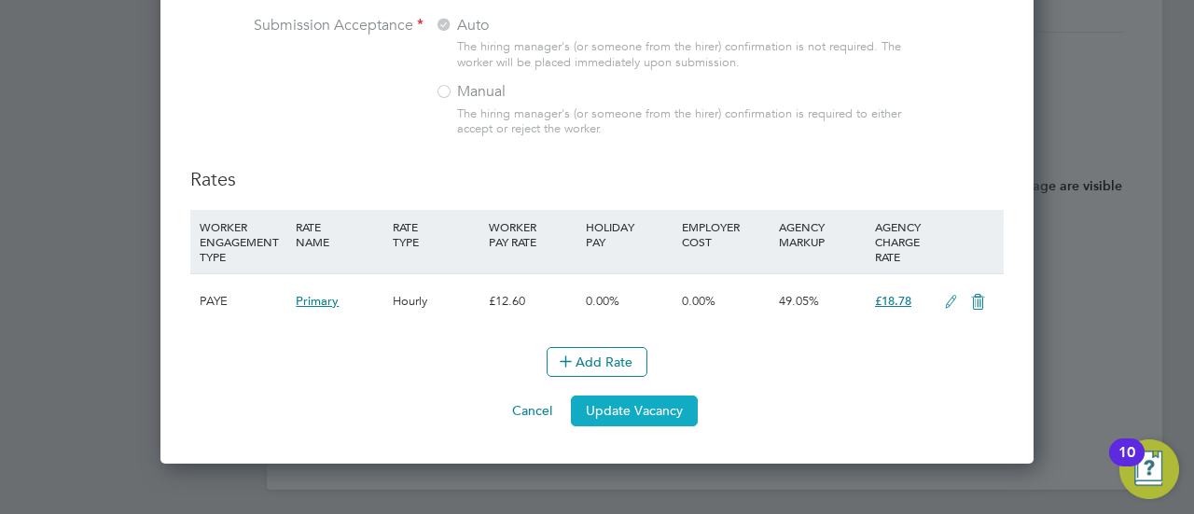
click at [638, 398] on button "Update Vacancy" at bounding box center [634, 410] width 127 height 30
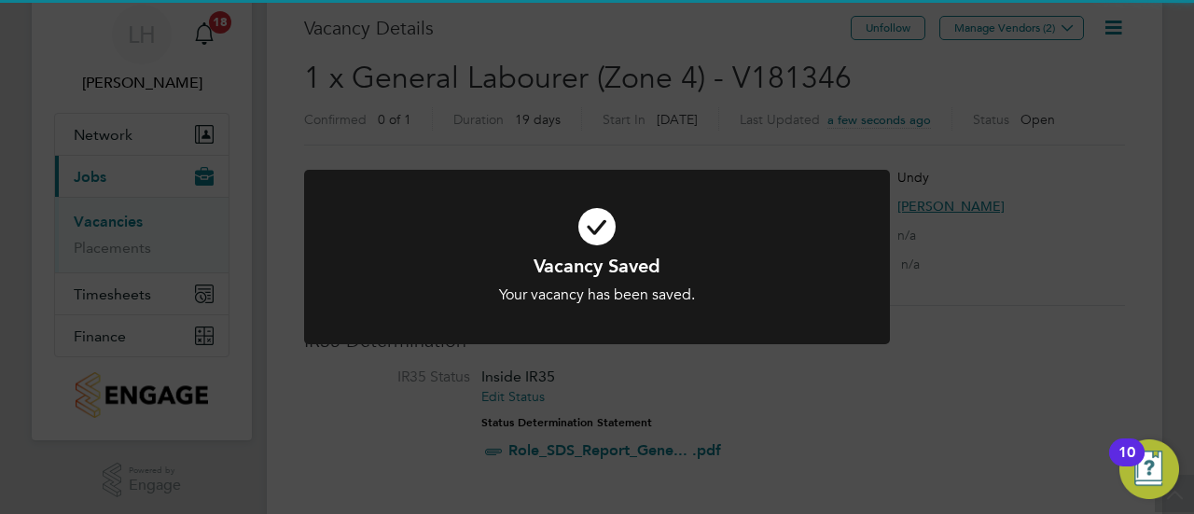
click at [953, 439] on div "Vacancy Saved Your vacancy has been saved. Cancel Okay" at bounding box center [597, 257] width 1194 height 514
